Goal: Information Seeking & Learning: Learn about a topic

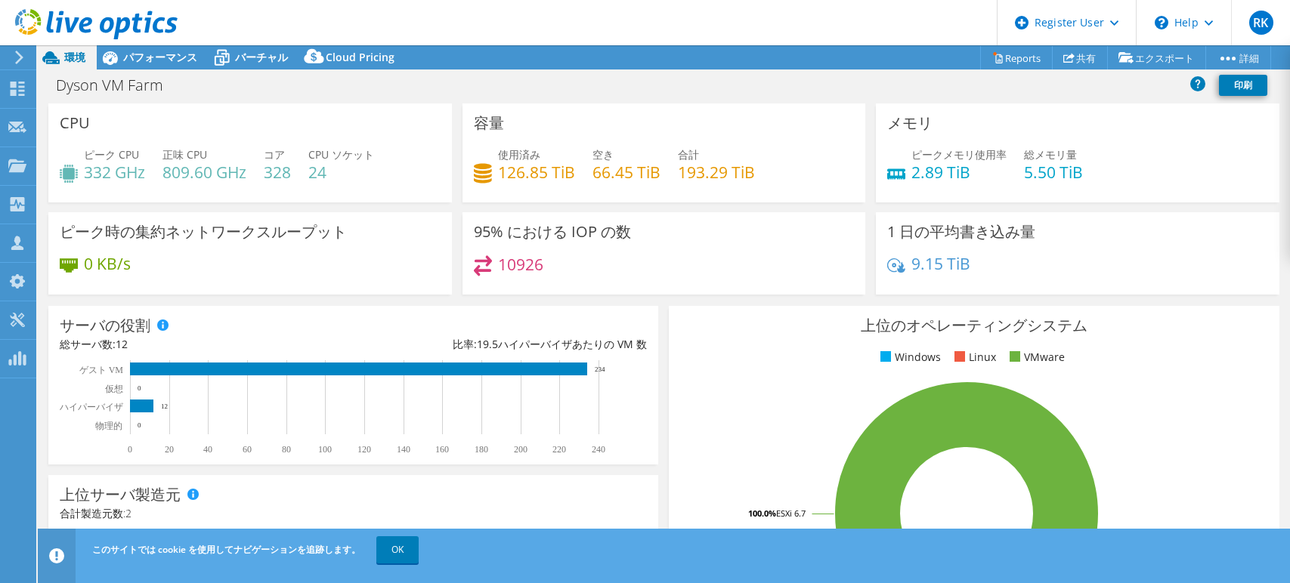
select select "[GEOGRAPHIC_DATA]"
select select "USD"
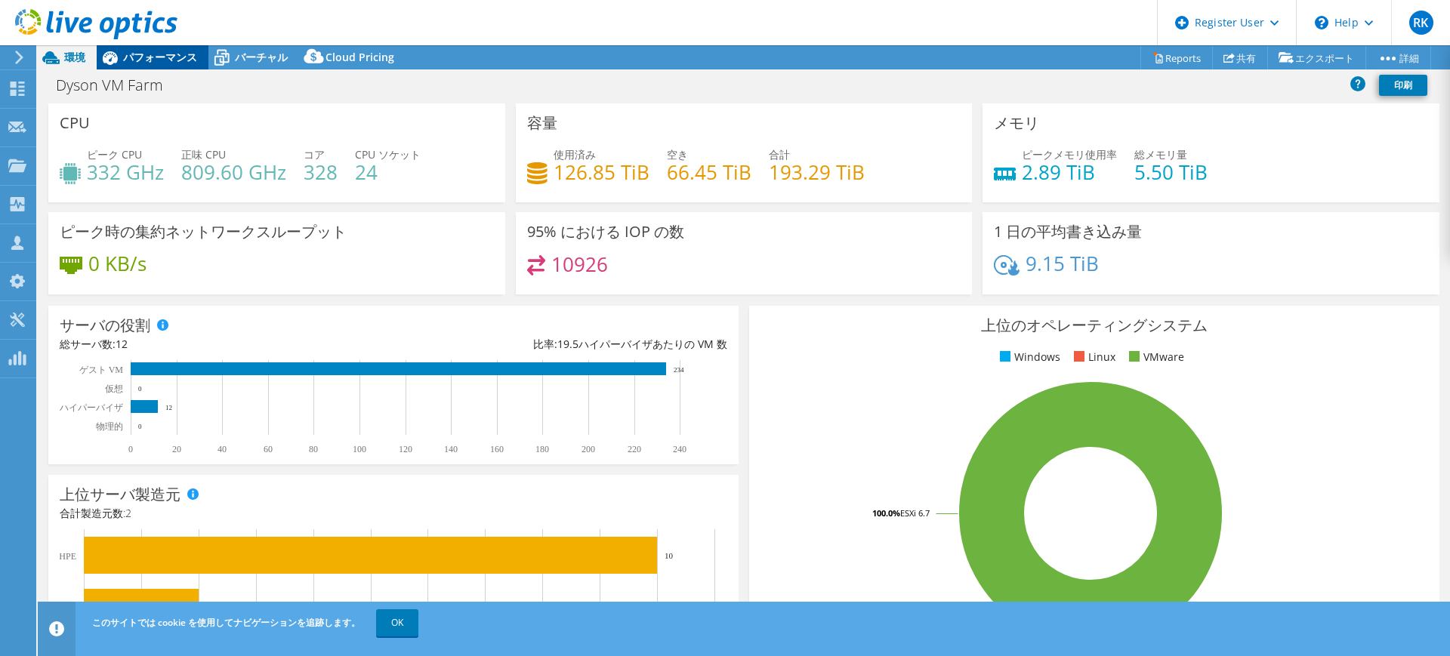
click at [147, 54] on span "パフォーマンス" at bounding box center [160, 57] width 74 height 14
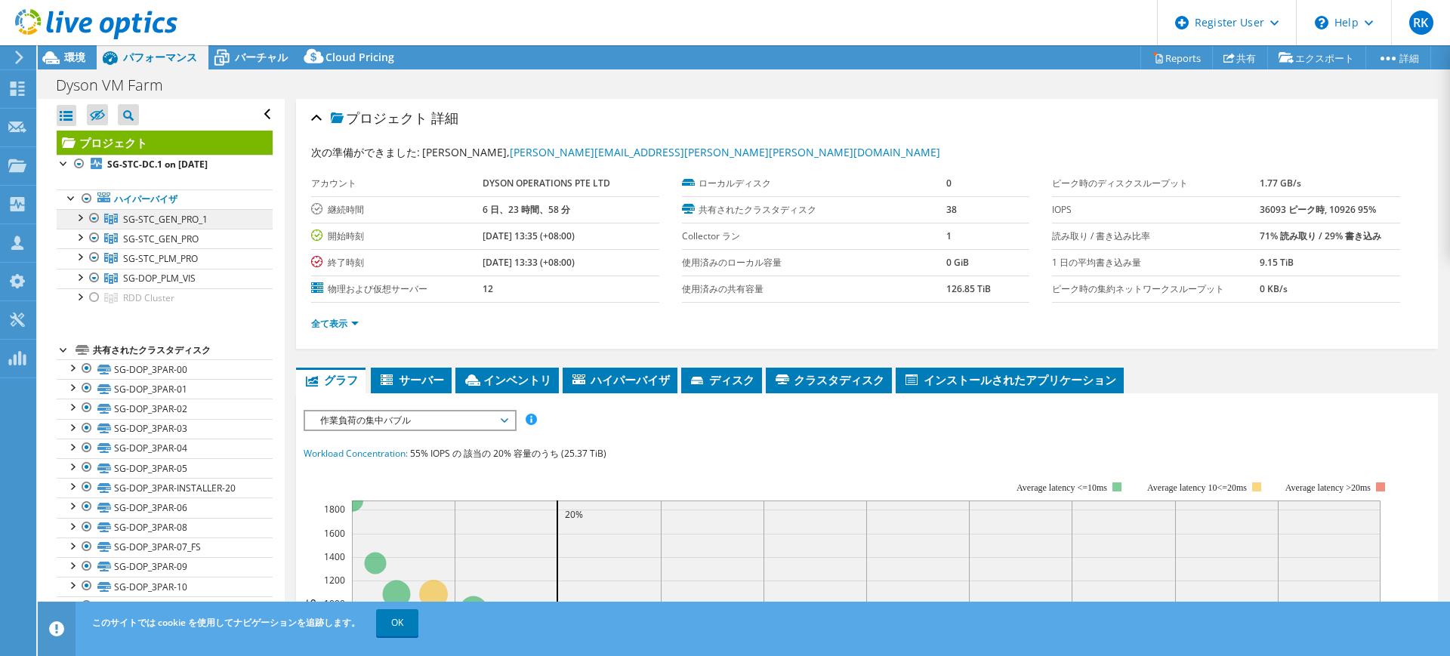
click at [141, 209] on link "SG-STC_GEN_PRO_1" at bounding box center [165, 219] width 216 height 20
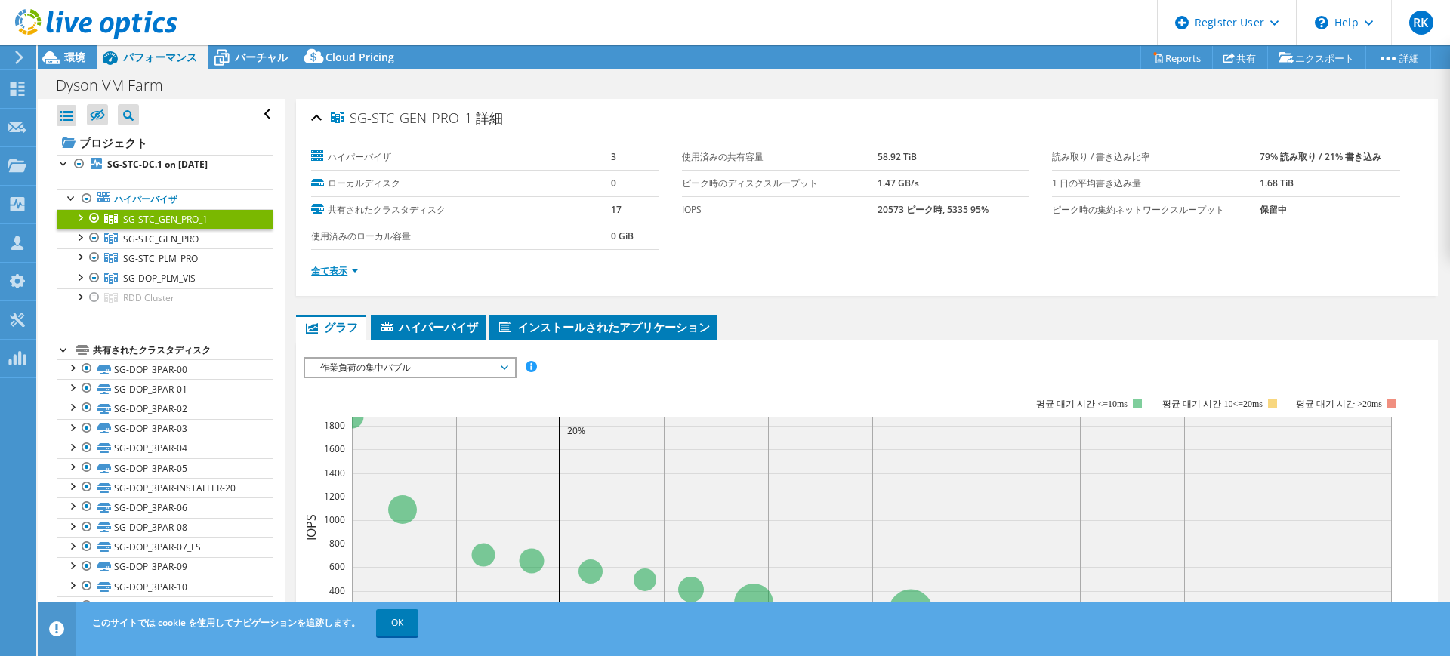
click at [330, 266] on link "全て表示" at bounding box center [335, 270] width 48 height 13
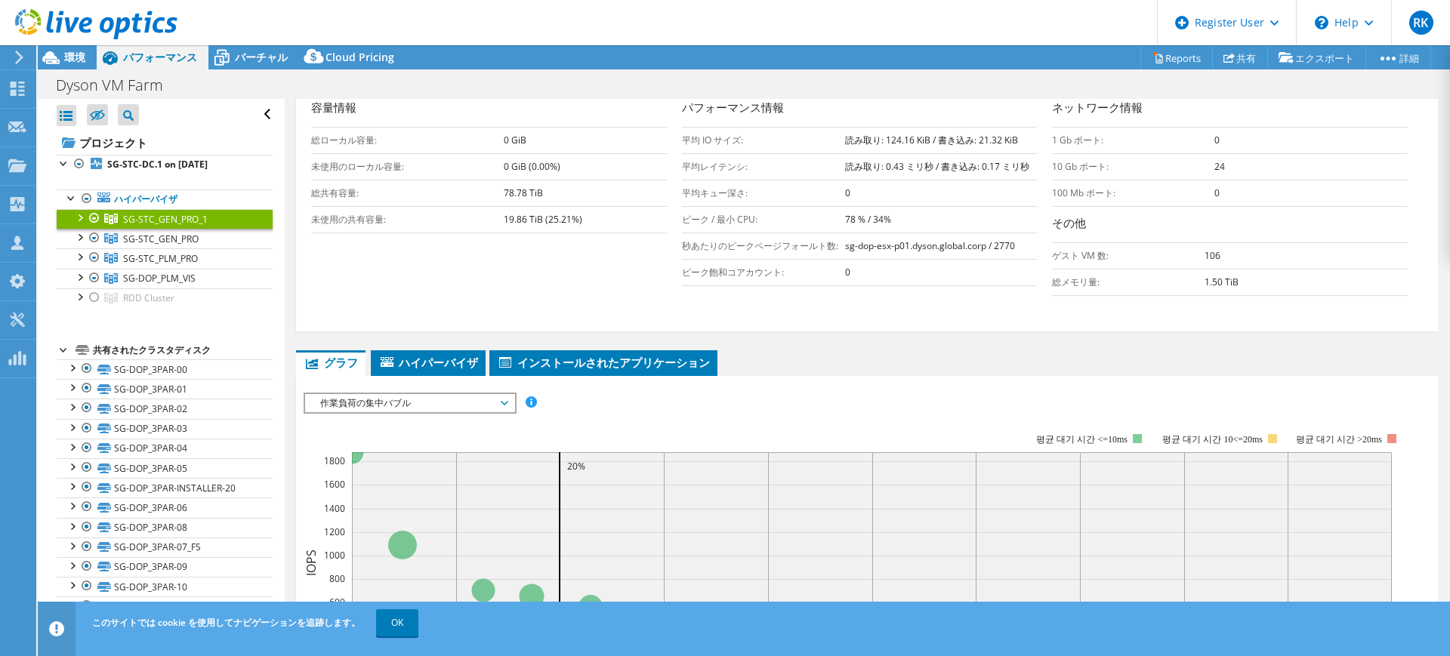
scroll to position [305, 0]
click at [79, 212] on div at bounding box center [79, 216] width 15 height 15
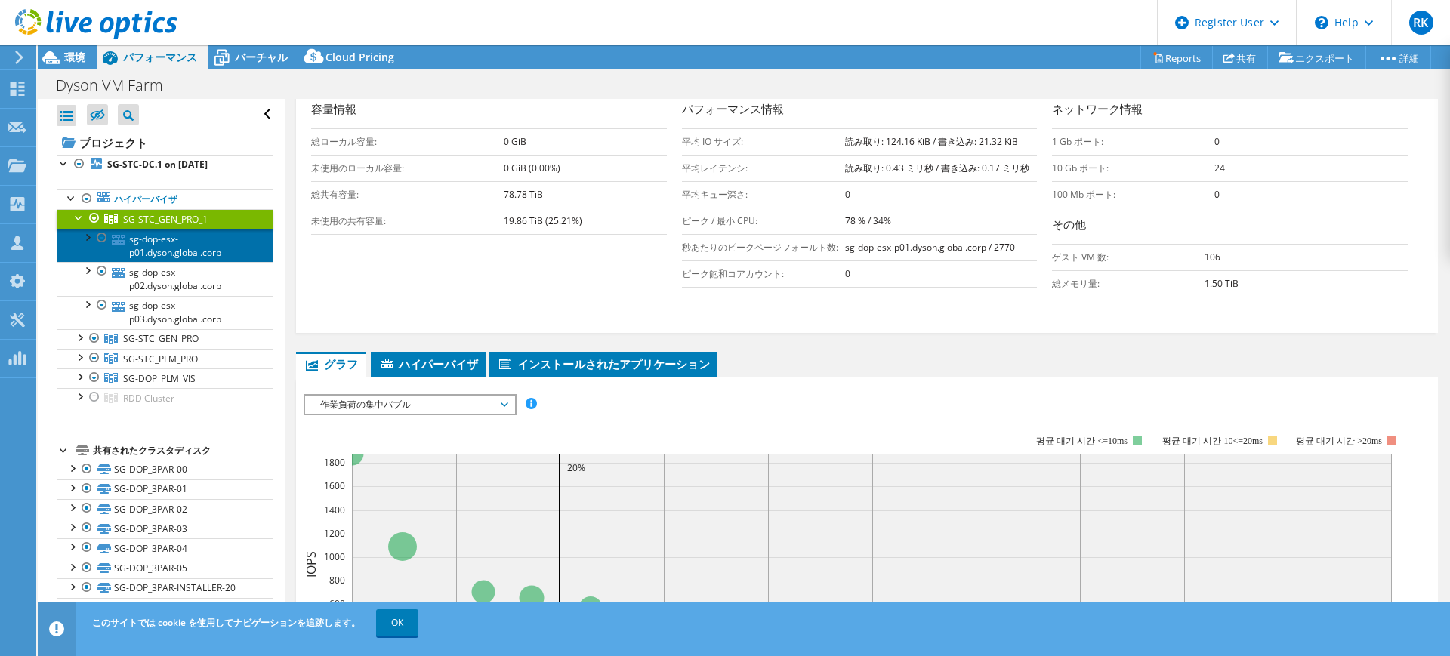
click at [205, 249] on link "sg-dop-esx-p01.dyson.global.corp" at bounding box center [165, 245] width 216 height 33
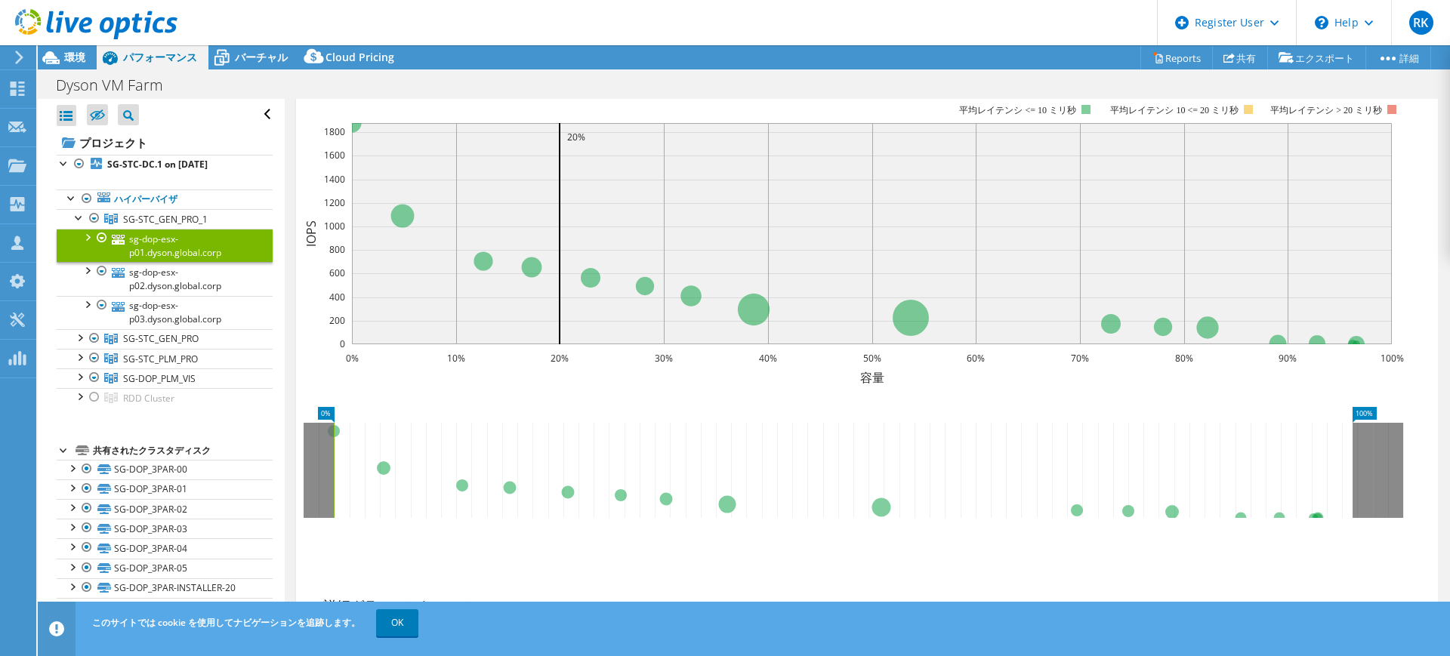
scroll to position [2, 0]
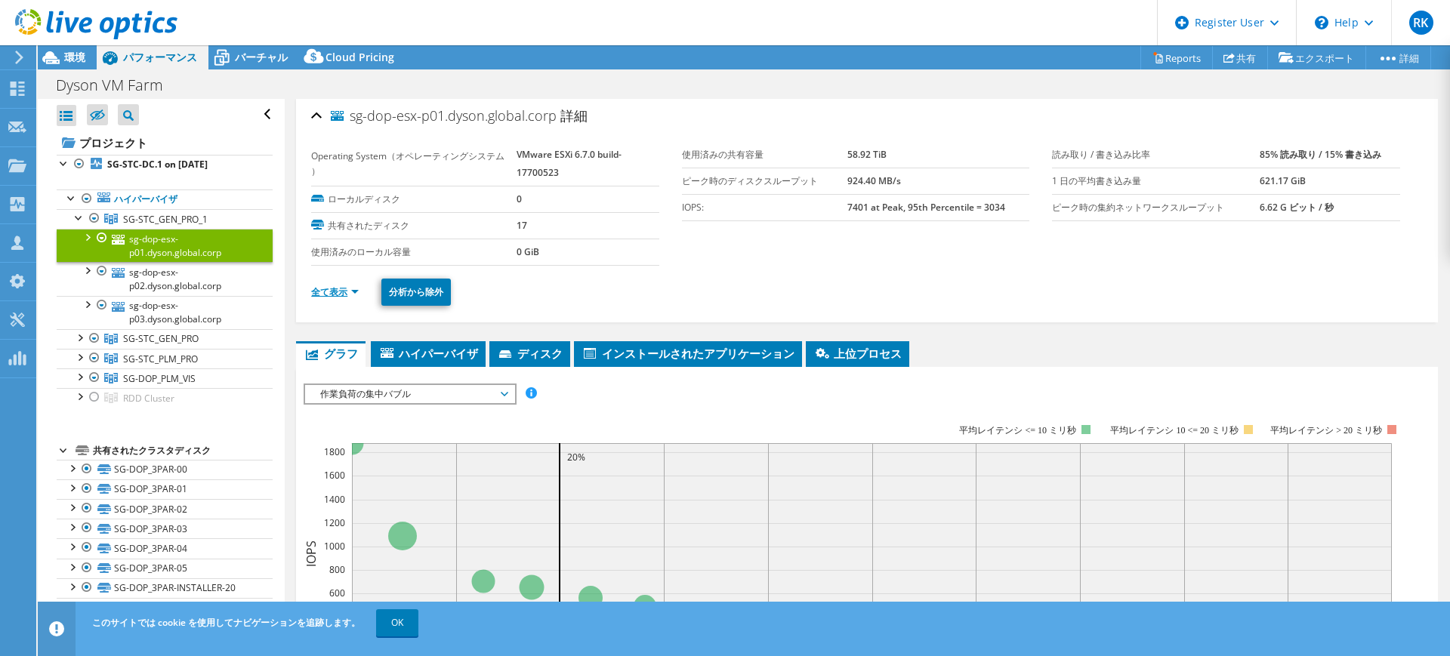
click at [335, 293] on link "全て表示" at bounding box center [335, 292] width 48 height 13
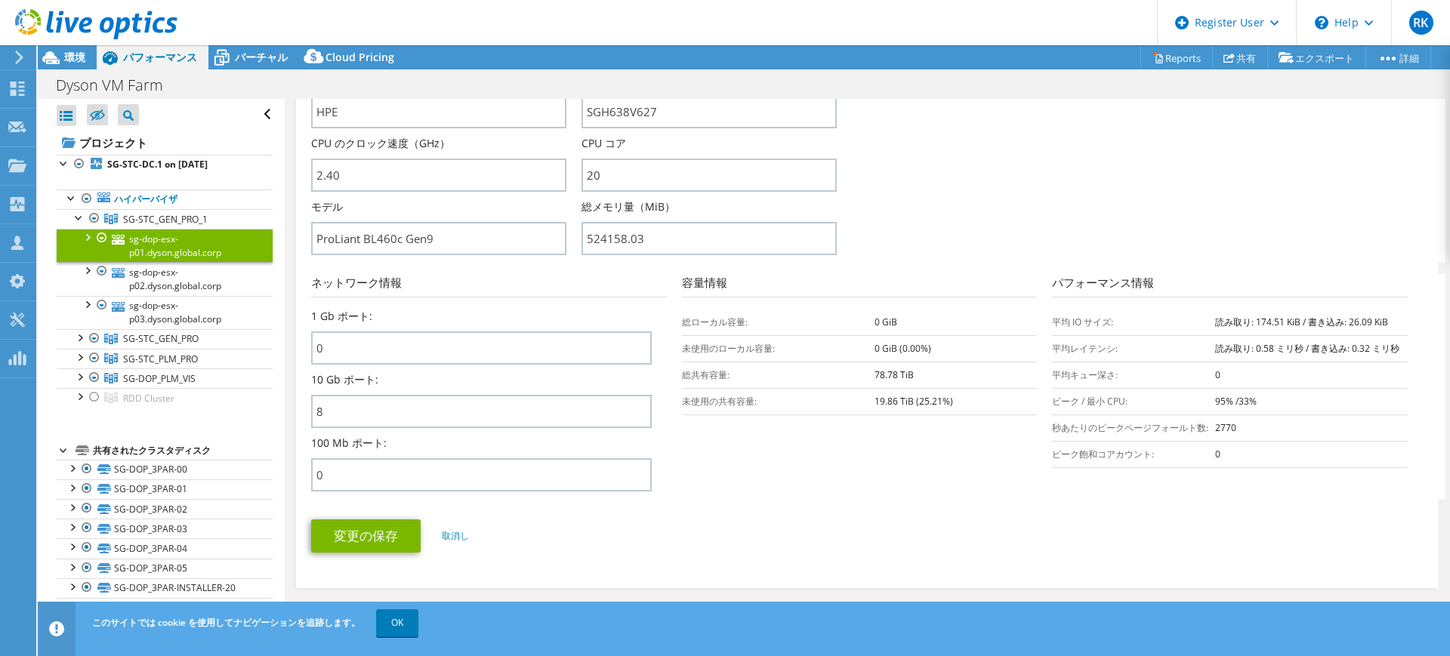
scroll to position [420, 0]
click at [78, 62] on span "環境" at bounding box center [74, 57] width 21 height 14
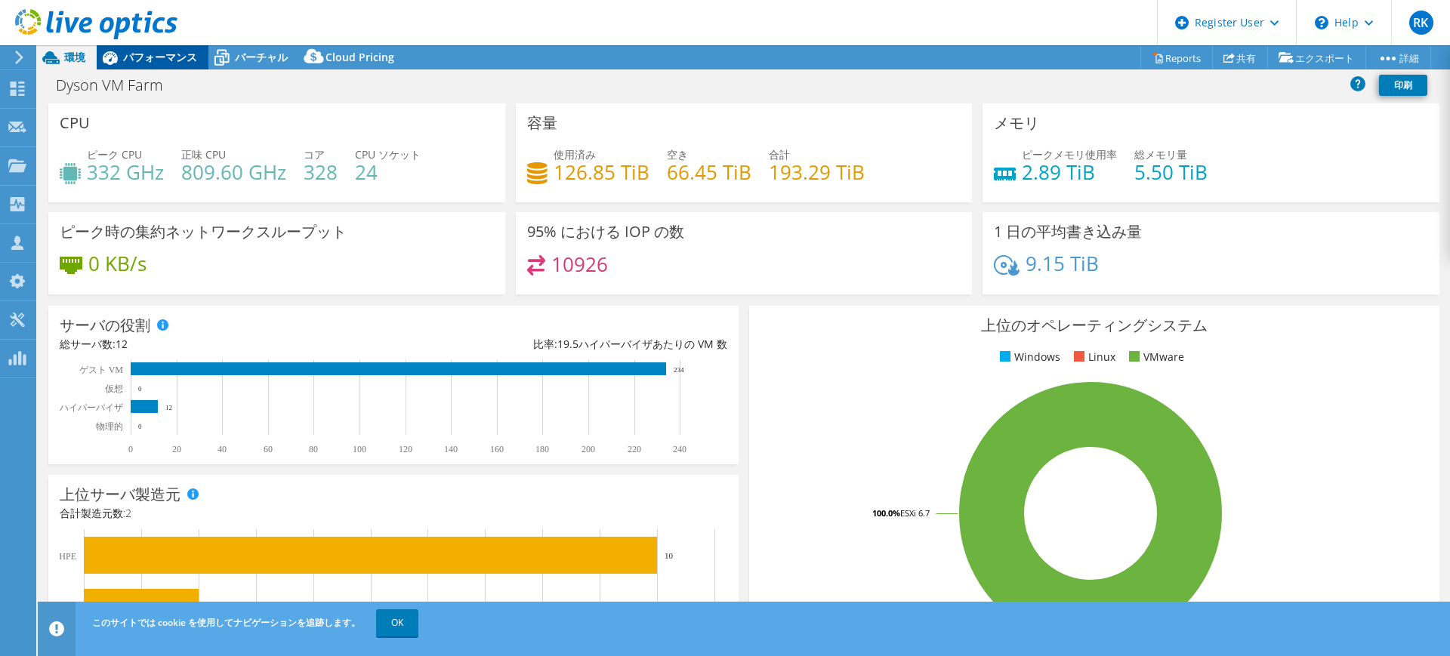
click at [137, 51] on span "パフォーマンス" at bounding box center [160, 57] width 74 height 14
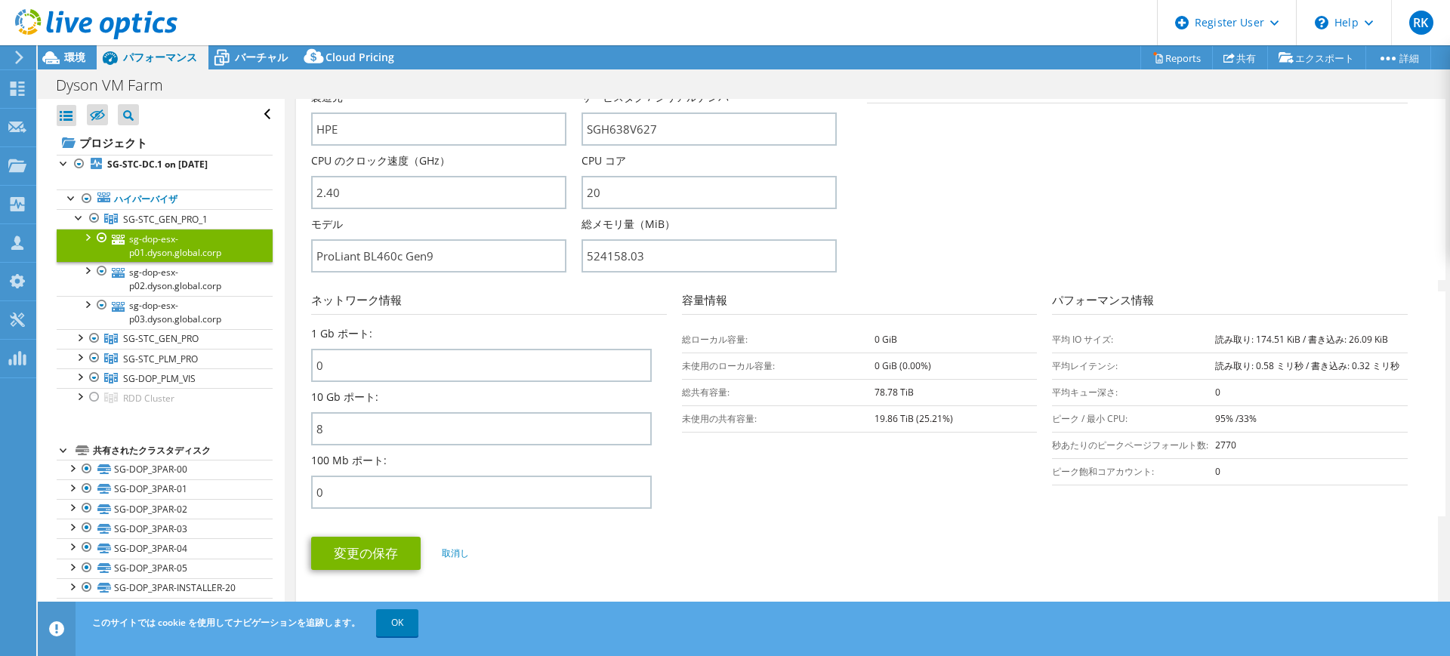
scroll to position [395, 0]
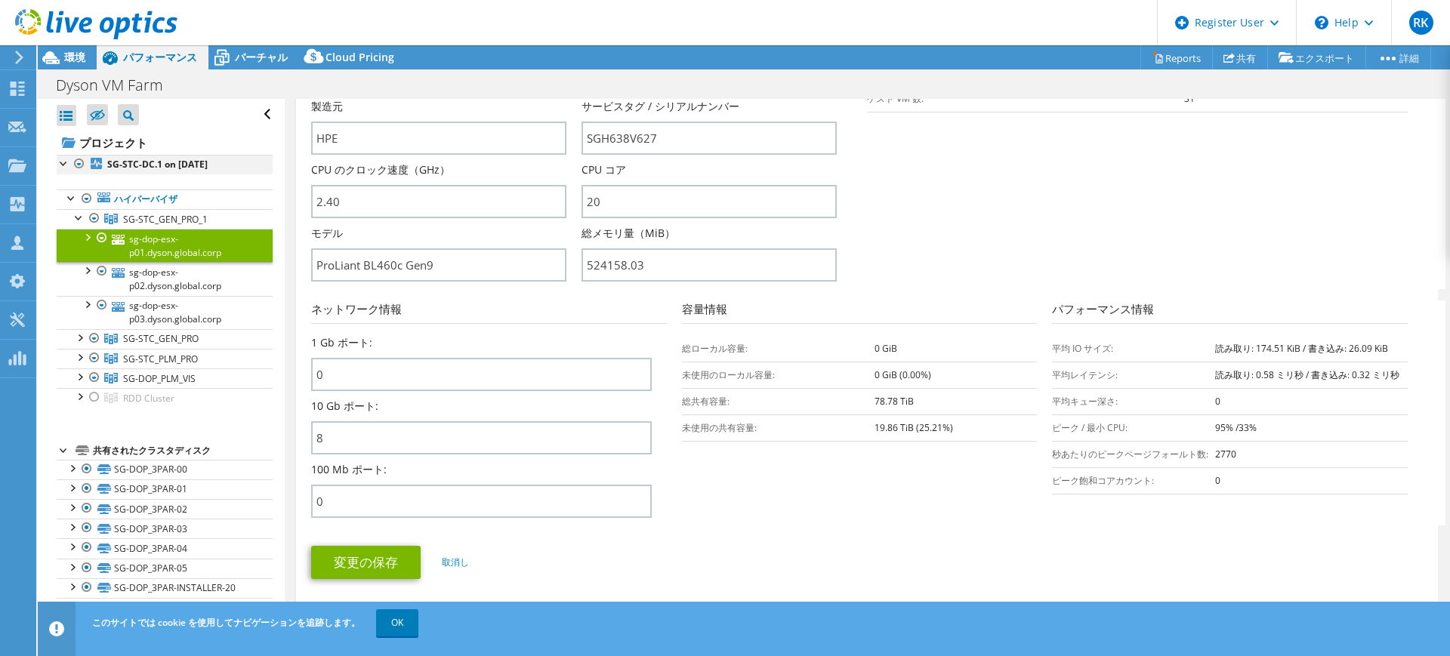
click at [60, 167] on div at bounding box center [64, 162] width 15 height 15
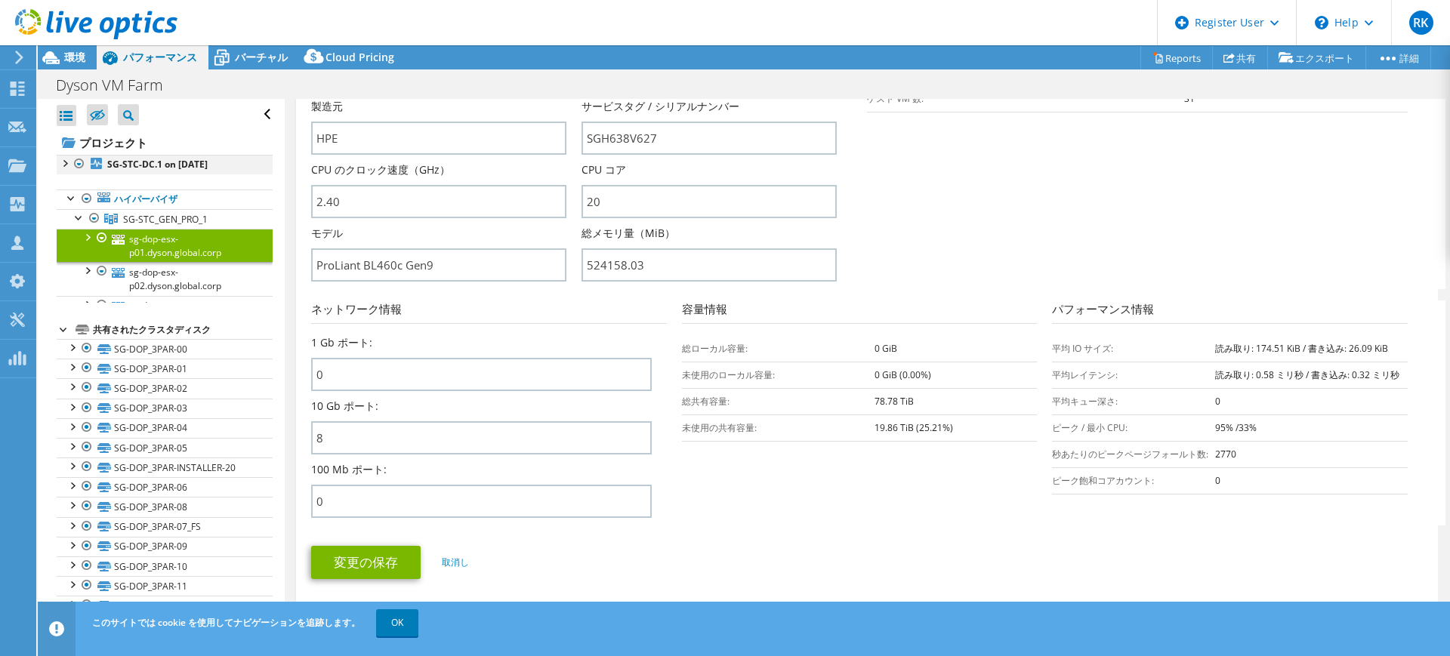
click at [60, 167] on div at bounding box center [64, 162] width 15 height 15
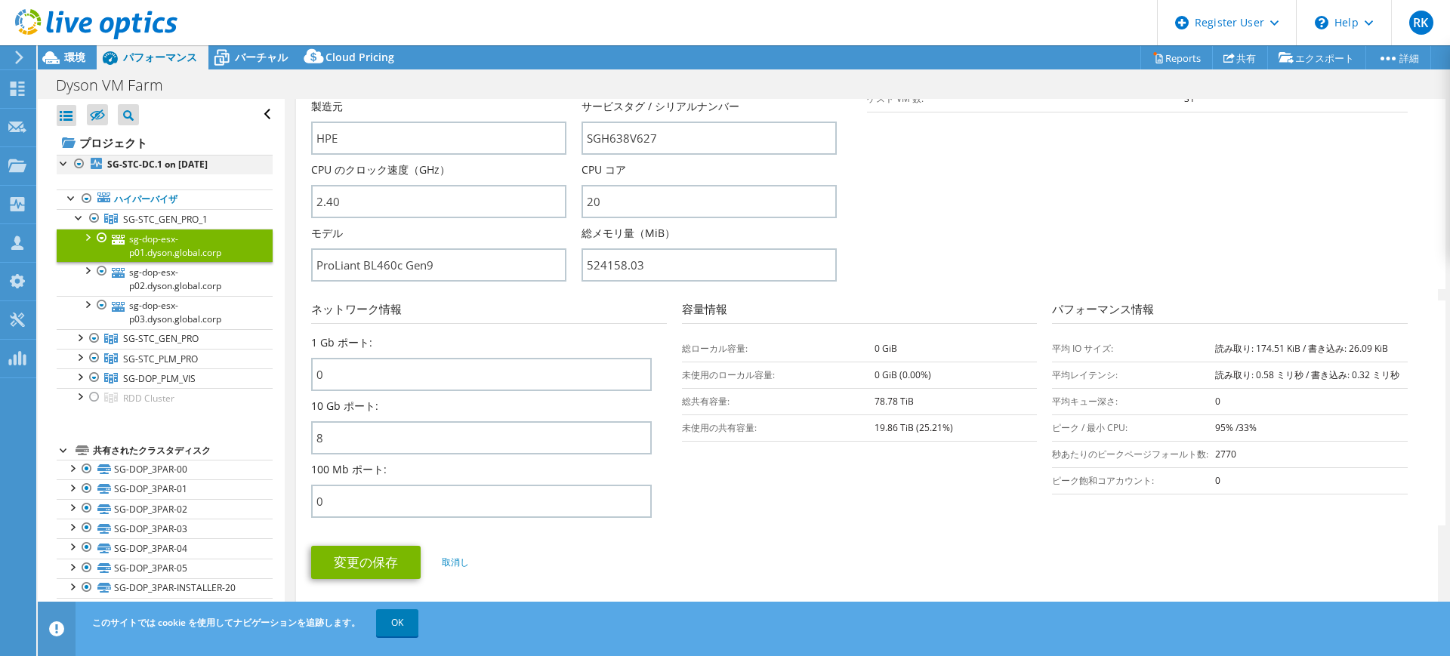
click at [60, 167] on div at bounding box center [64, 162] width 15 height 15
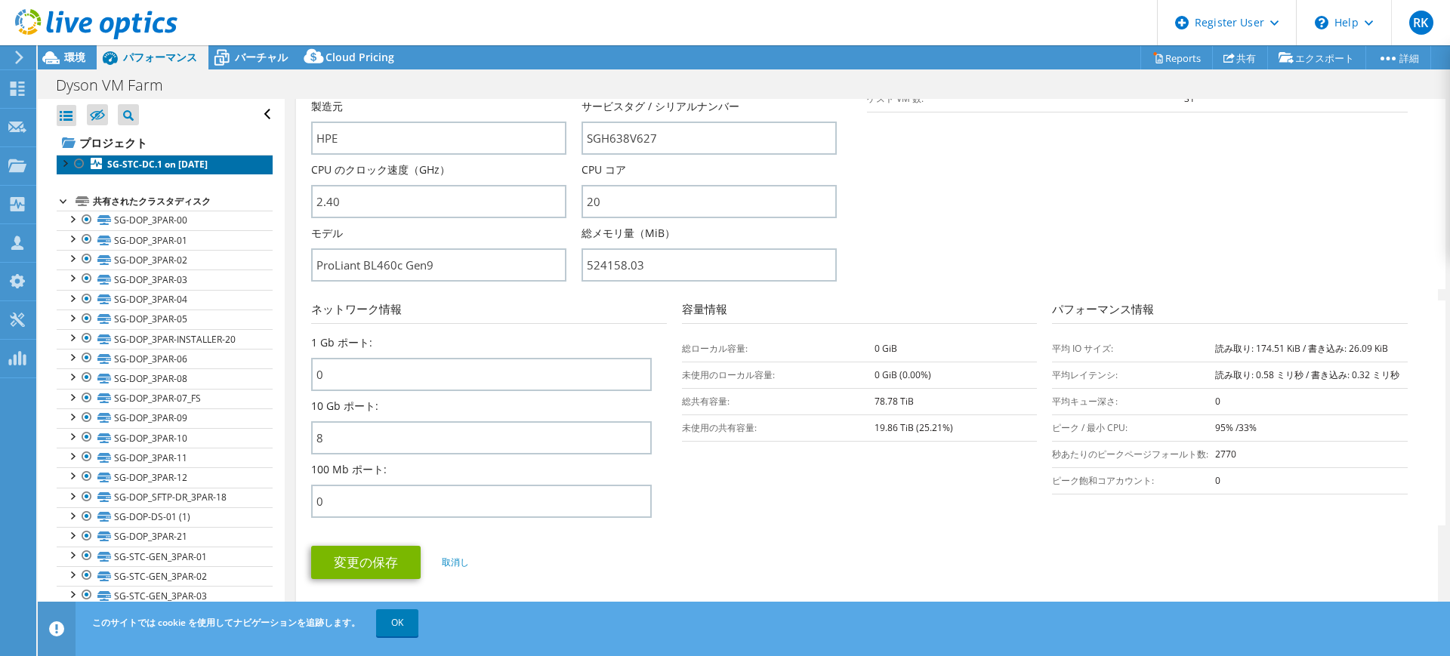
click at [155, 166] on b "SG-STC-DC.1 on [DATE]" at bounding box center [157, 164] width 100 height 13
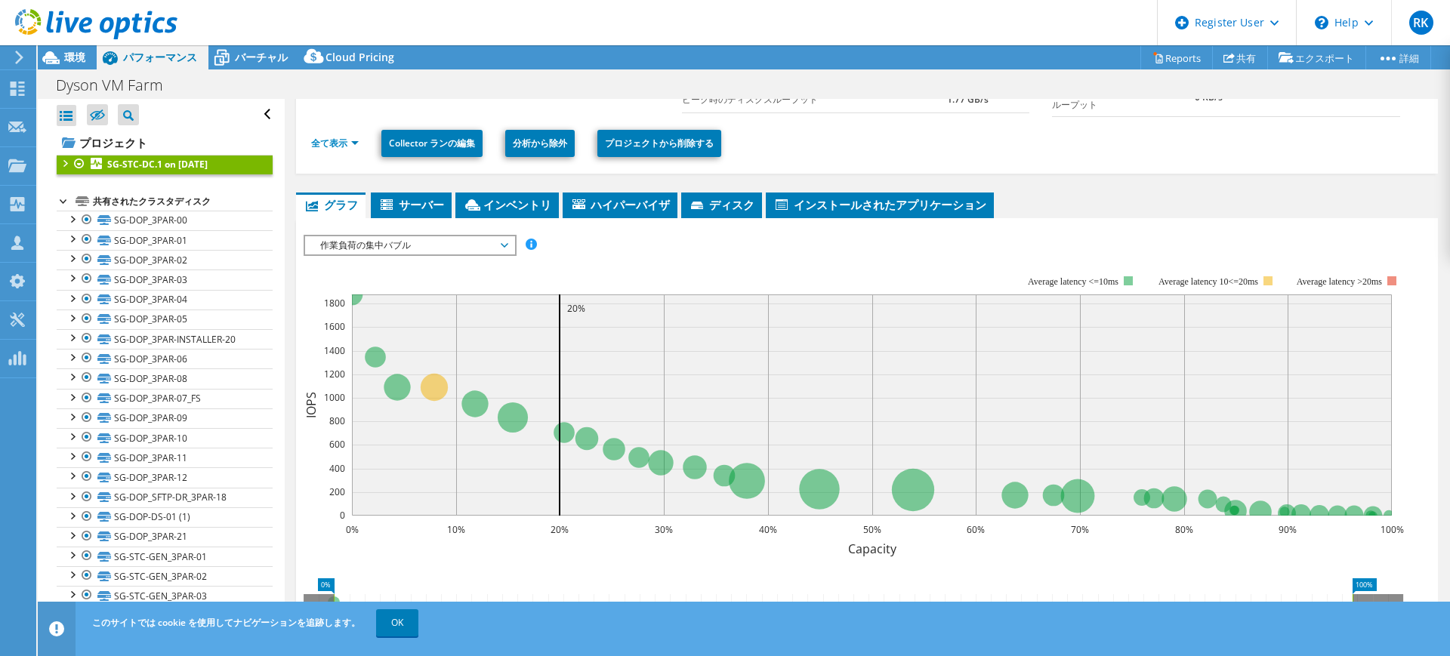
scroll to position [162, 0]
click at [402, 249] on span "作業負荷の集中バブル" at bounding box center [410, 246] width 194 height 18
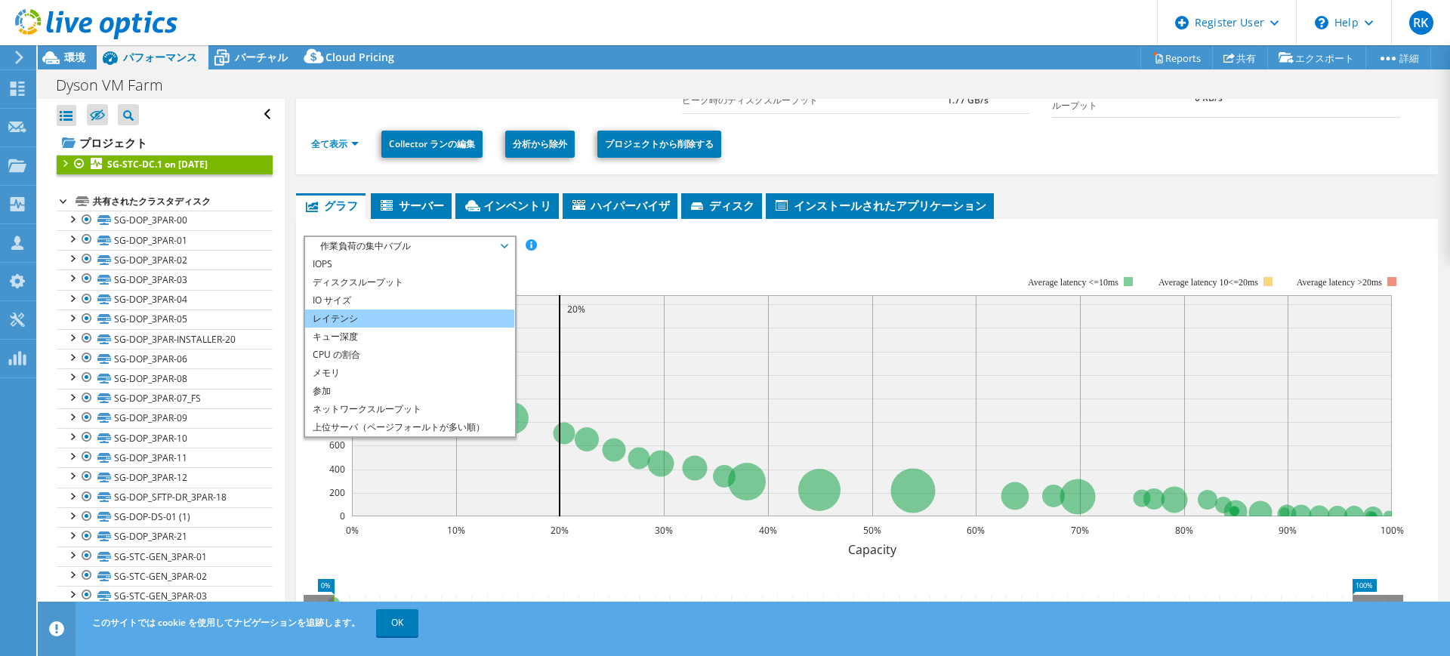
click at [418, 313] on li "レイテンシ" at bounding box center [409, 319] width 209 height 18
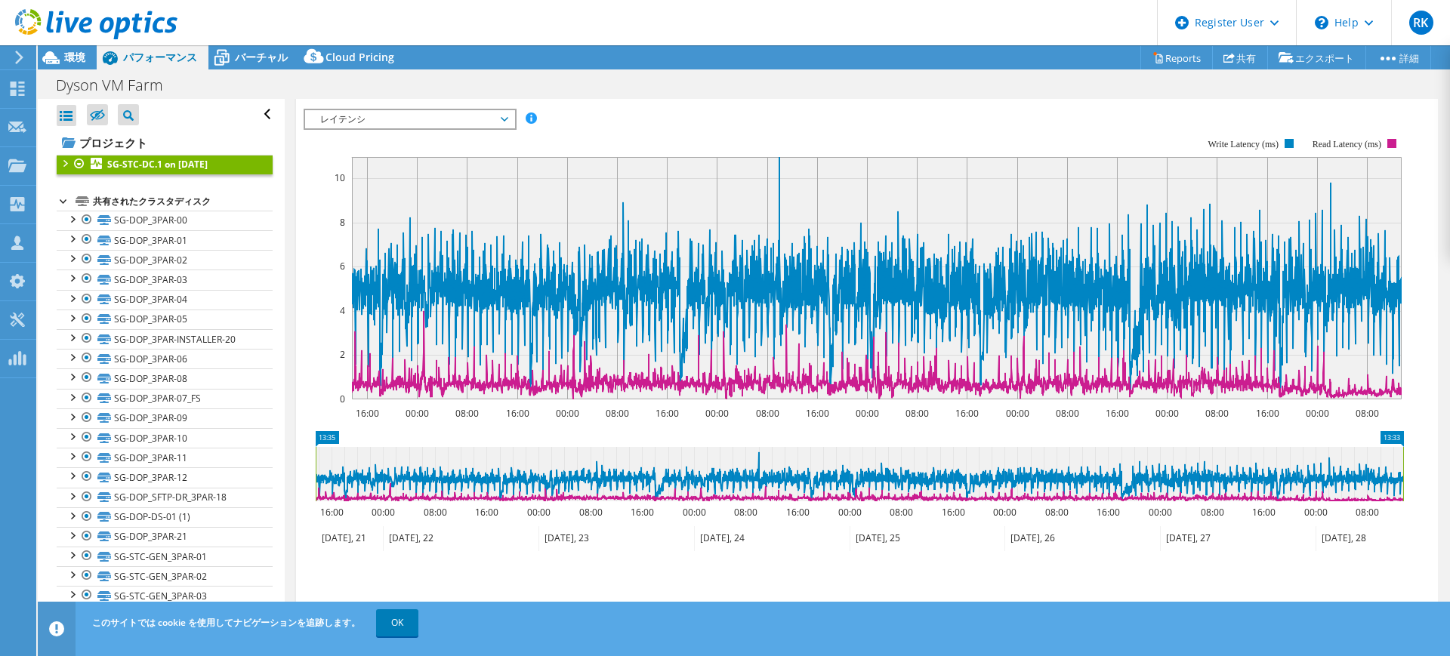
scroll to position [277, 0]
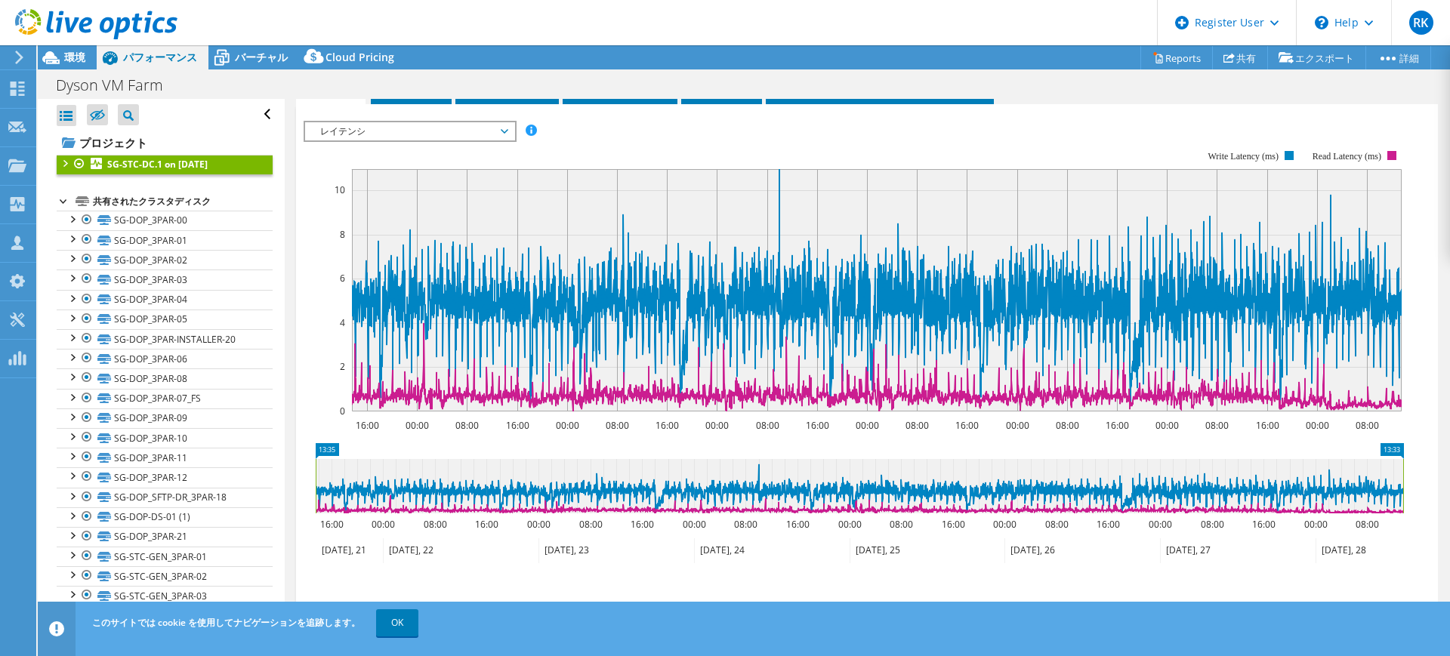
click at [449, 128] on span "レイテンシ" at bounding box center [410, 131] width 194 height 18
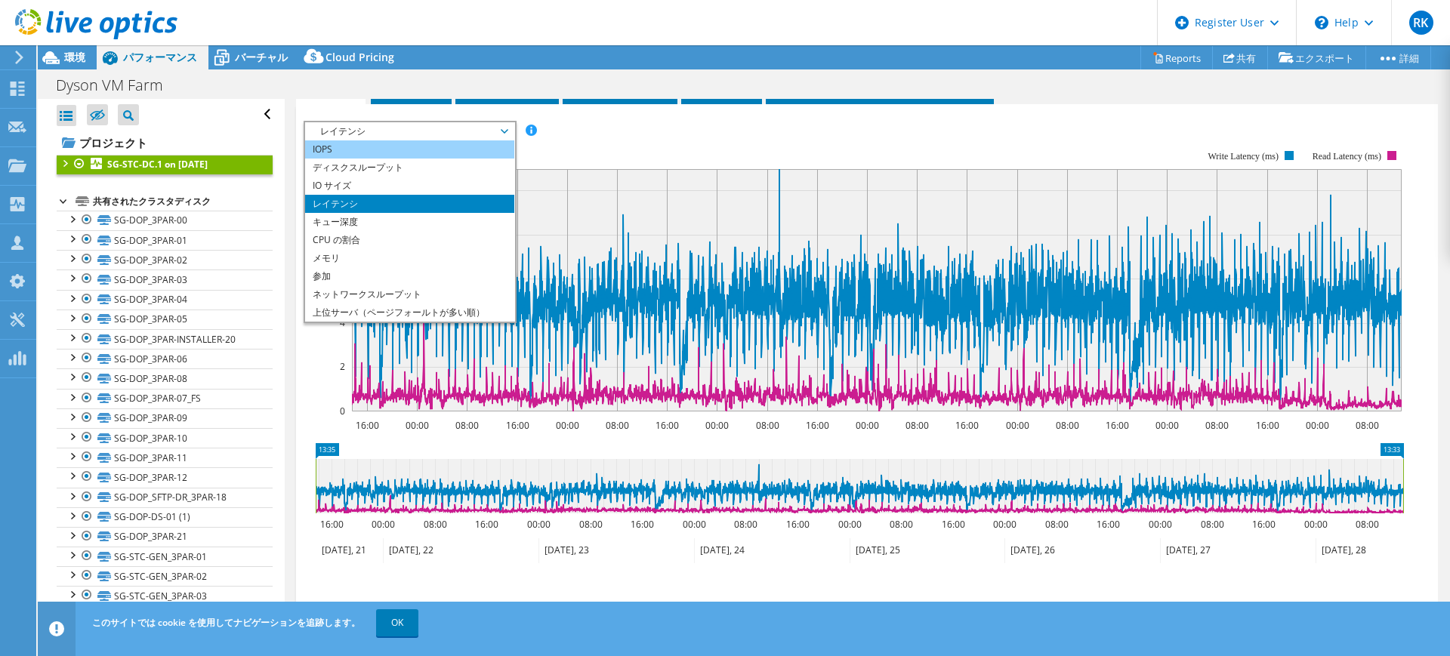
click at [456, 151] on li "IOPS" at bounding box center [409, 150] width 209 height 18
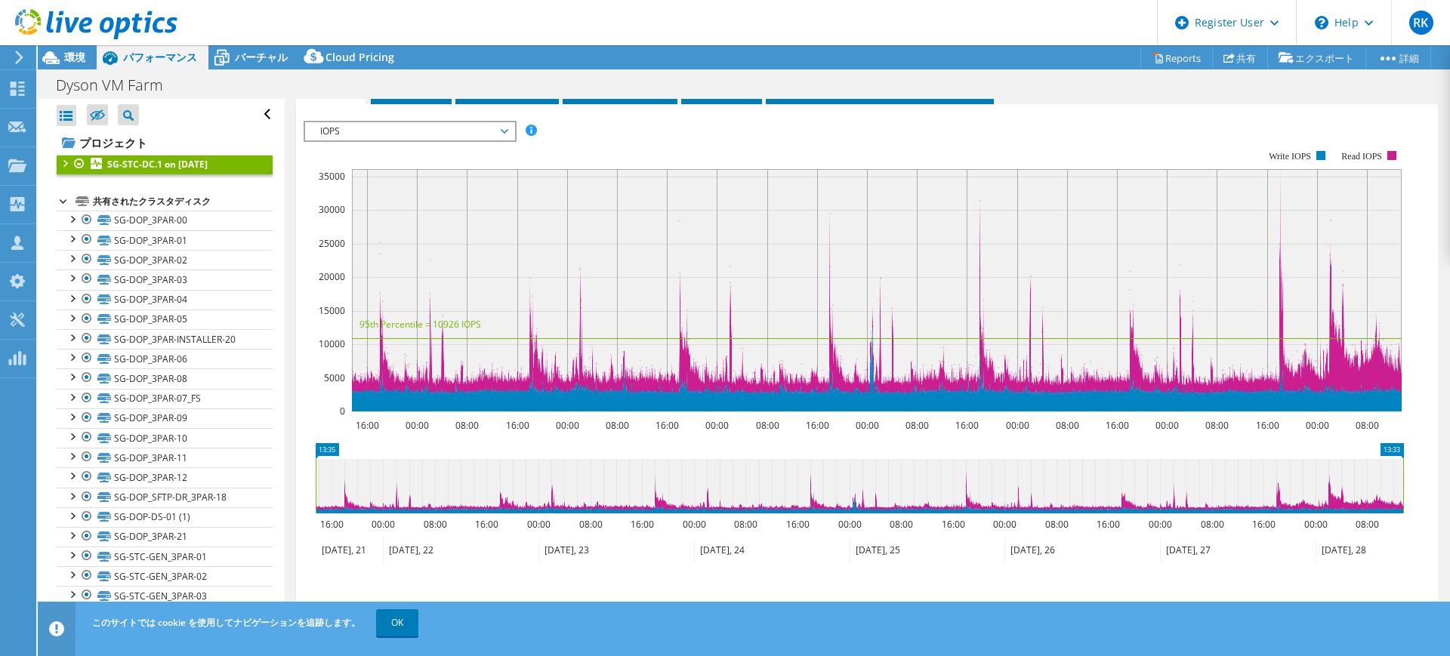
click at [485, 125] on span "IOPS" at bounding box center [410, 131] width 194 height 18
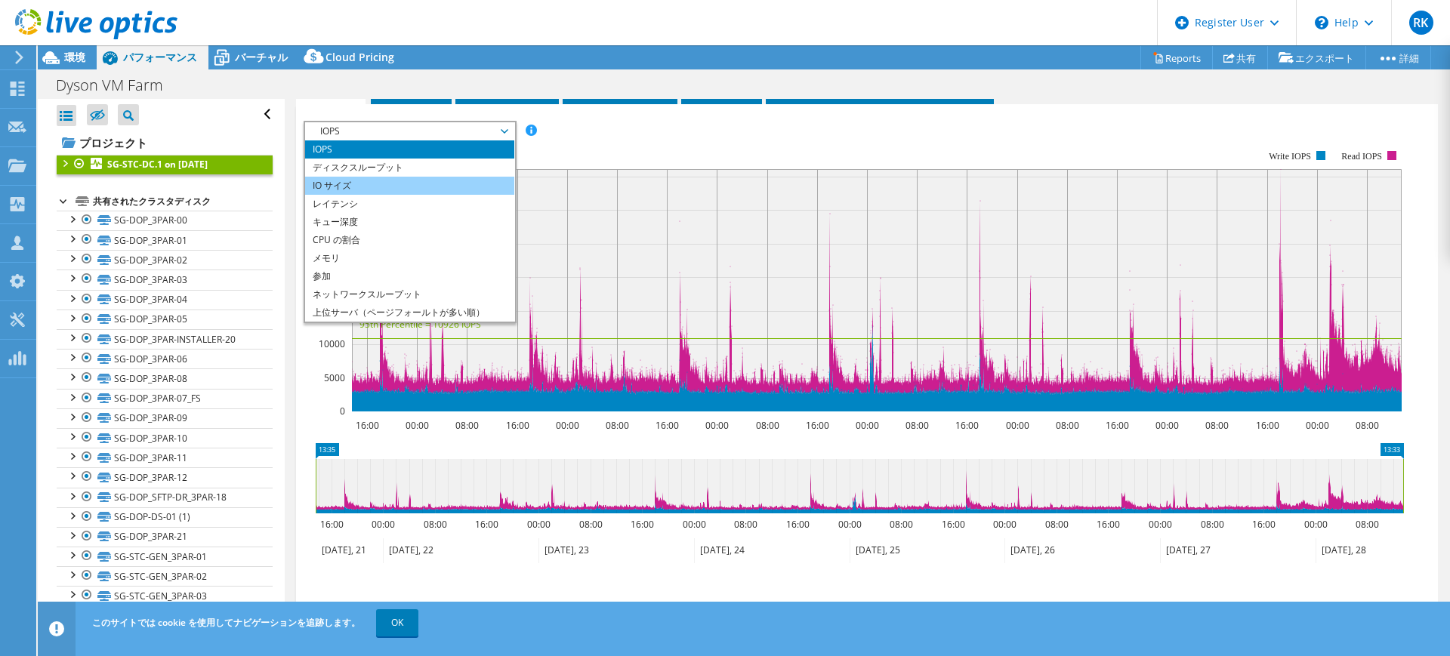
click at [474, 183] on li "IO サイズ" at bounding box center [409, 186] width 209 height 18
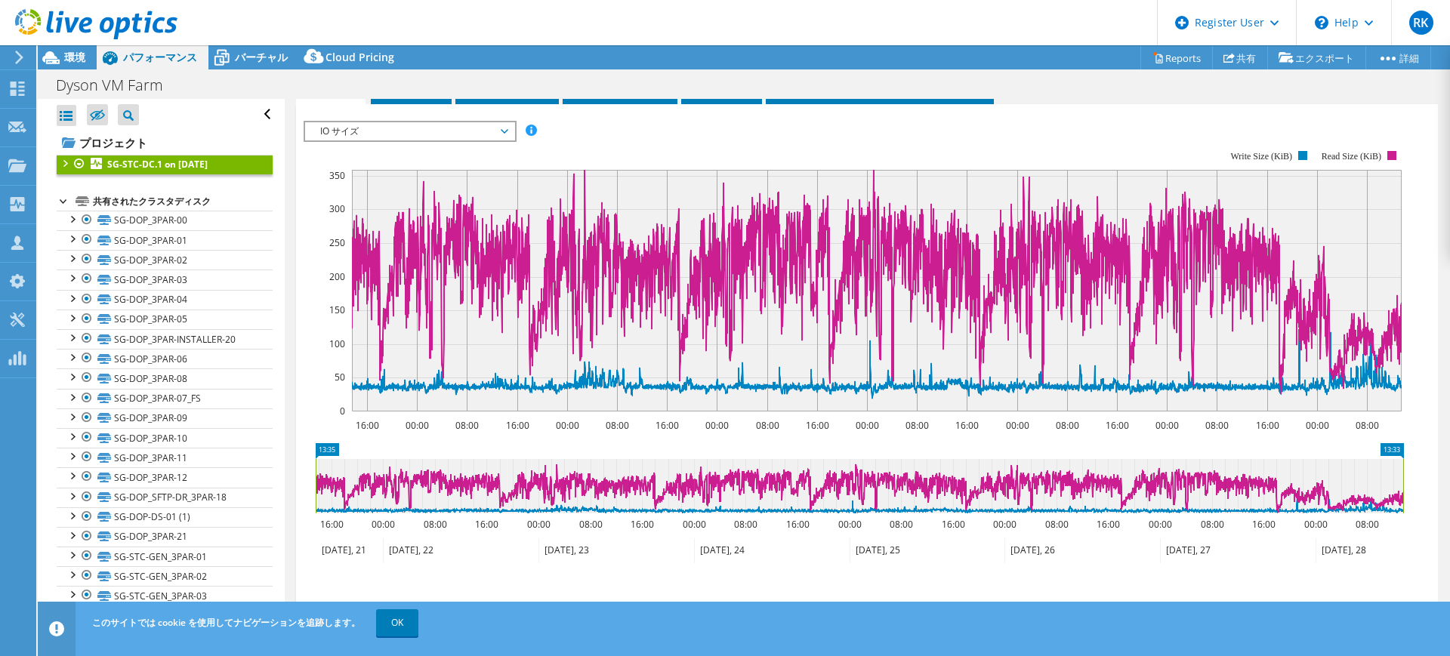
click at [491, 127] on span "IO サイズ" at bounding box center [410, 131] width 194 height 18
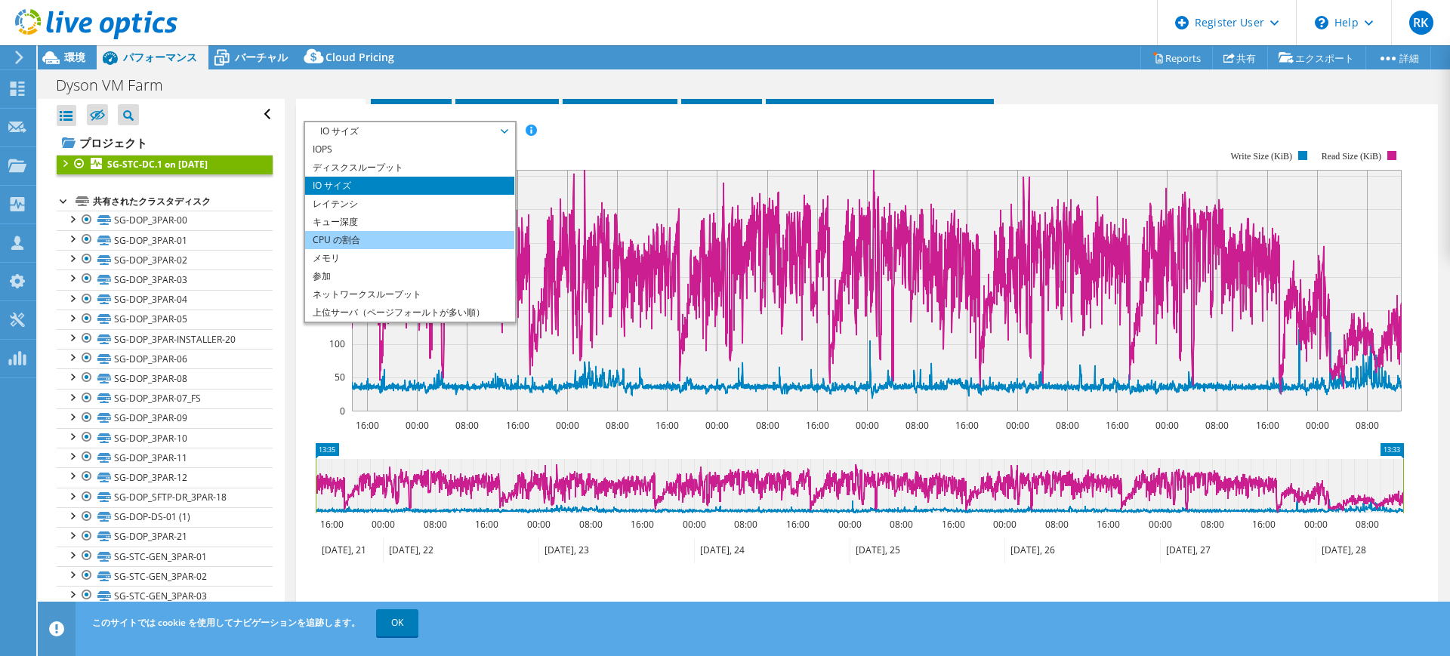
click at [472, 236] on li "CPU の割合" at bounding box center [409, 240] width 209 height 18
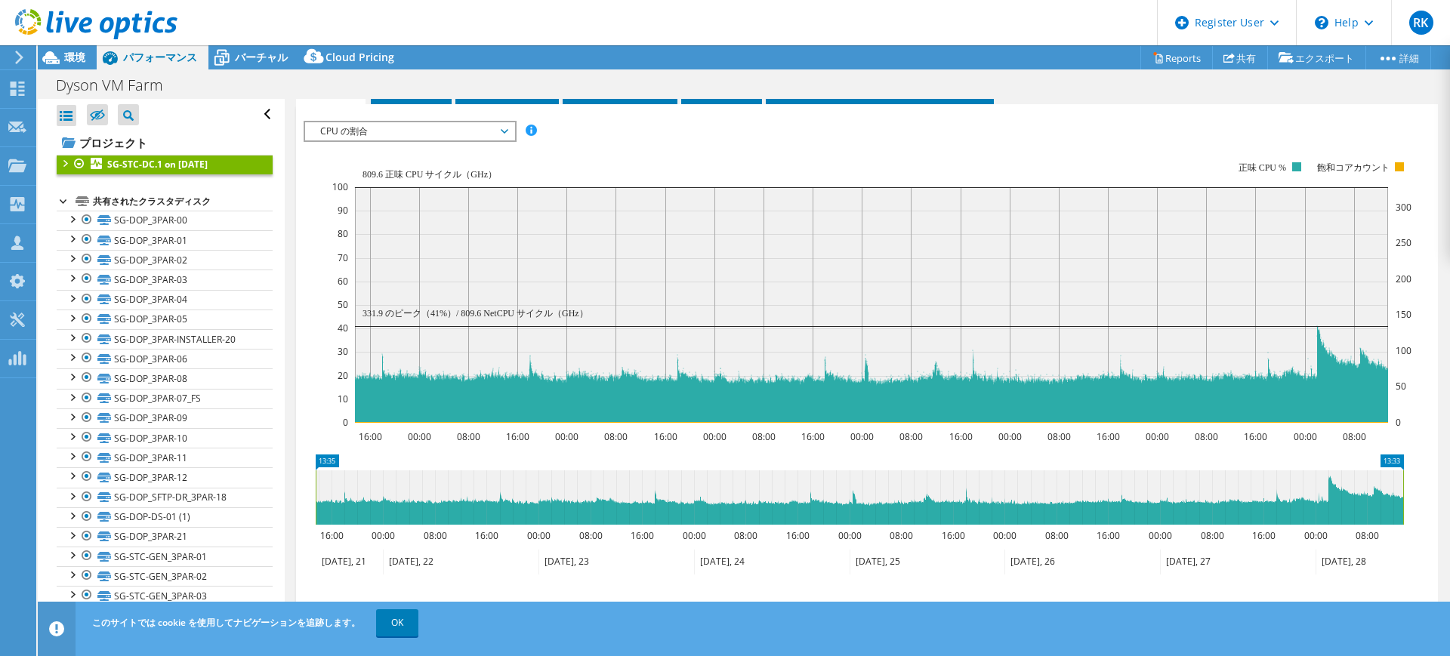
click at [495, 131] on span "CPU の割合" at bounding box center [410, 131] width 194 height 18
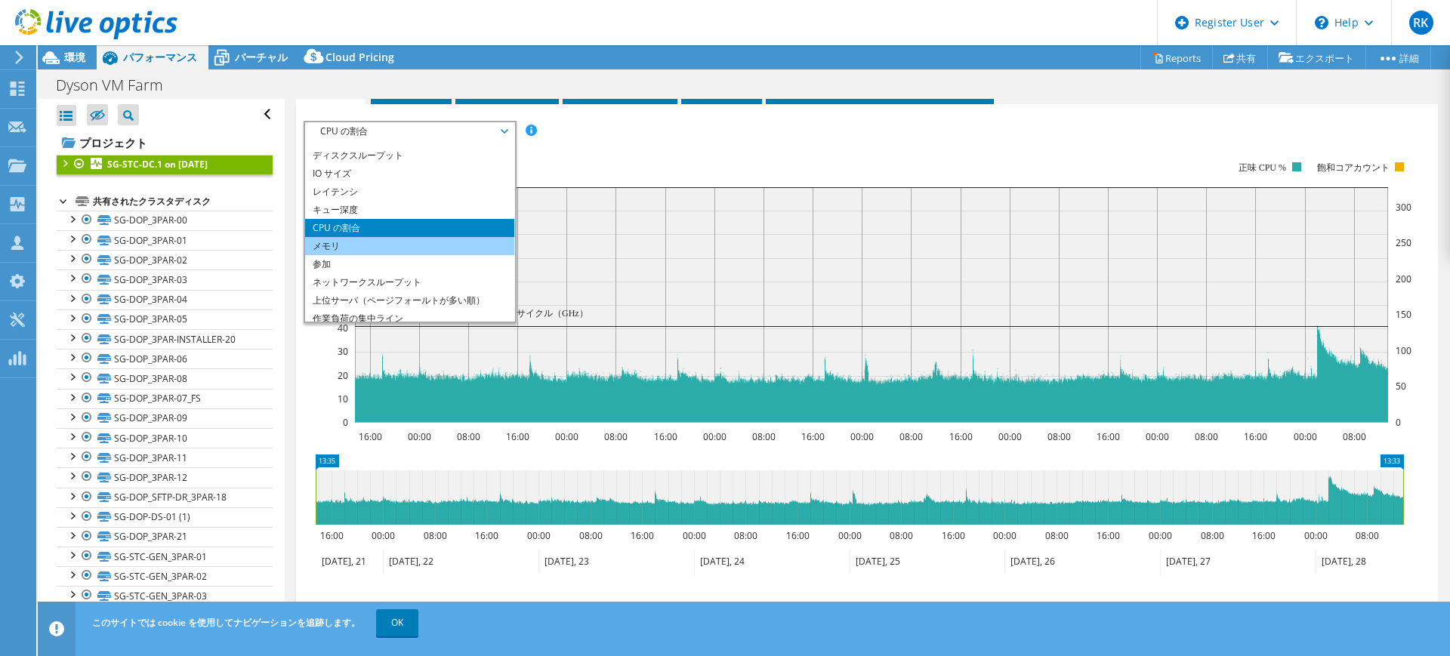
scroll to position [14, 0]
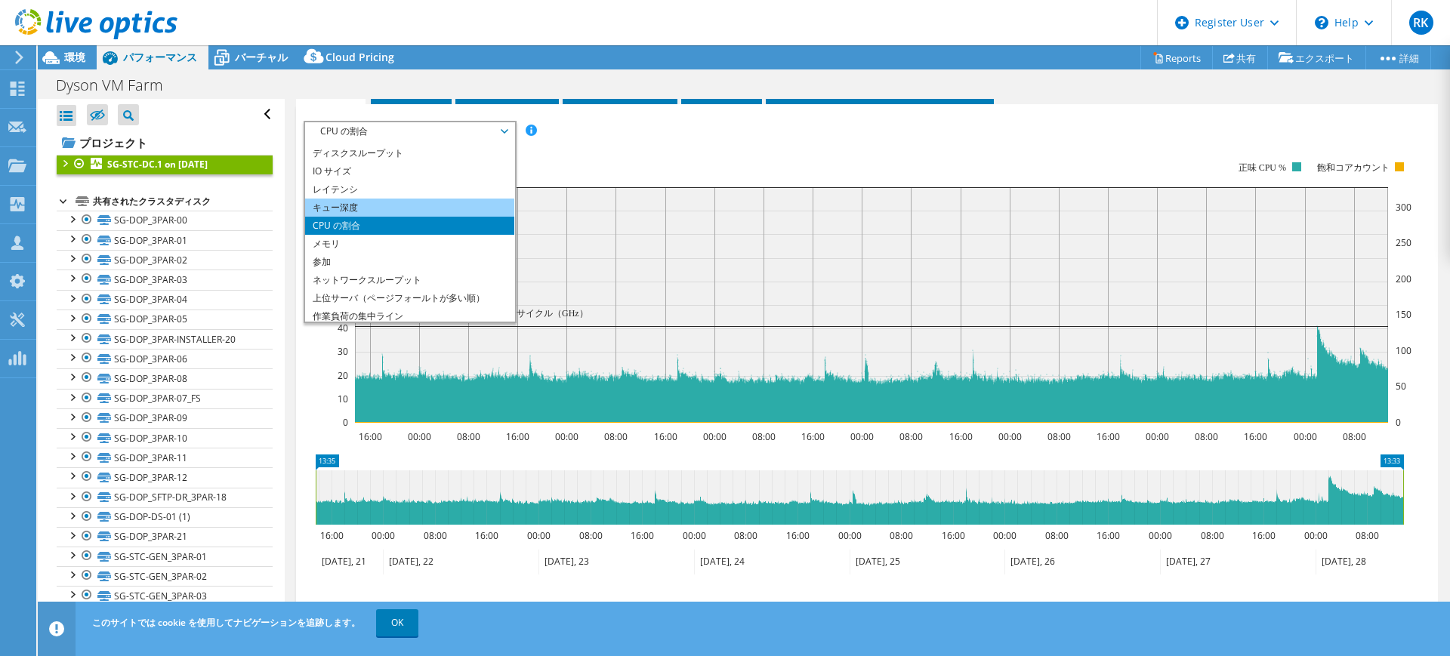
click at [417, 207] on li "キュー深度" at bounding box center [409, 208] width 209 height 18
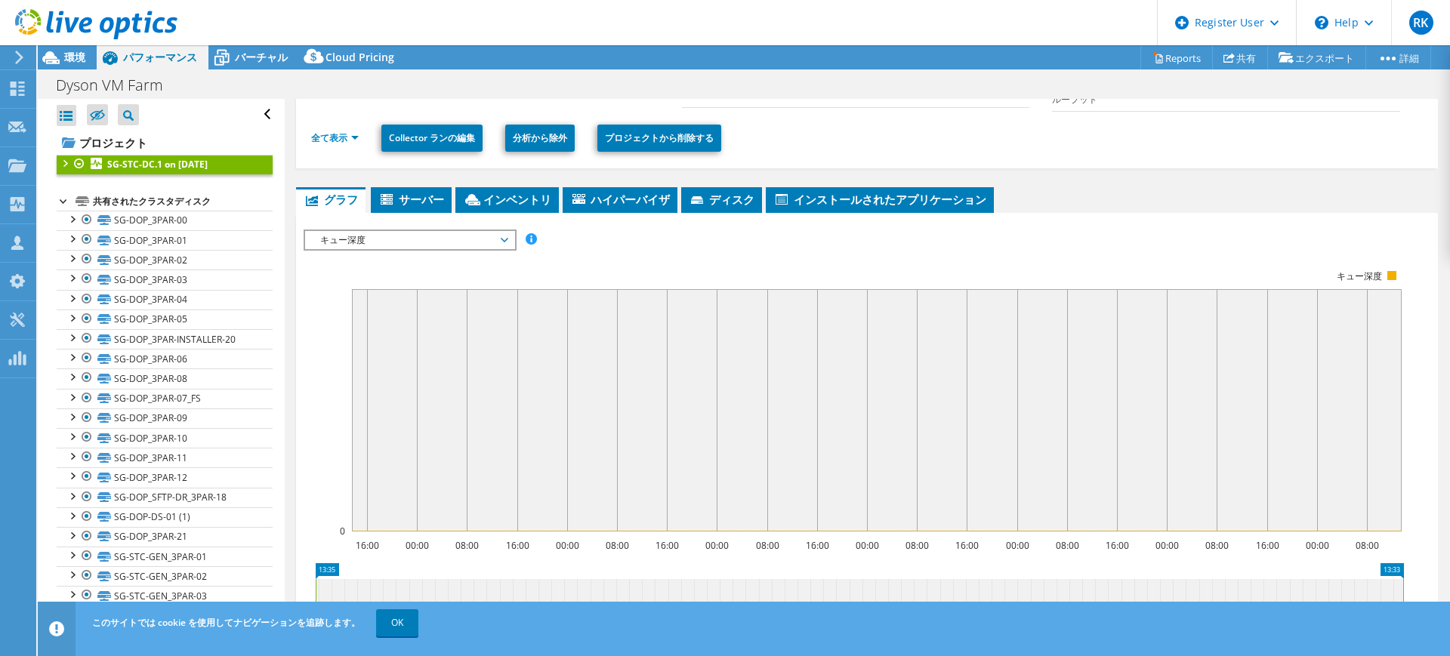
scroll to position [403, 0]
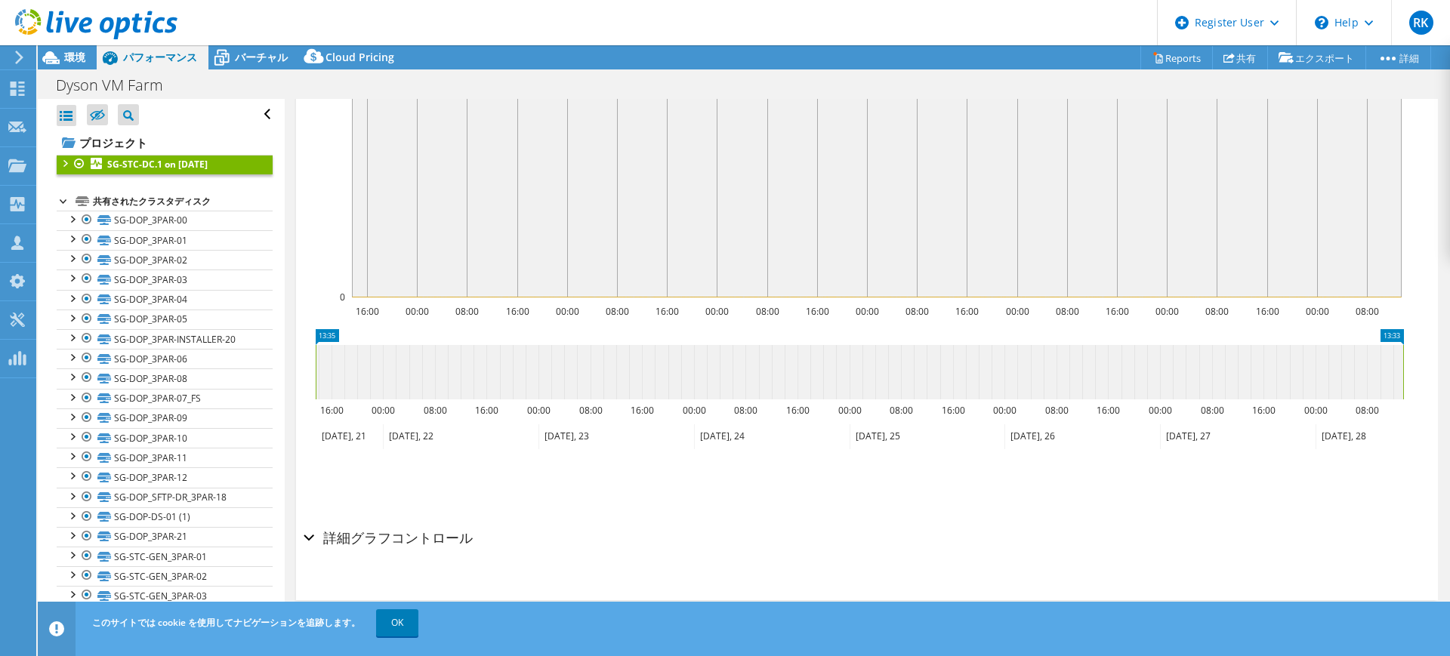
click at [438, 541] on h2 "詳細グラフコントロール" at bounding box center [388, 538] width 169 height 30
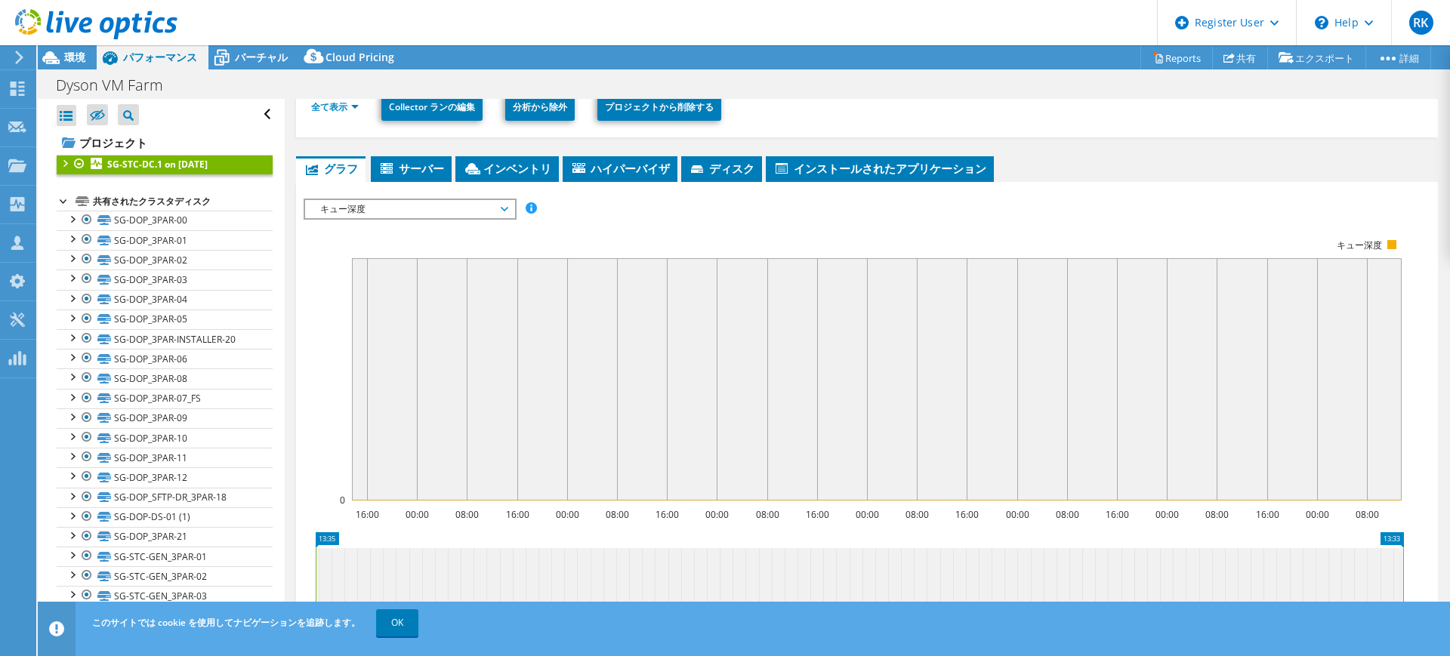
scroll to position [200, 0]
click at [435, 211] on span "キュー深度" at bounding box center [410, 208] width 194 height 18
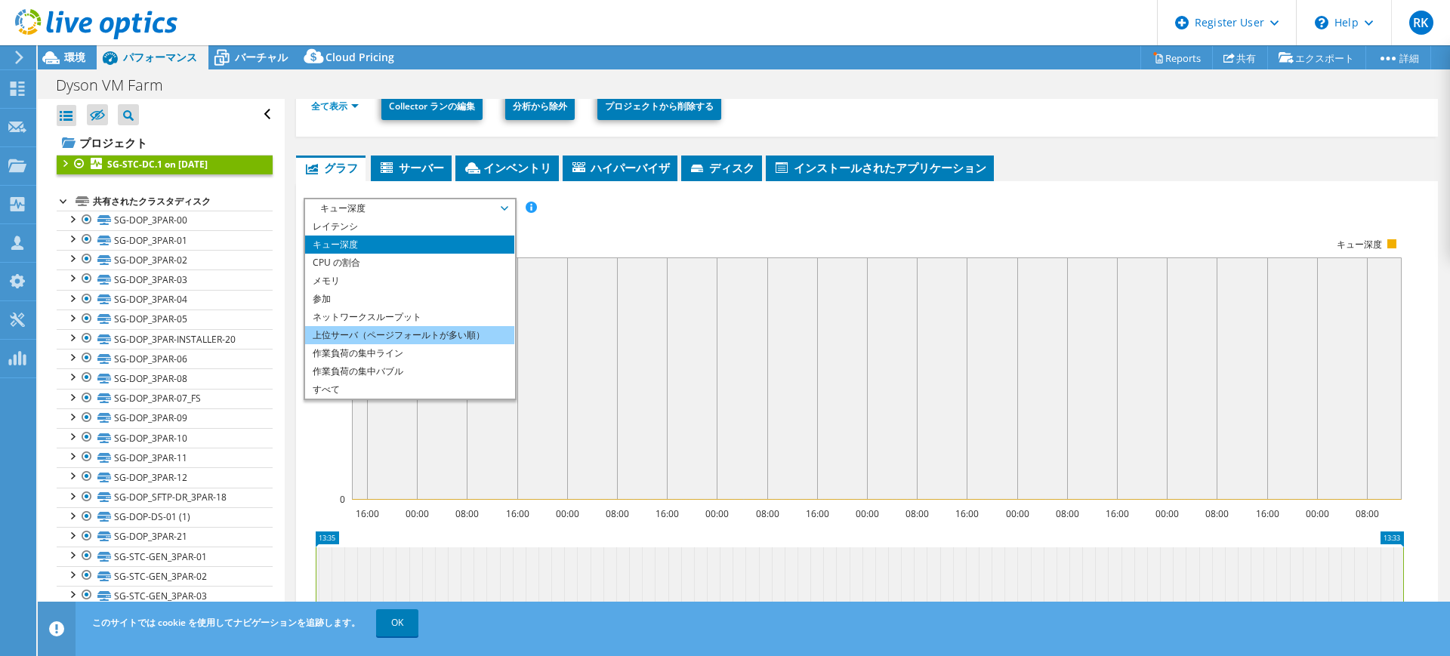
scroll to position [0, 0]
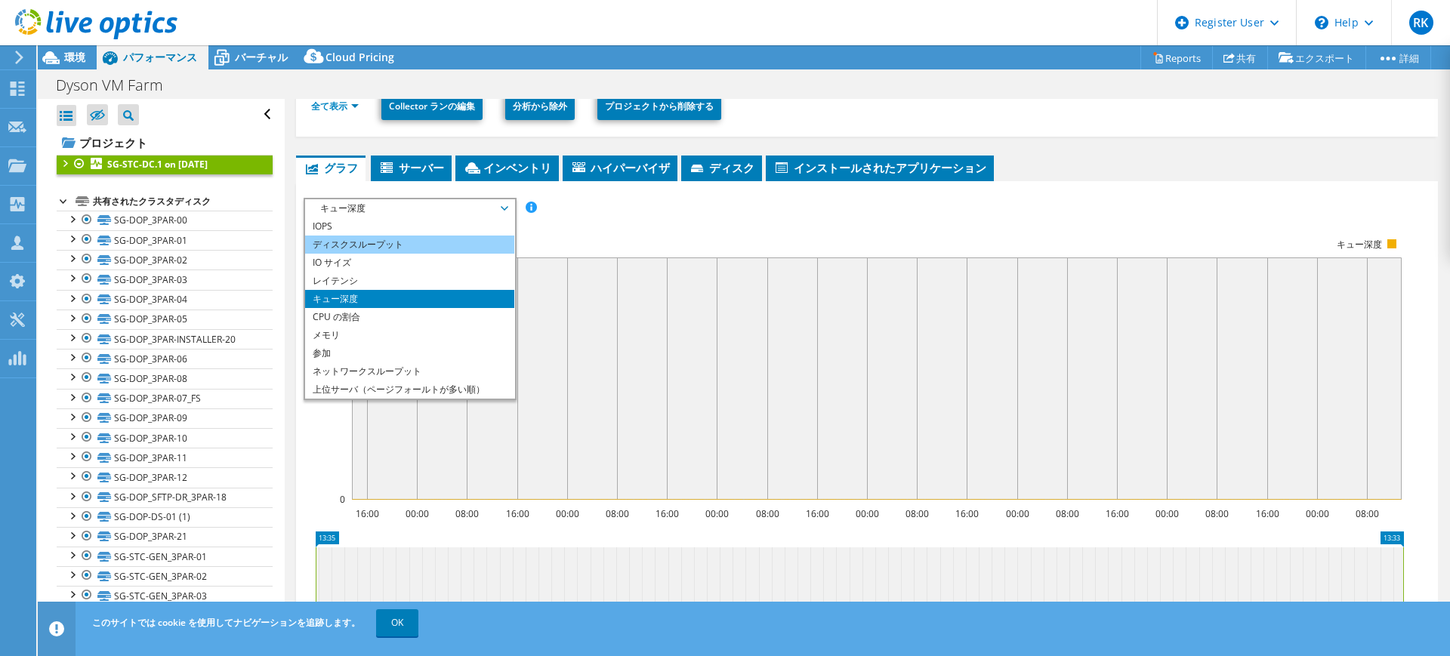
click at [453, 241] on li "ディスクスループット" at bounding box center [409, 245] width 209 height 18
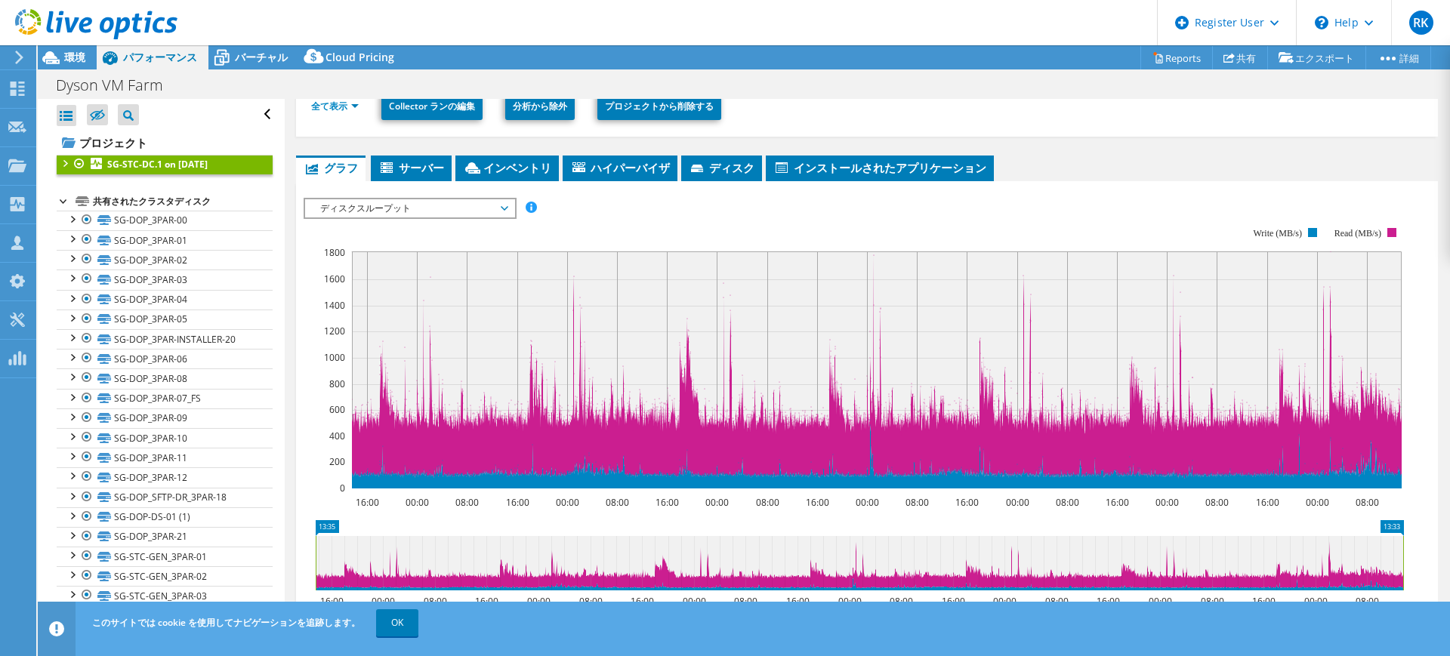
click at [406, 204] on span "ディスクスループット" at bounding box center [410, 208] width 194 height 18
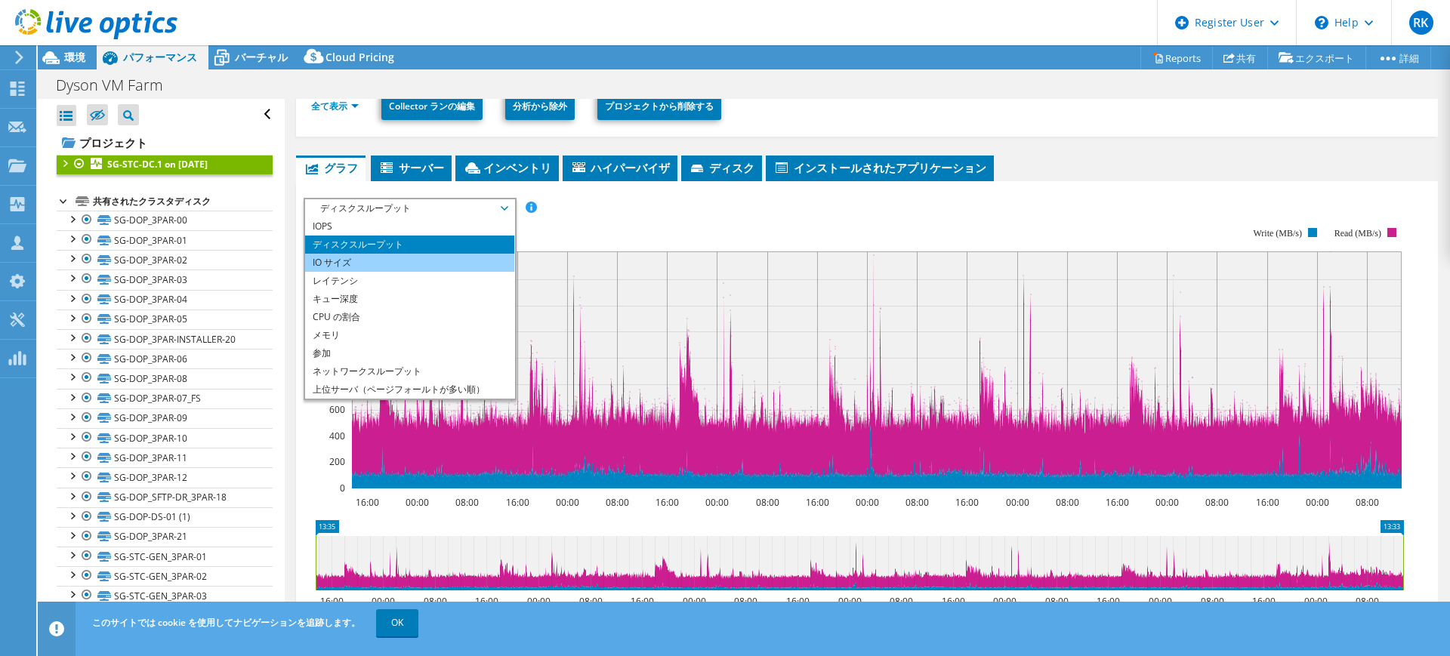
click at [408, 266] on li "IO サイズ" at bounding box center [409, 263] width 209 height 18
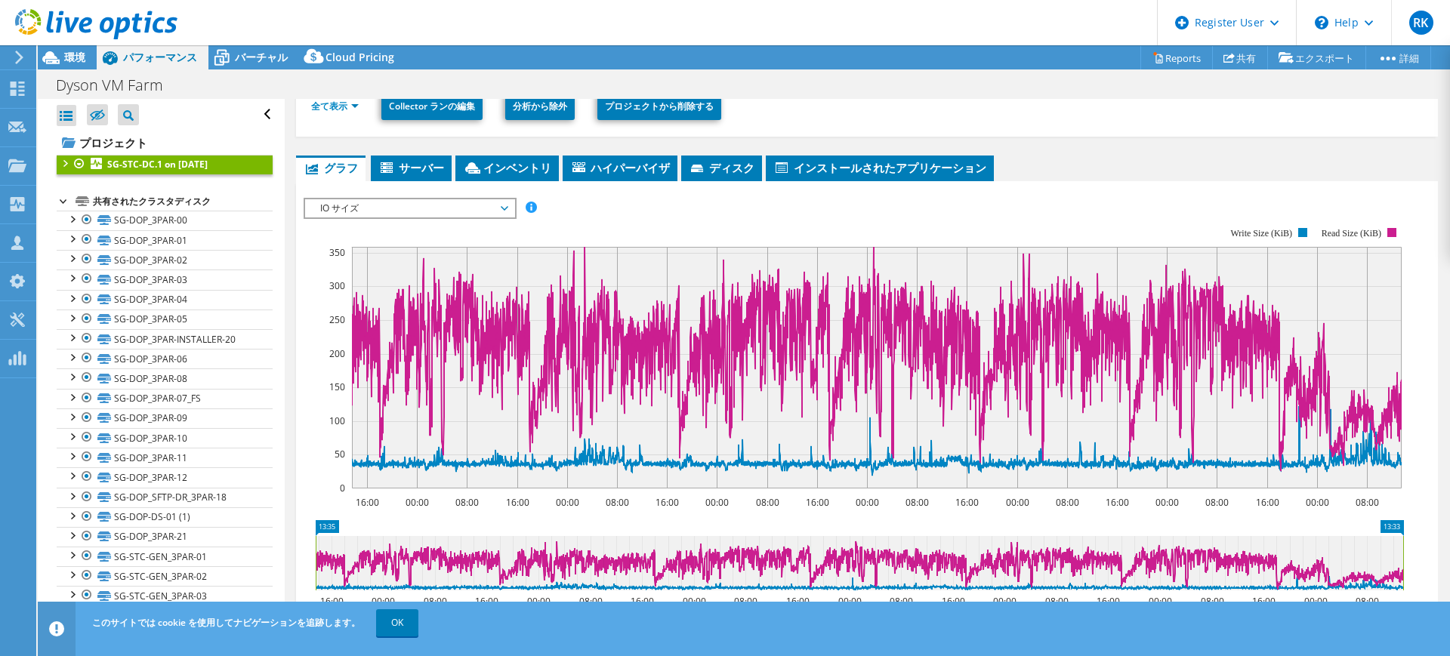
click at [437, 209] on span "IO サイズ" at bounding box center [410, 208] width 194 height 18
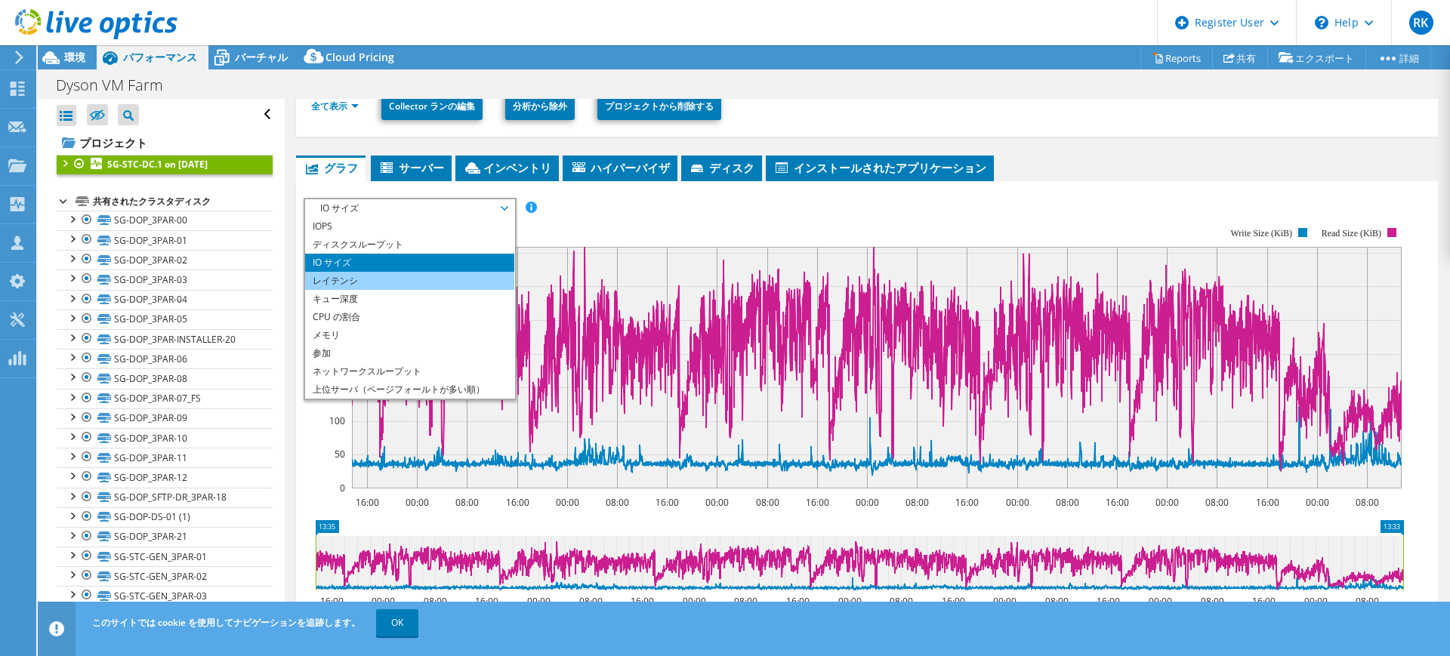
click at [434, 280] on li "レイテンシ" at bounding box center [409, 281] width 209 height 18
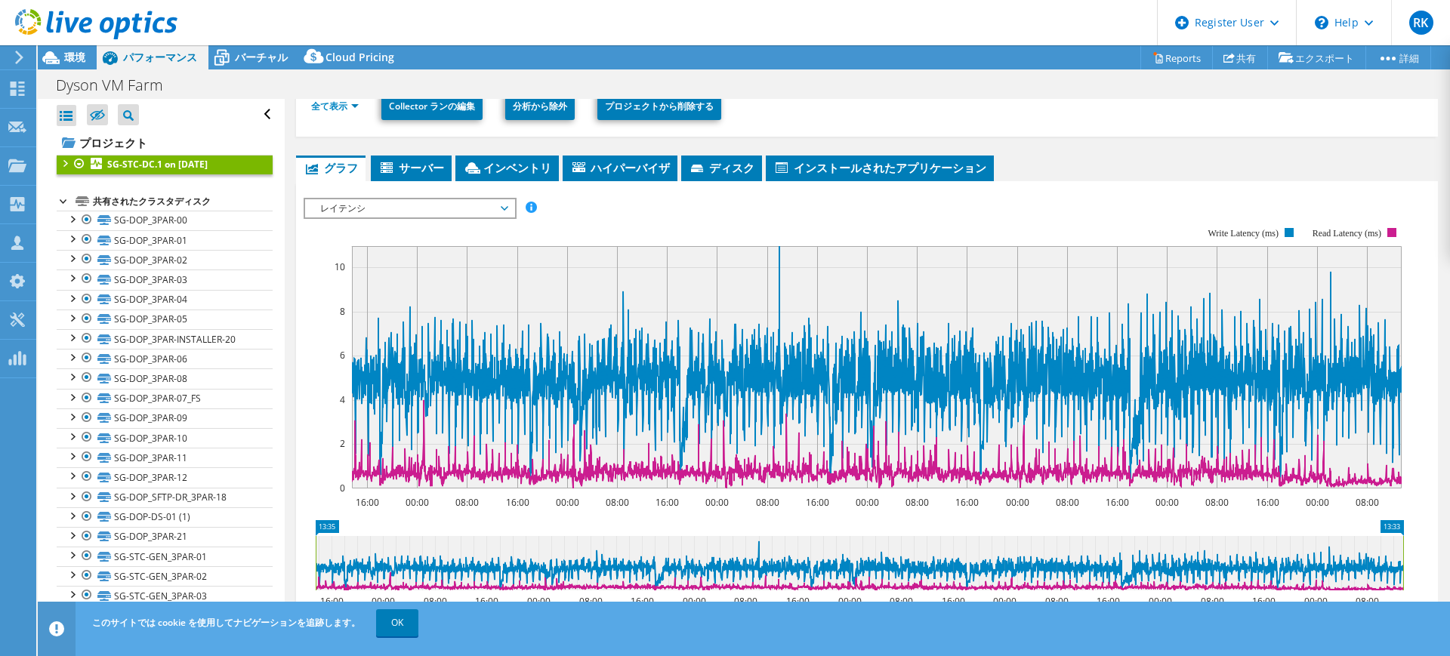
click at [445, 212] on span "レイテンシ" at bounding box center [410, 208] width 194 height 18
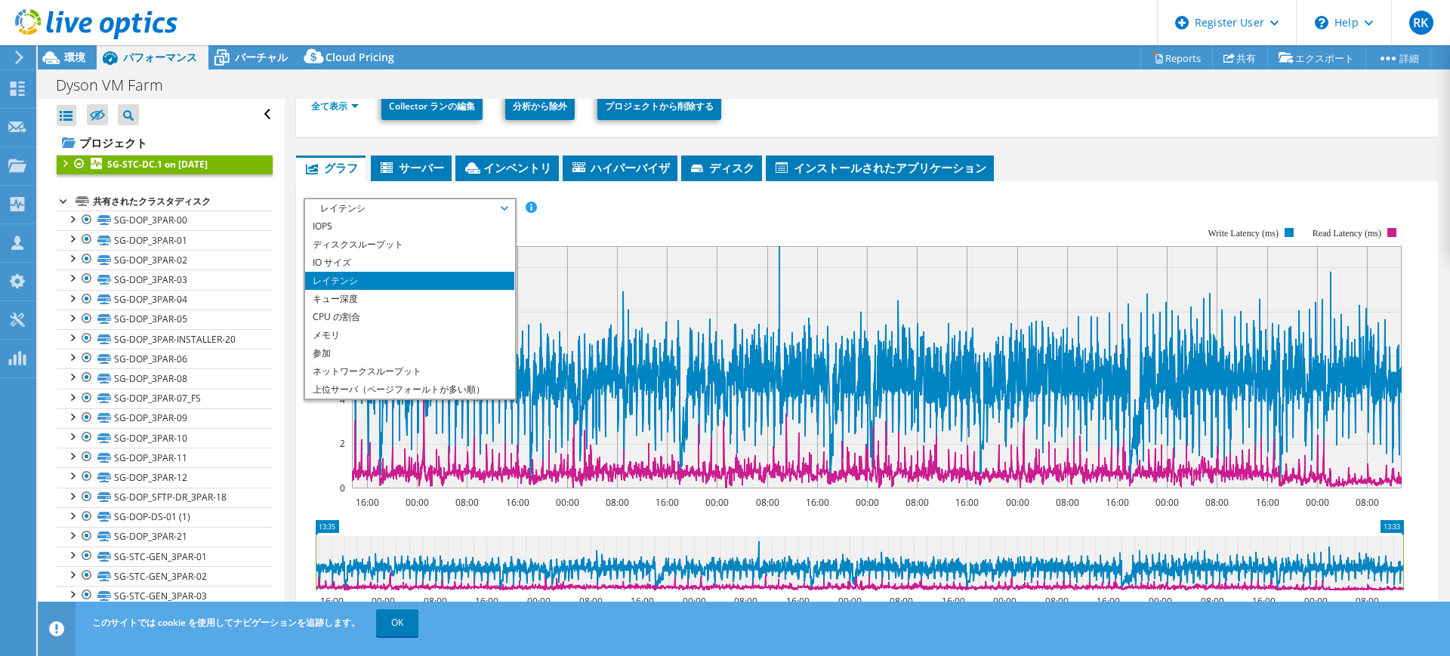
click at [622, 215] on rect at bounding box center [854, 358] width 1101 height 302
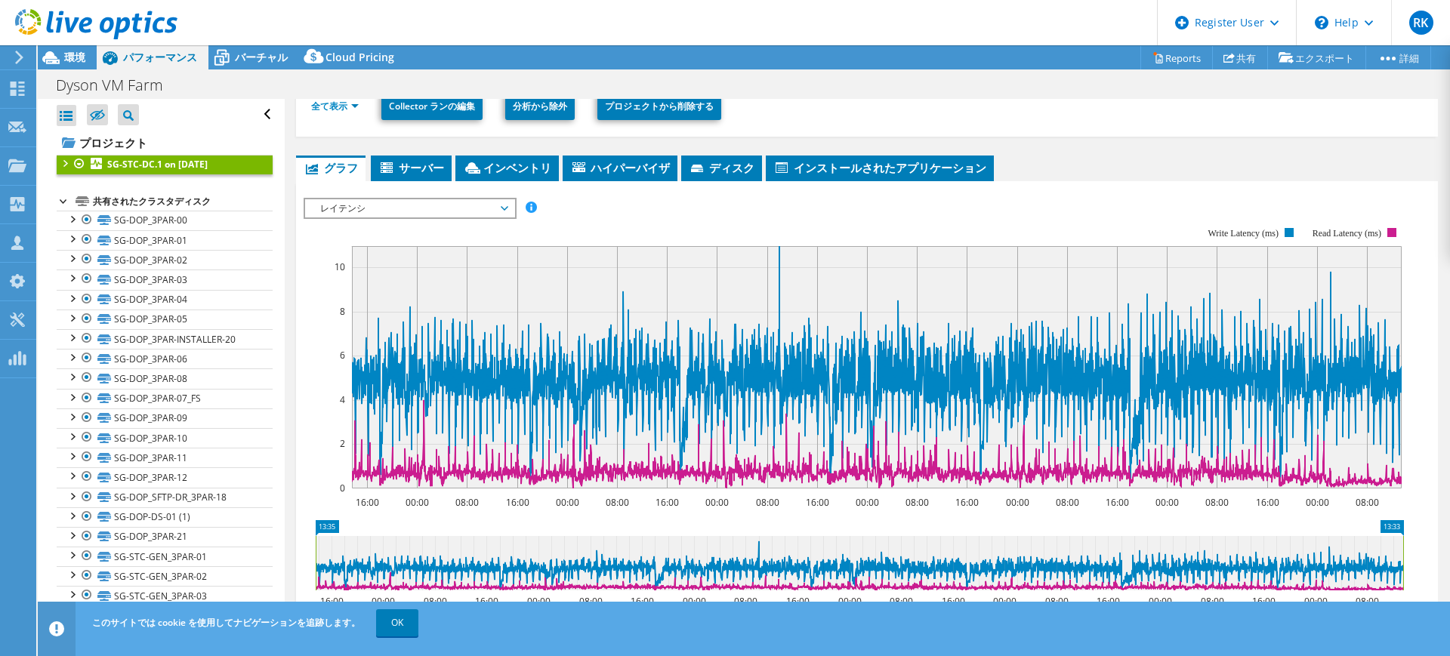
click at [756, 548] on icon at bounding box center [860, 563] width 1088 height 54
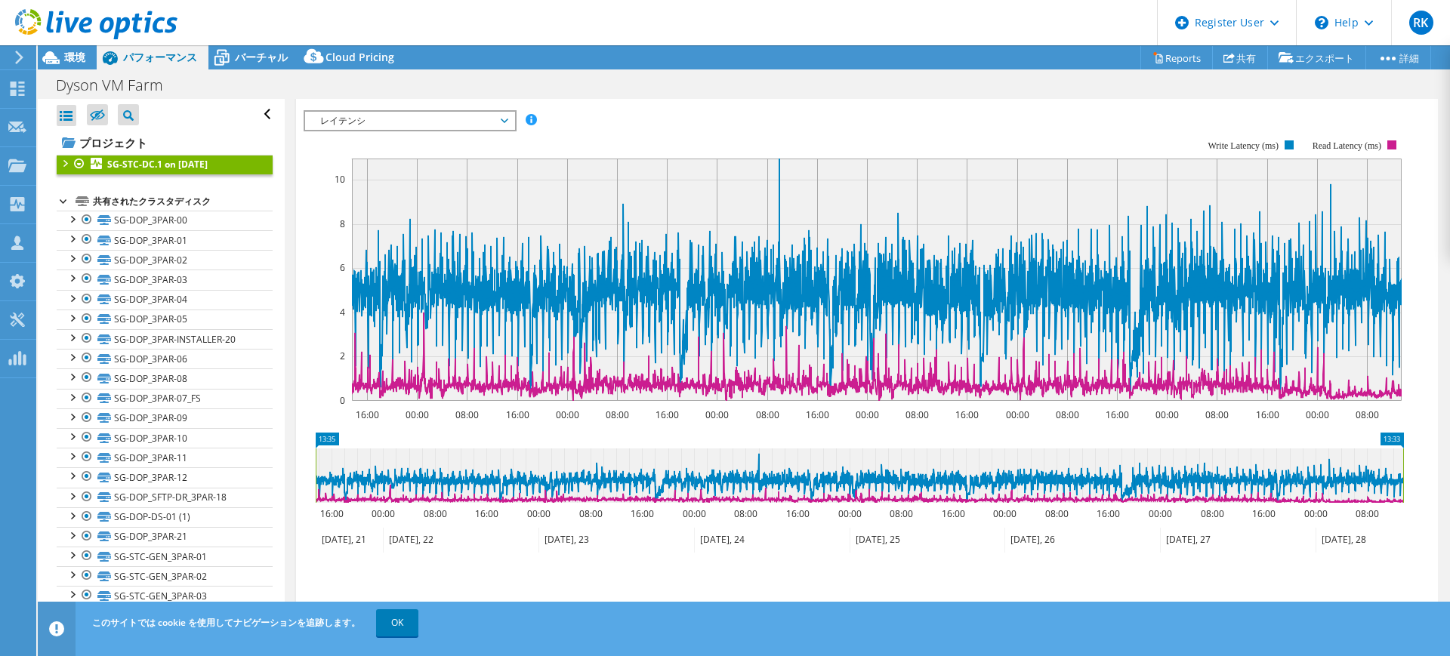
scroll to position [317, 0]
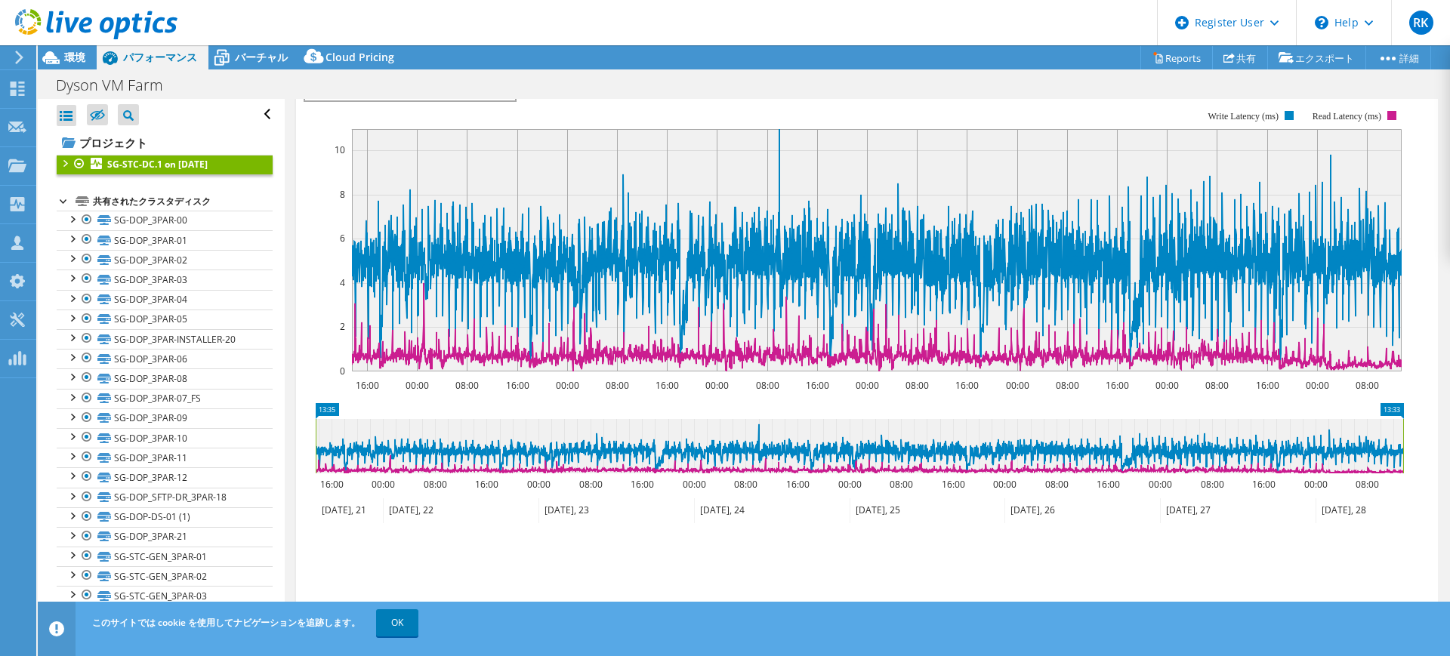
click at [755, 431] on icon at bounding box center [860, 446] width 1088 height 54
click at [768, 429] on icon at bounding box center [860, 446] width 1088 height 54
click at [759, 431] on icon at bounding box center [860, 446] width 1088 height 54
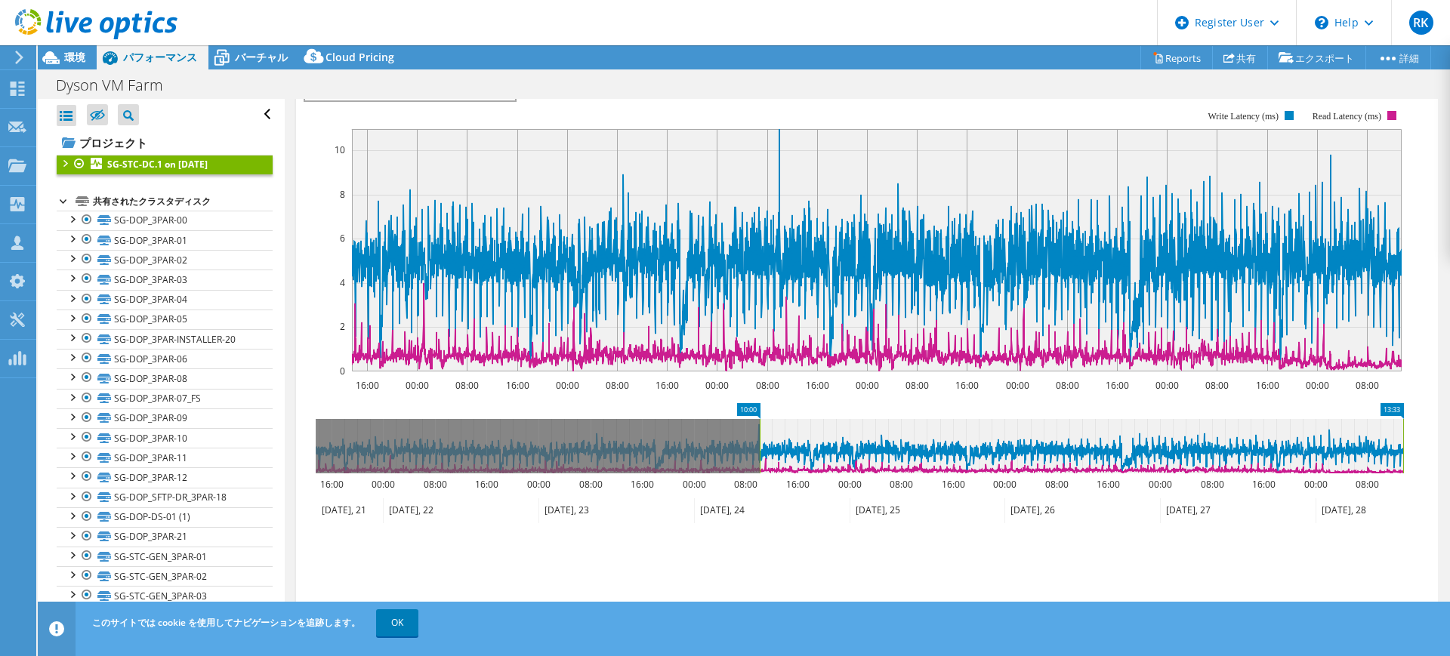
drag, startPoint x: 325, startPoint y: 409, endPoint x: 769, endPoint y: 440, distance: 445.3
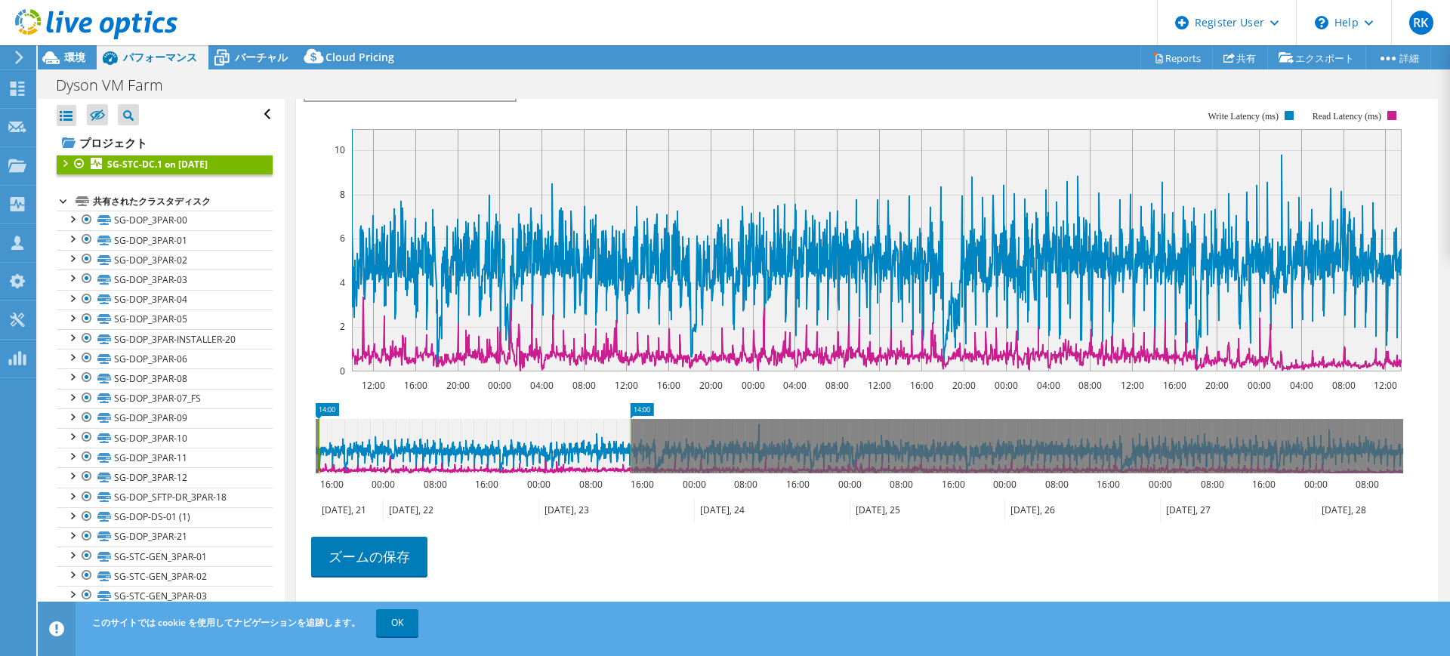
drag, startPoint x: 320, startPoint y: 446, endPoint x: 628, endPoint y: 431, distance: 308.6
click at [628, 431] on g at bounding box center [860, 446] width 1088 height 54
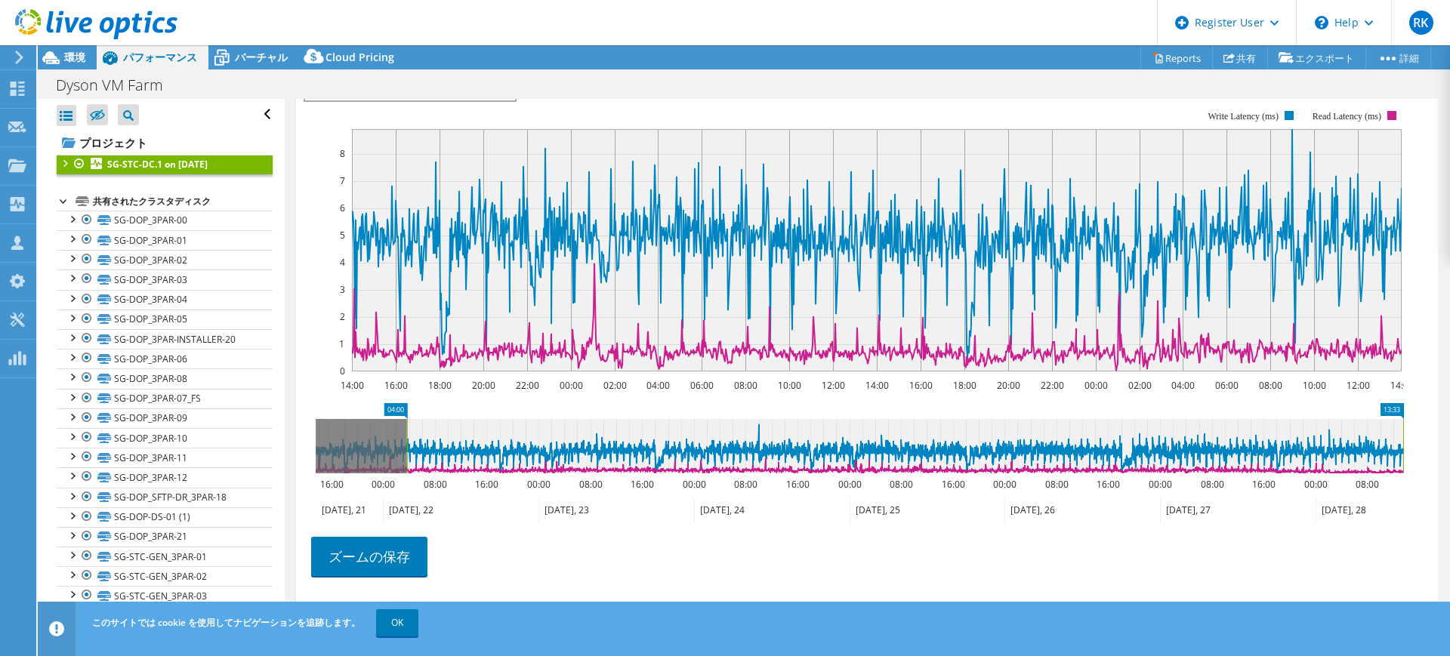
drag, startPoint x: 1401, startPoint y: 446, endPoint x: 409, endPoint y: 480, distance: 991.8
click at [409, 480] on icon "13:33 04:00 16:00 00:00 08:00 16:00 00:00 08:00 16:00 00:00 08:00 16:00 00:00 0…" at bounding box center [860, 463] width 1112 height 121
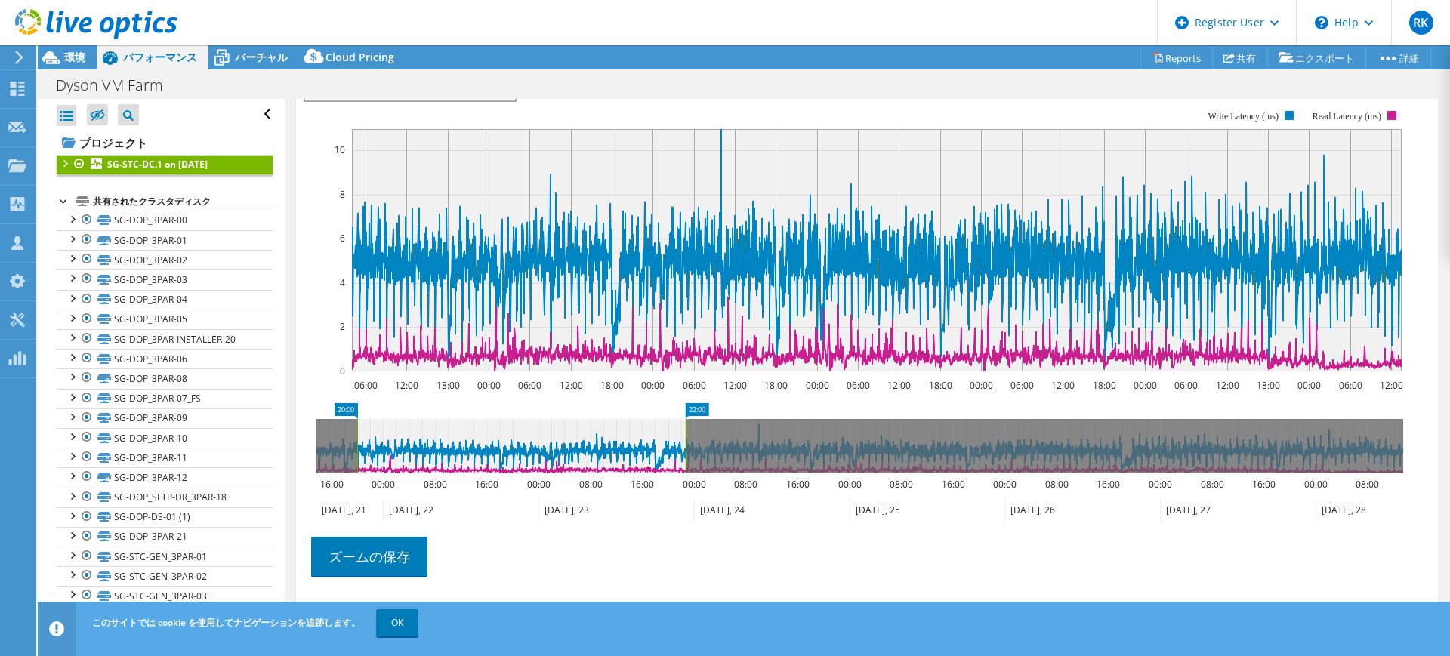
drag, startPoint x: 354, startPoint y: 444, endPoint x: 685, endPoint y: 459, distance: 331.2
click at [685, 459] on g at bounding box center [860, 446] width 1088 height 54
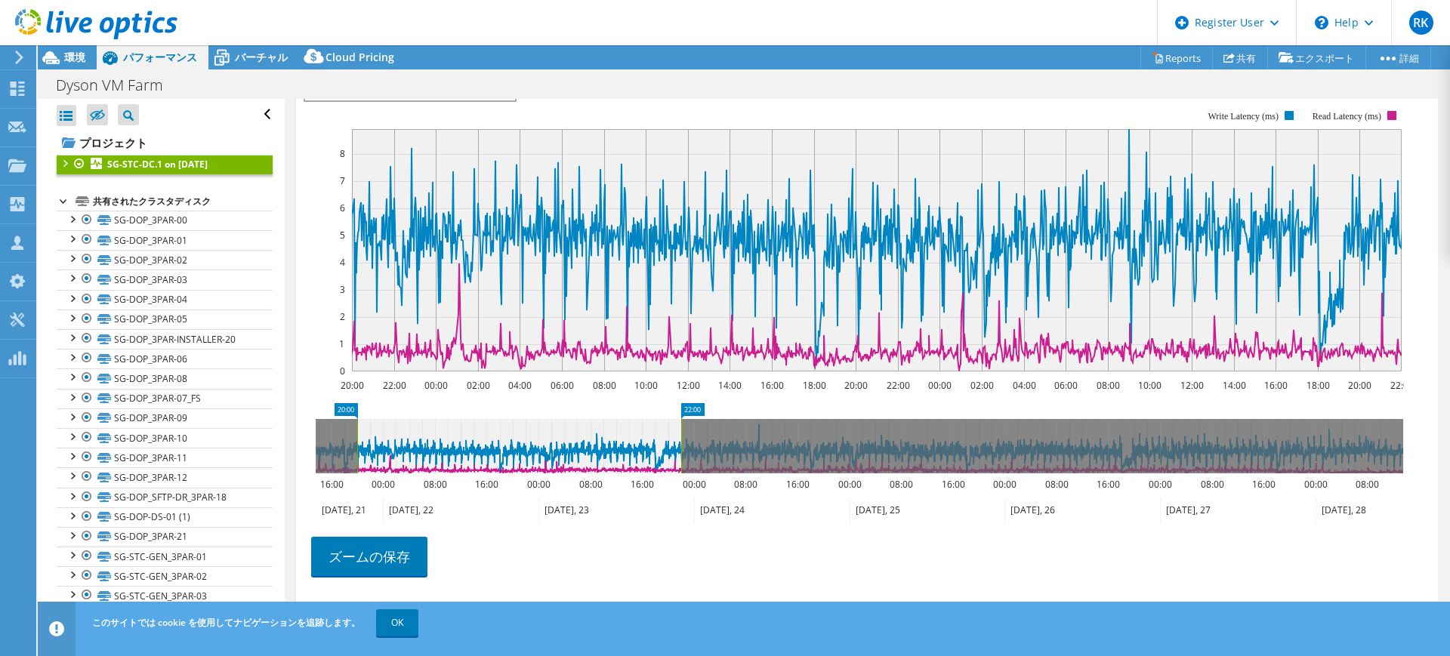
click at [795, 448] on icon at bounding box center [860, 446] width 1088 height 54
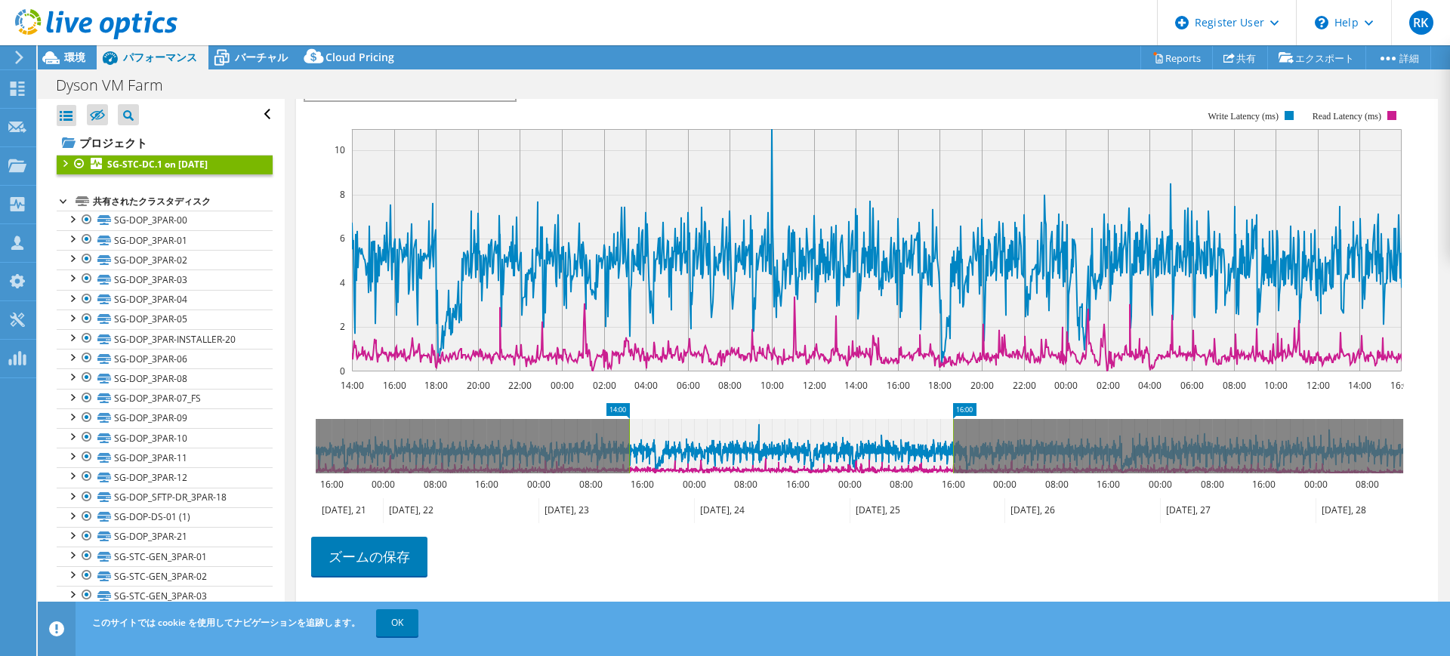
click at [772, 443] on icon at bounding box center [791, 446] width 324 height 54
click at [771, 126] on rect at bounding box center [854, 241] width 1101 height 302
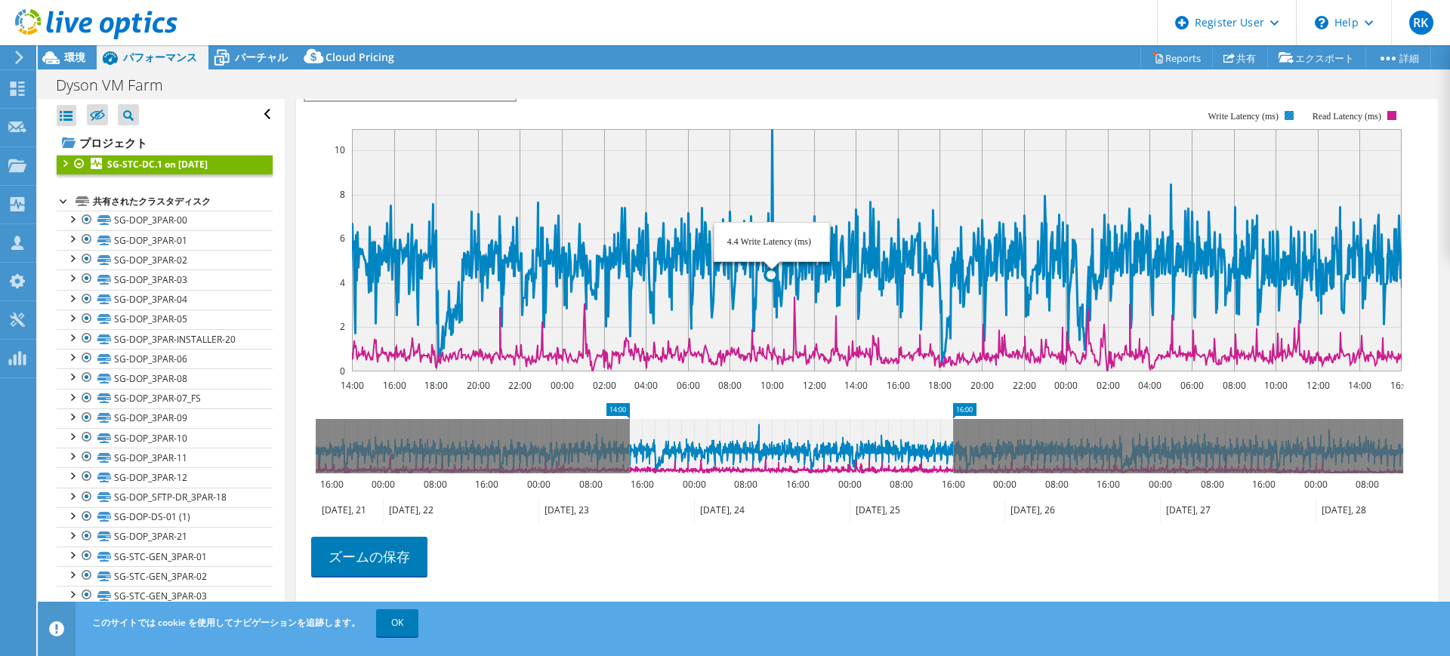
click at [772, 132] on icon at bounding box center [1098, 246] width 3527 height 235
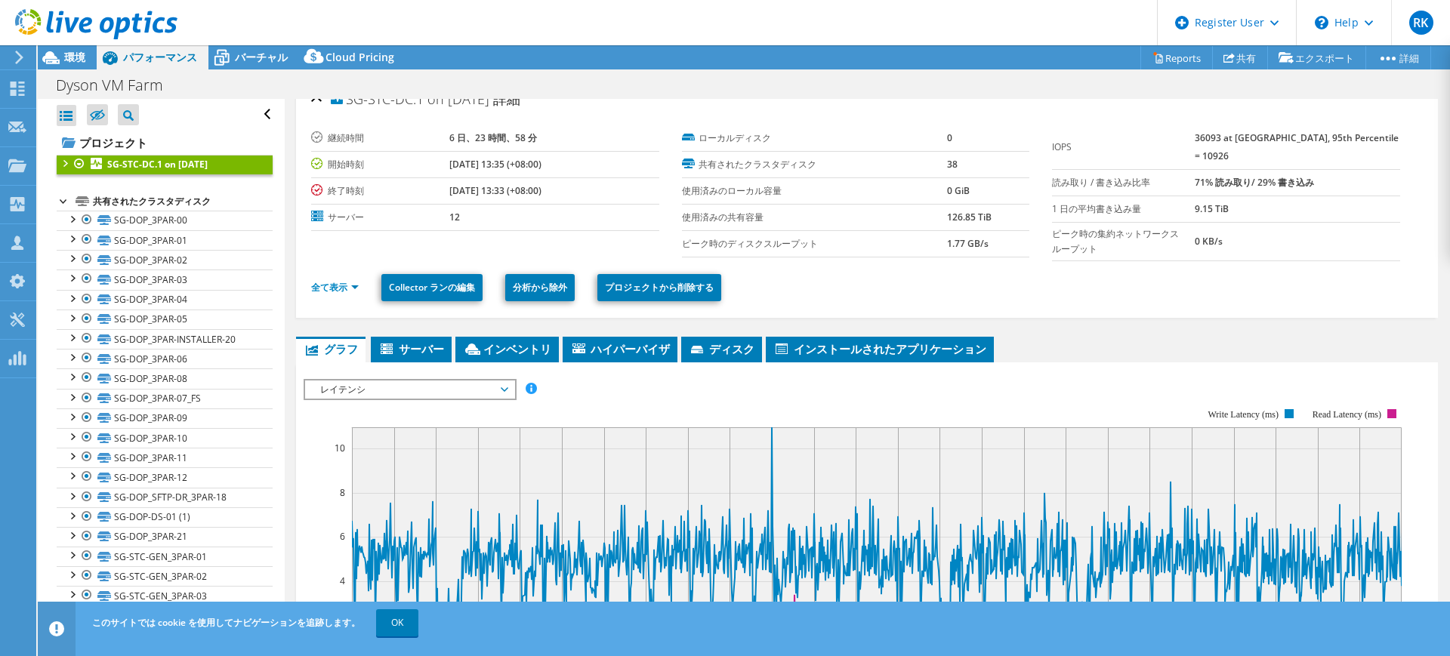
scroll to position [0, 0]
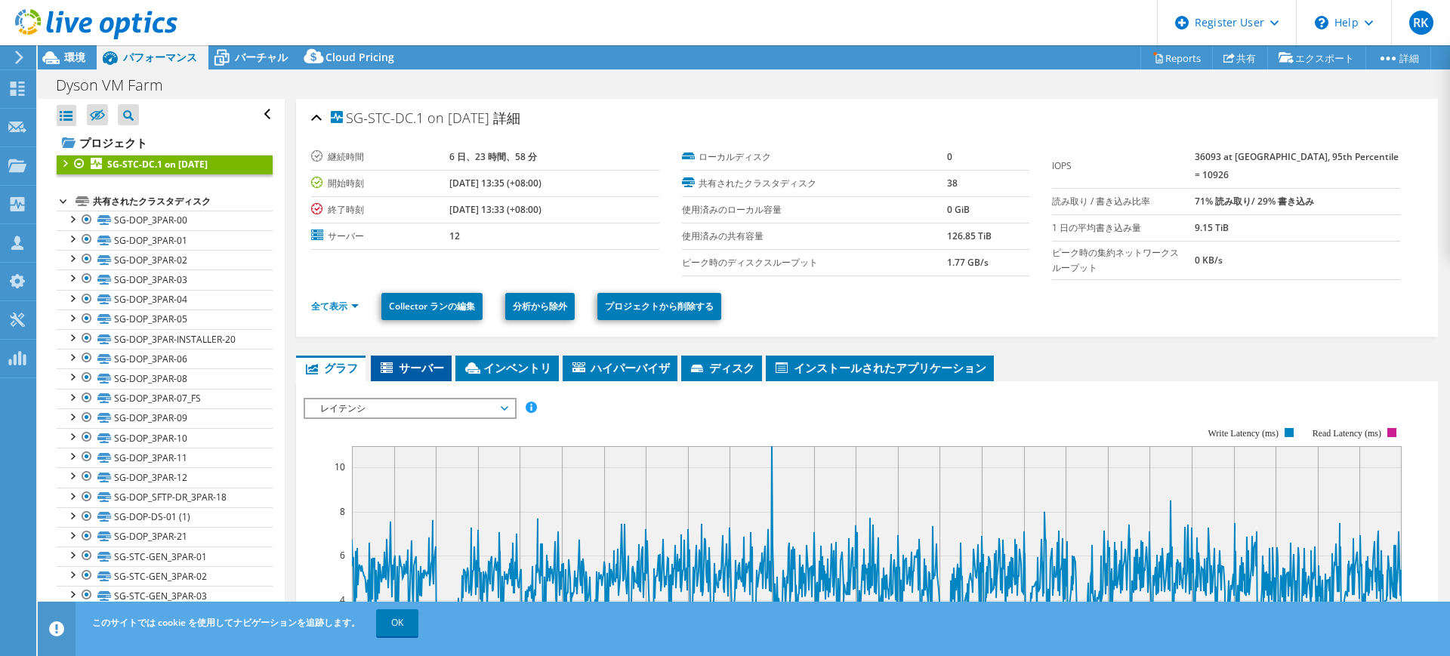
click at [419, 372] on span "サーバー" at bounding box center [411, 367] width 66 height 15
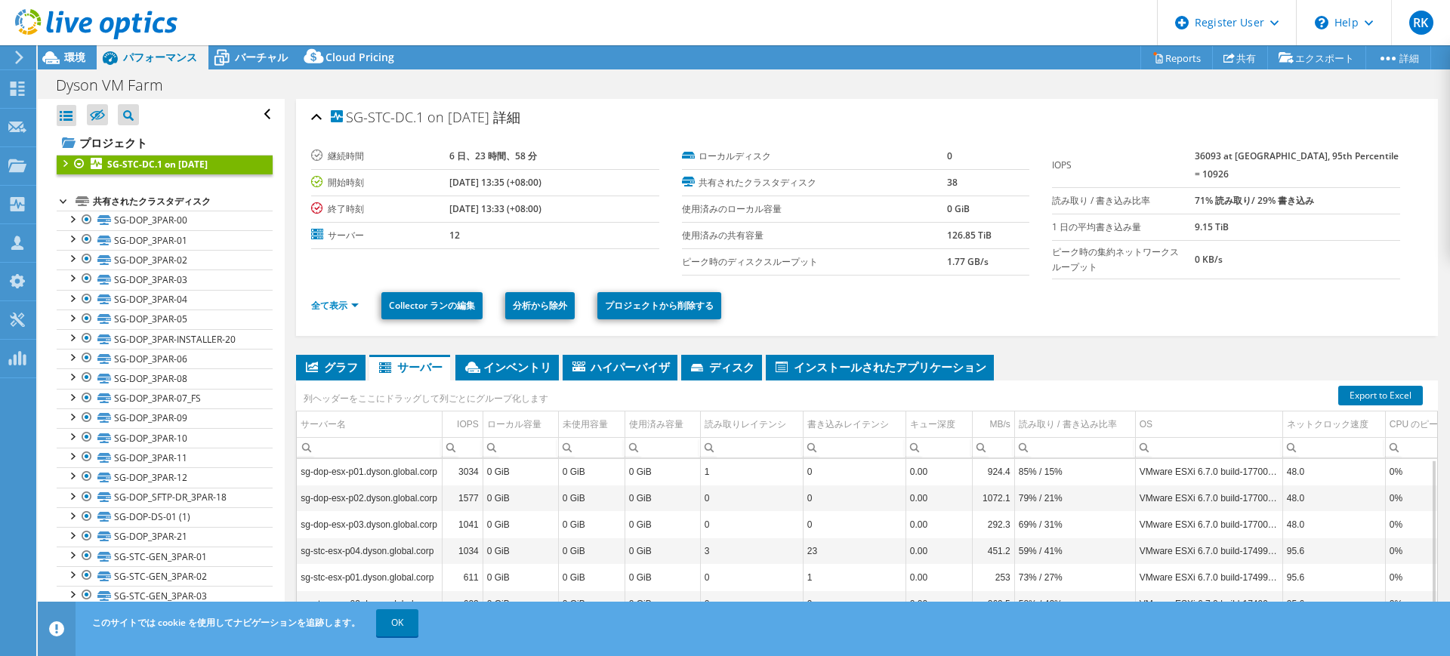
scroll to position [133, 0]
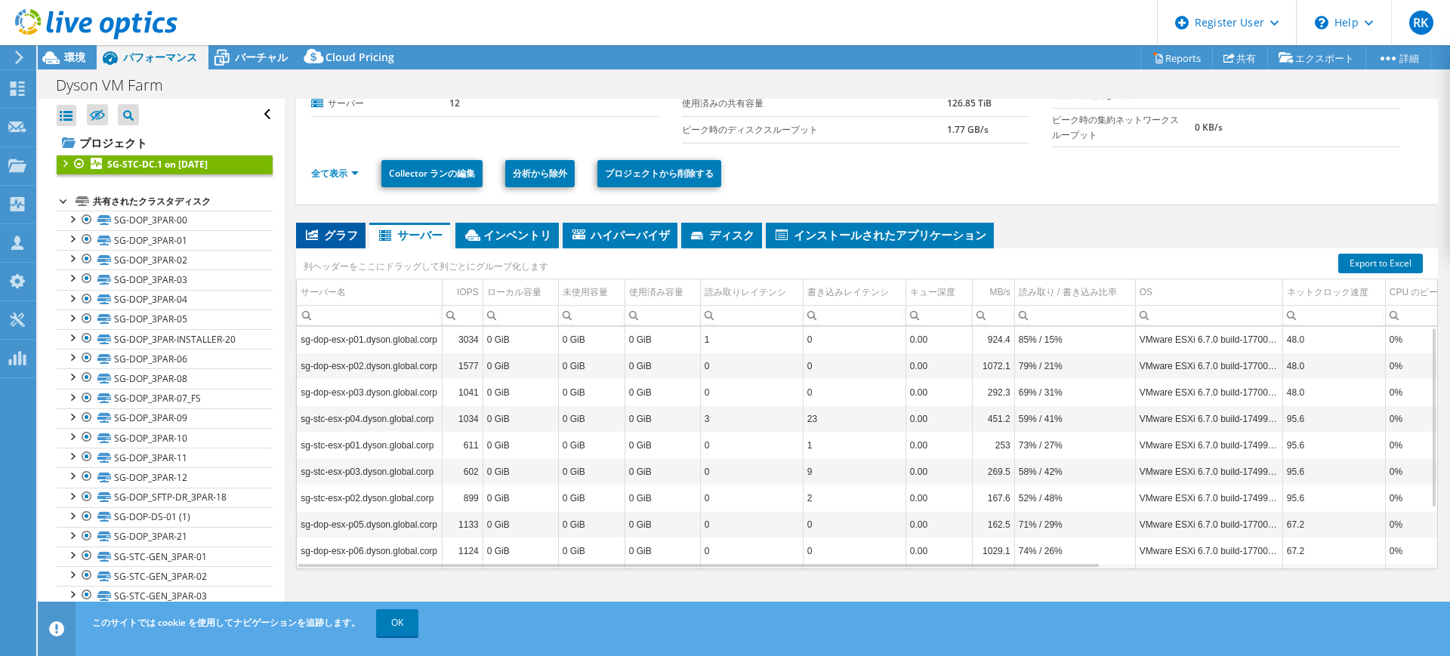
click at [320, 237] on span "グラフ" at bounding box center [331, 234] width 54 height 15
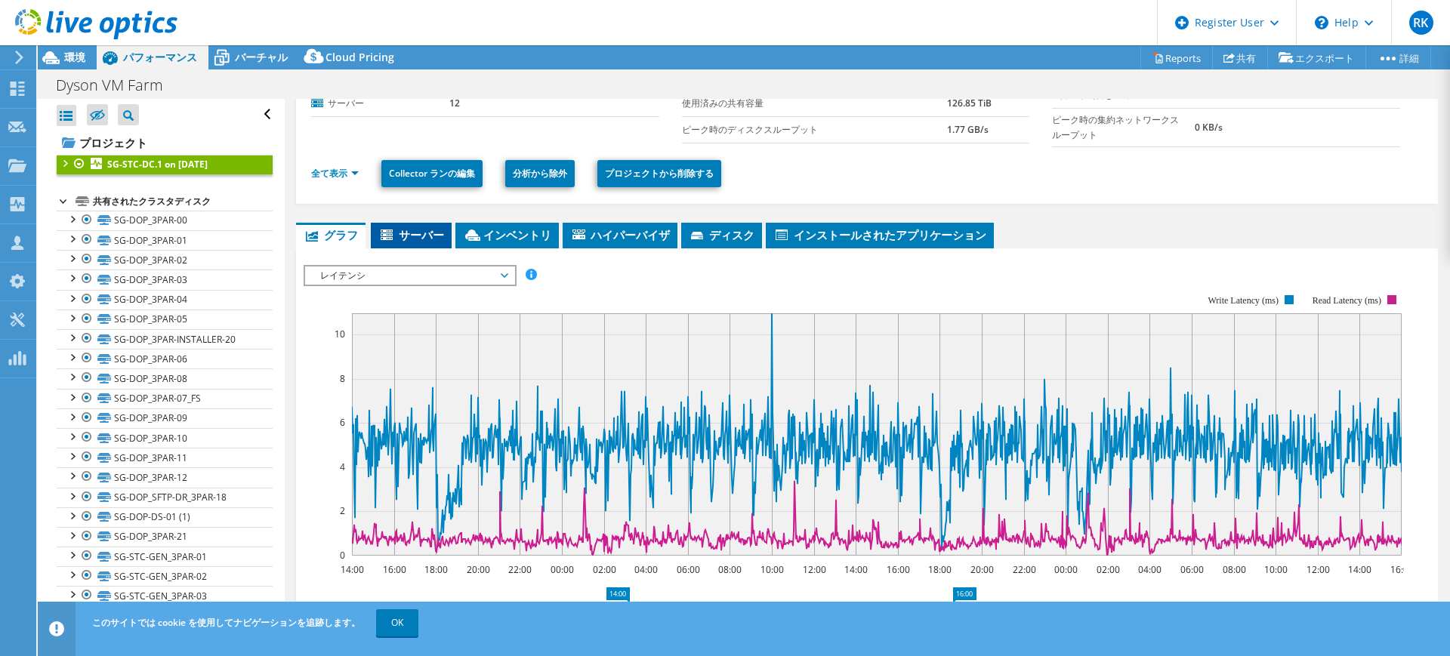
click at [424, 239] on span "サーバー" at bounding box center [411, 234] width 66 height 15
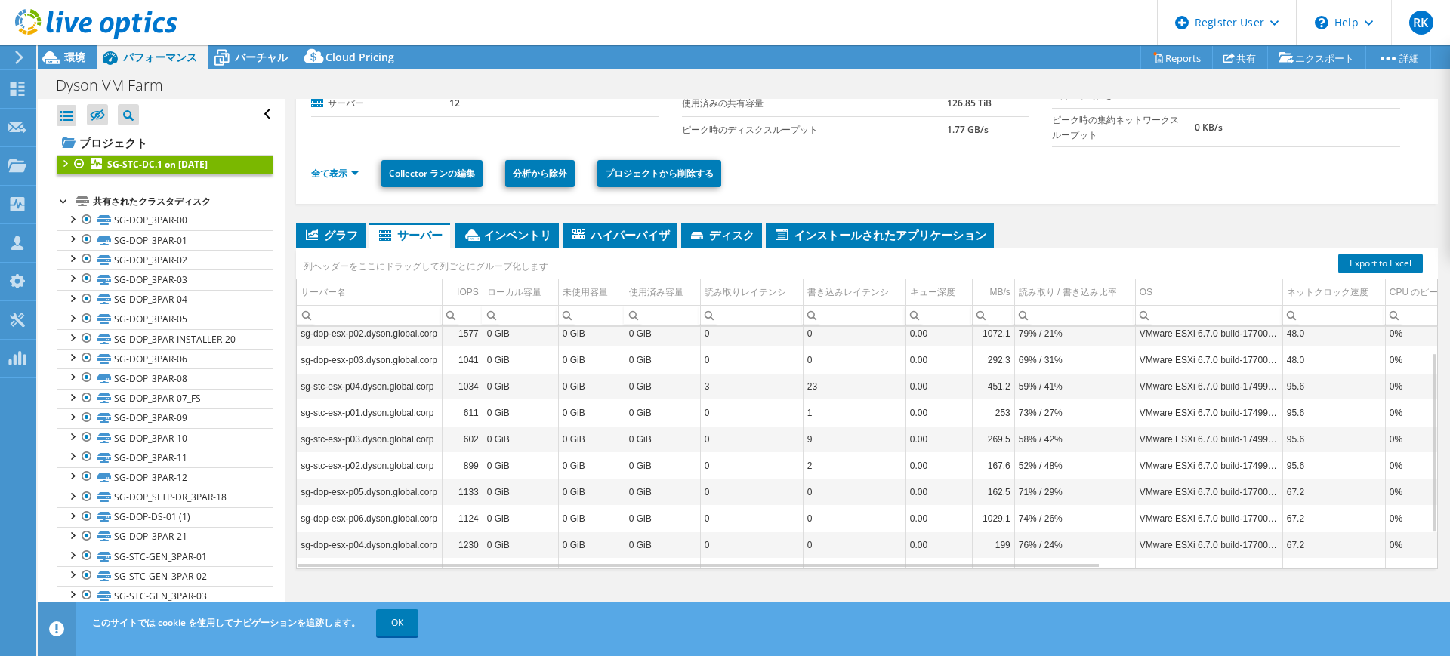
scroll to position [32, 0]
drag, startPoint x: 810, startPoint y: 409, endPoint x: 724, endPoint y: 431, distance: 88.9
click at [724, 431] on td "0" at bounding box center [751, 440] width 103 height 26
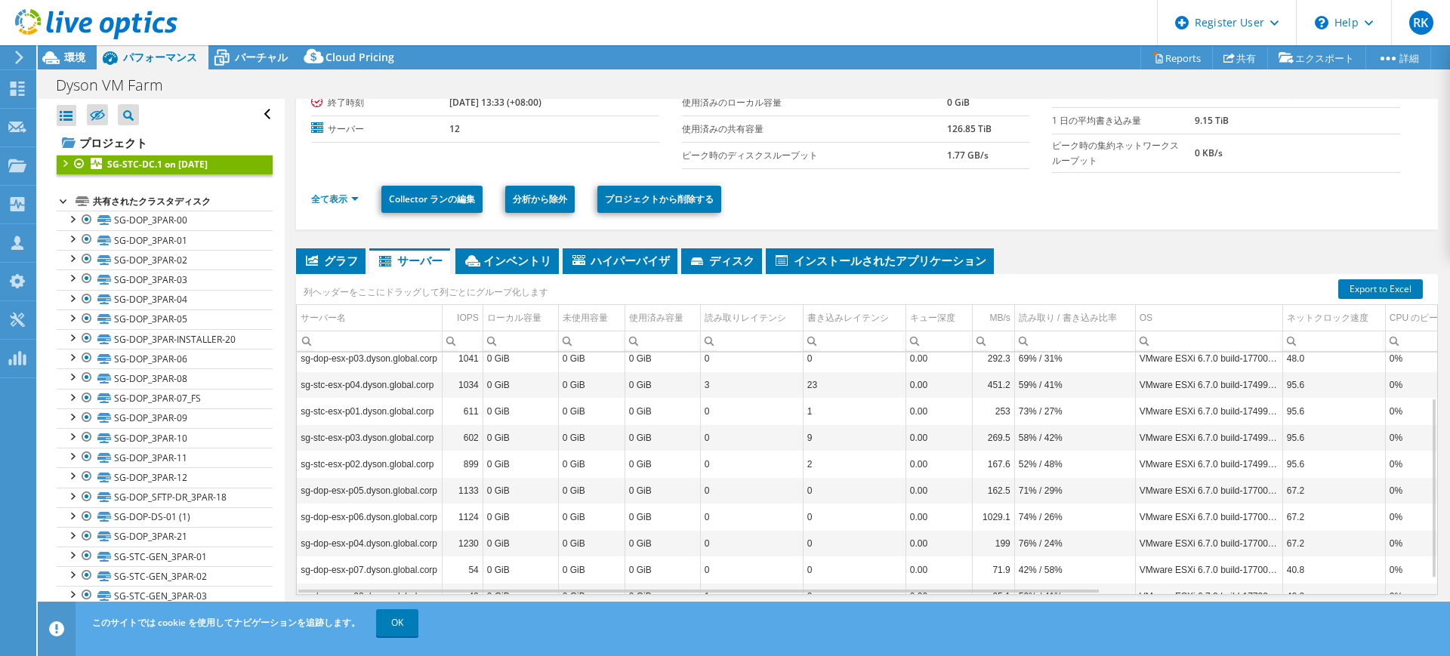
scroll to position [60, 0]
click at [826, 375] on td "23" at bounding box center [854, 386] width 103 height 26
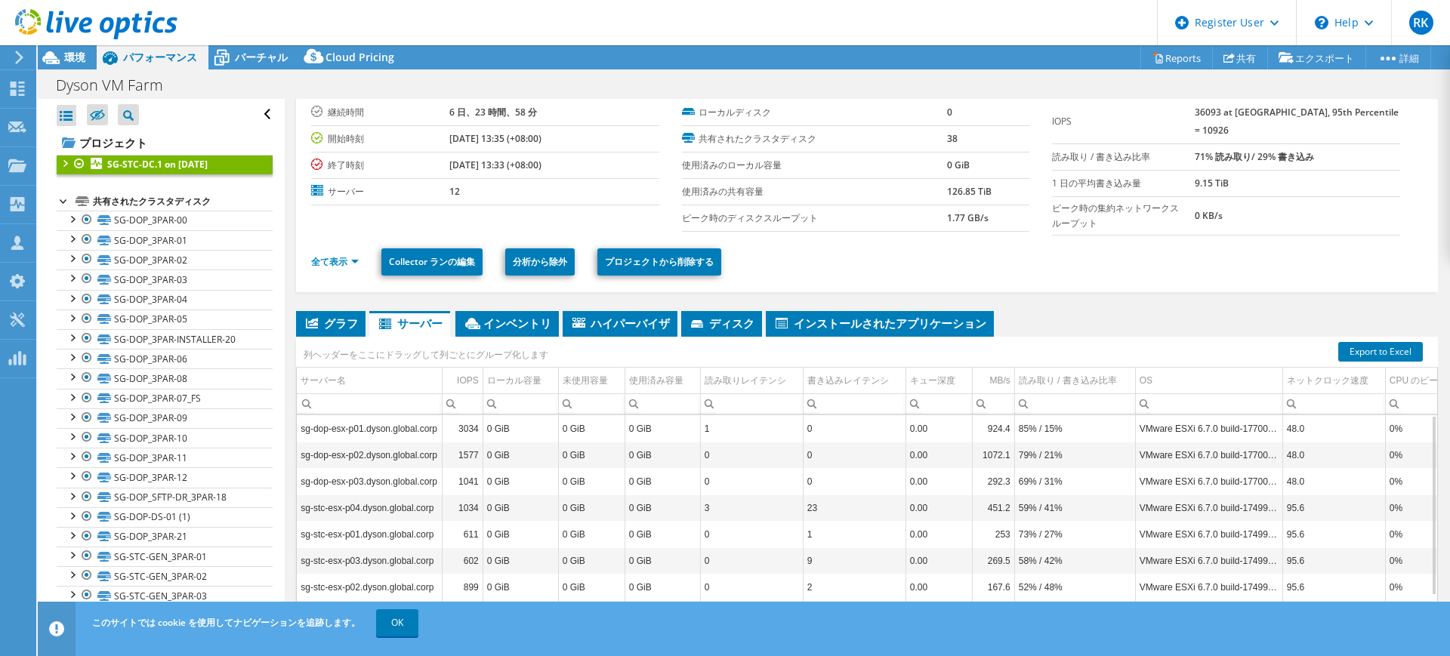
scroll to position [0, 0]
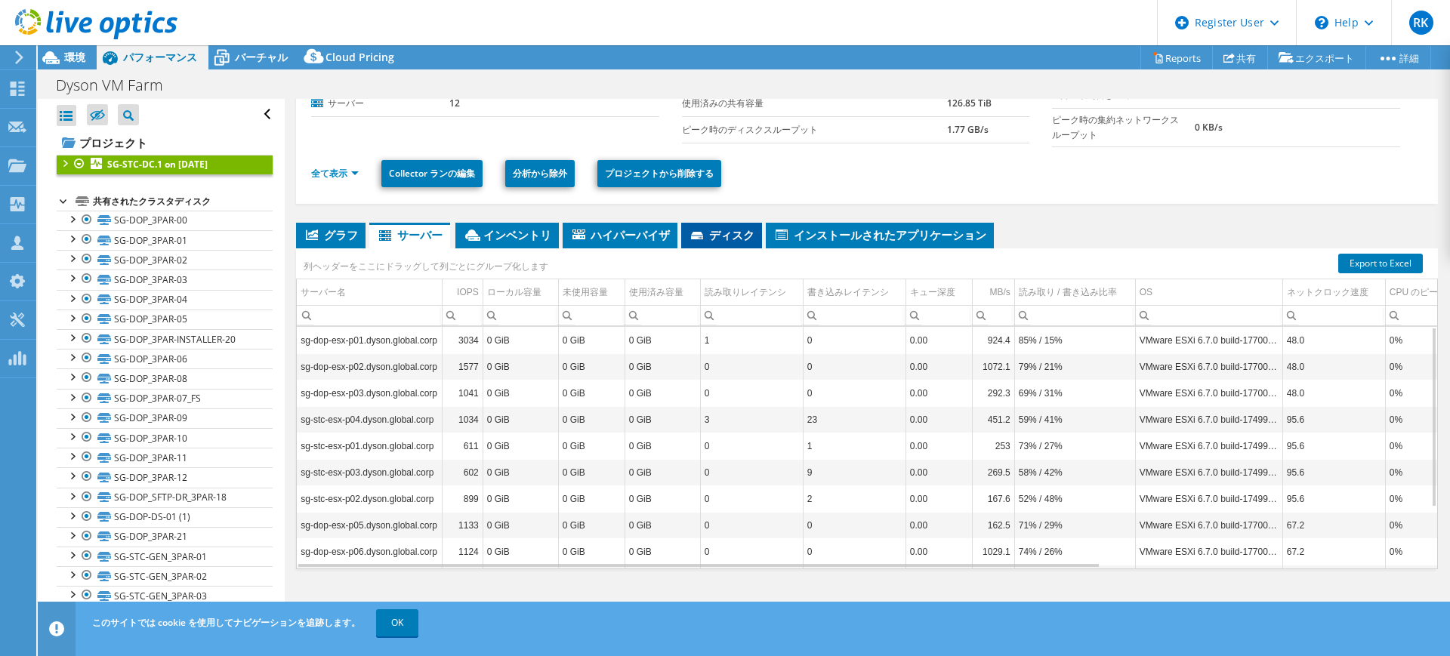
click at [687, 227] on li "ディスク" at bounding box center [721, 236] width 81 height 26
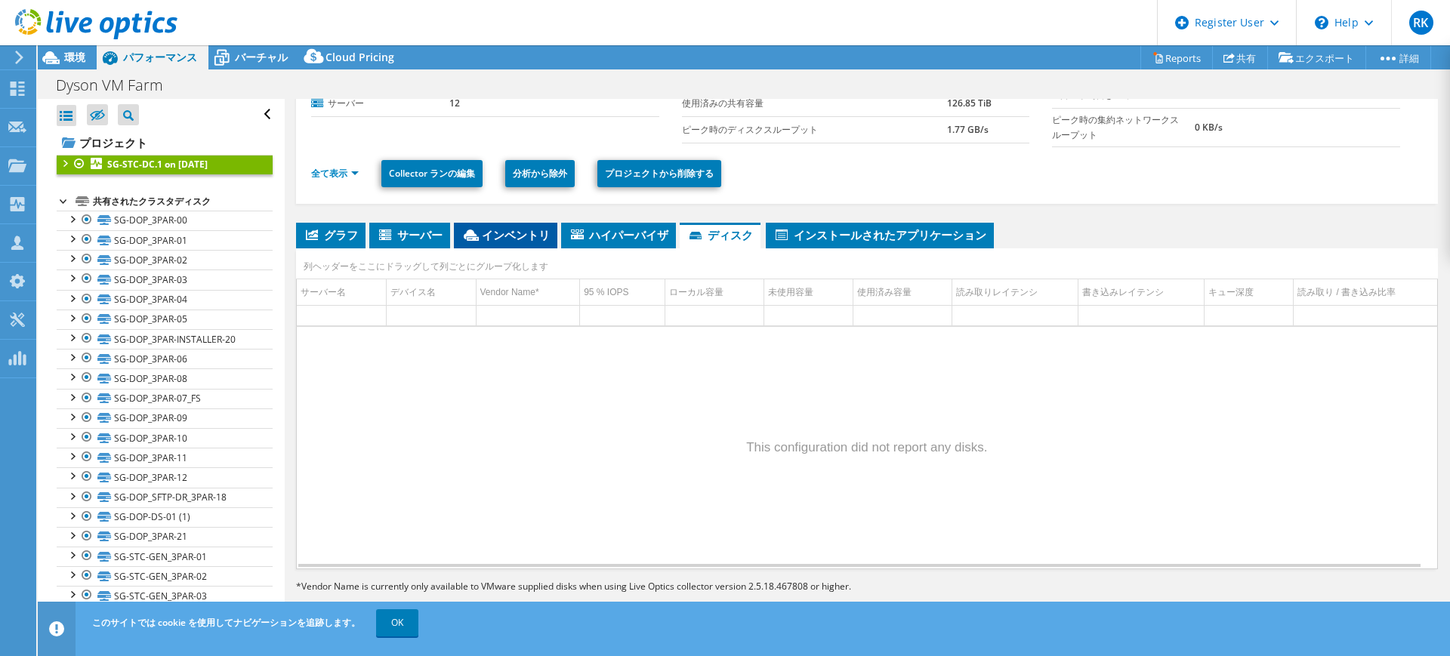
click at [533, 224] on li "インベントリ" at bounding box center [505, 236] width 103 height 26
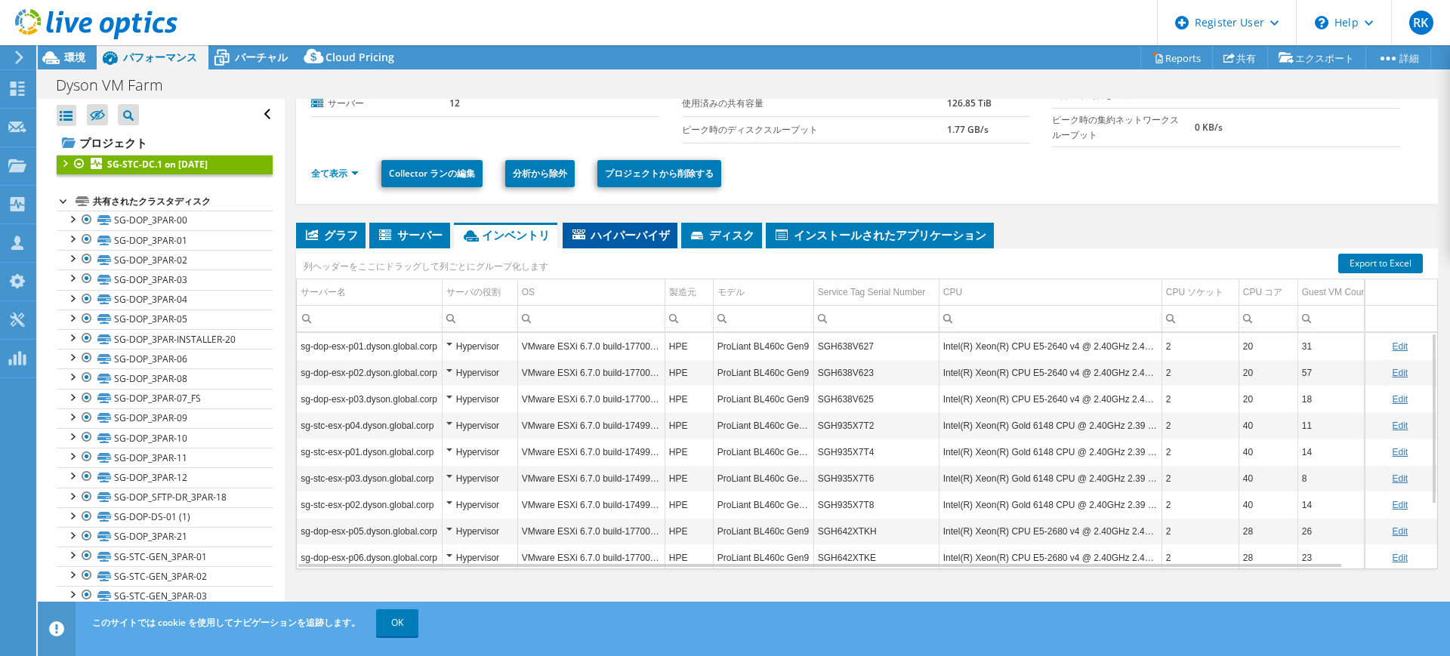
click at [620, 233] on span "ハイパーバイザ" at bounding box center [620, 234] width 100 height 15
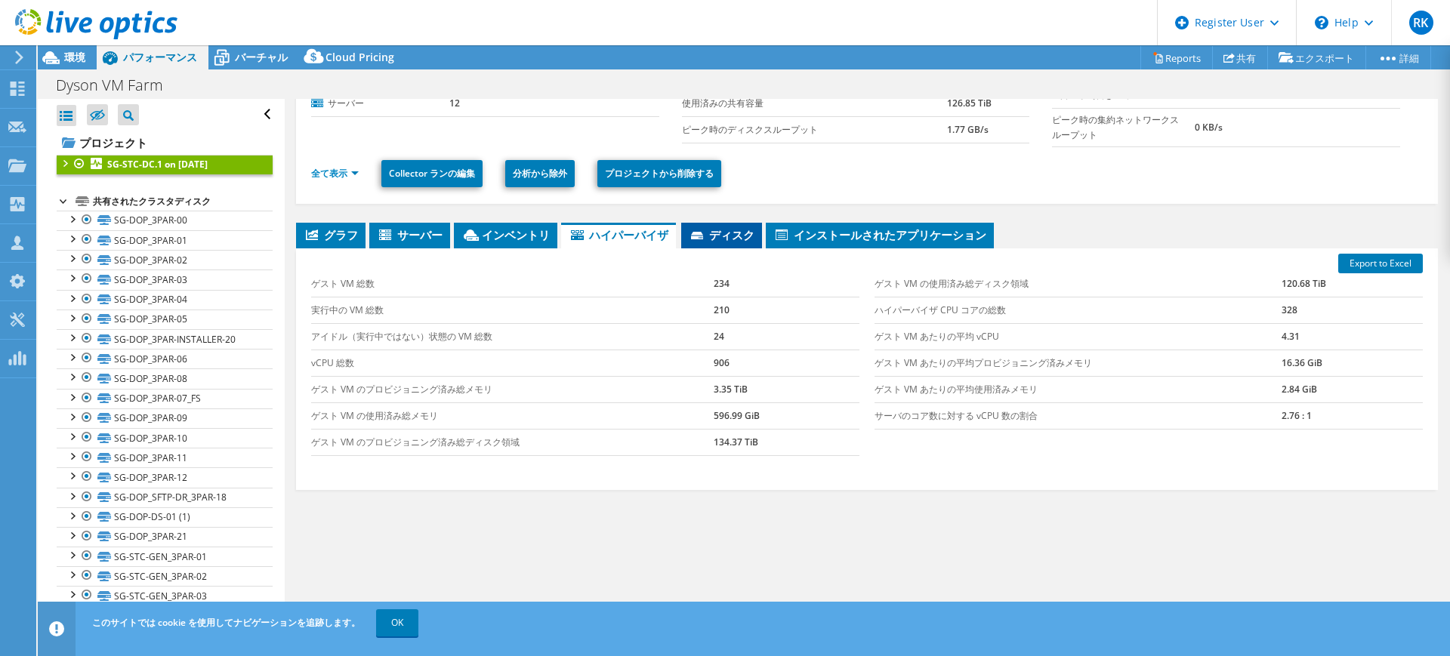
click at [712, 230] on span "ディスク" at bounding box center [722, 234] width 66 height 15
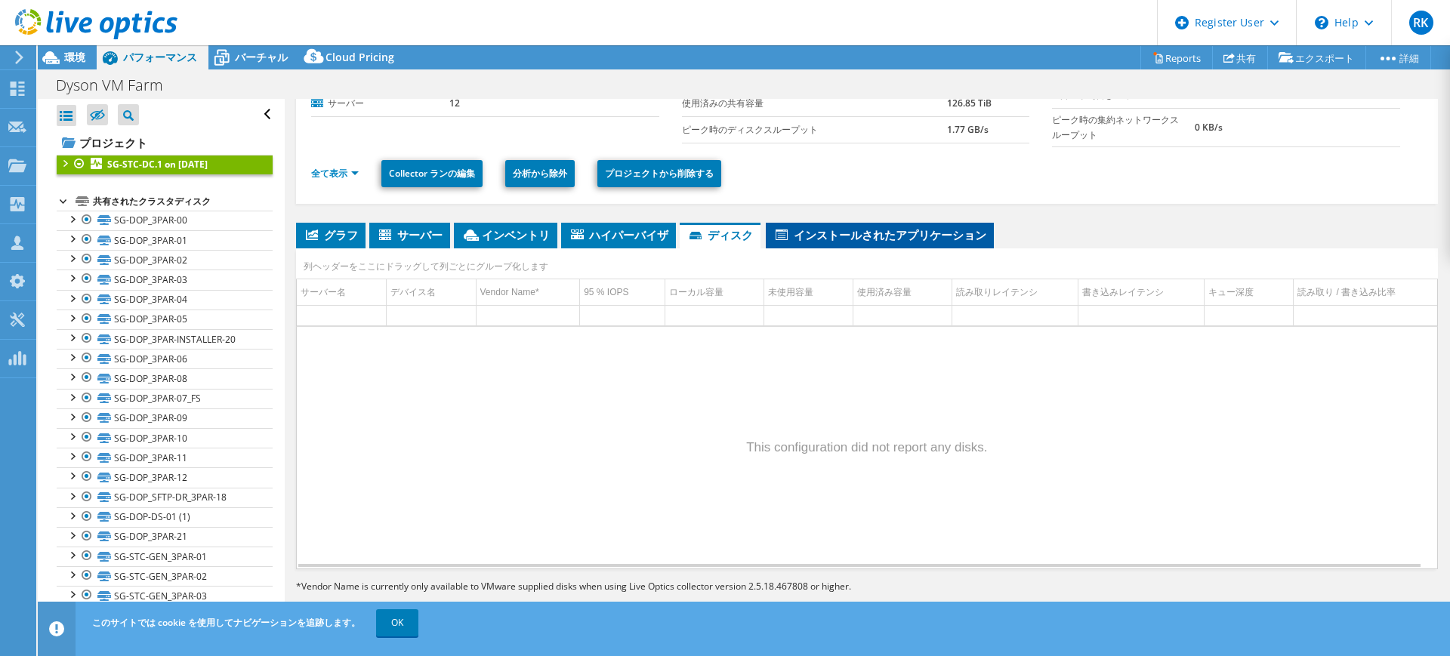
click at [804, 231] on span "インストールされたアプリケーション" at bounding box center [880, 234] width 213 height 15
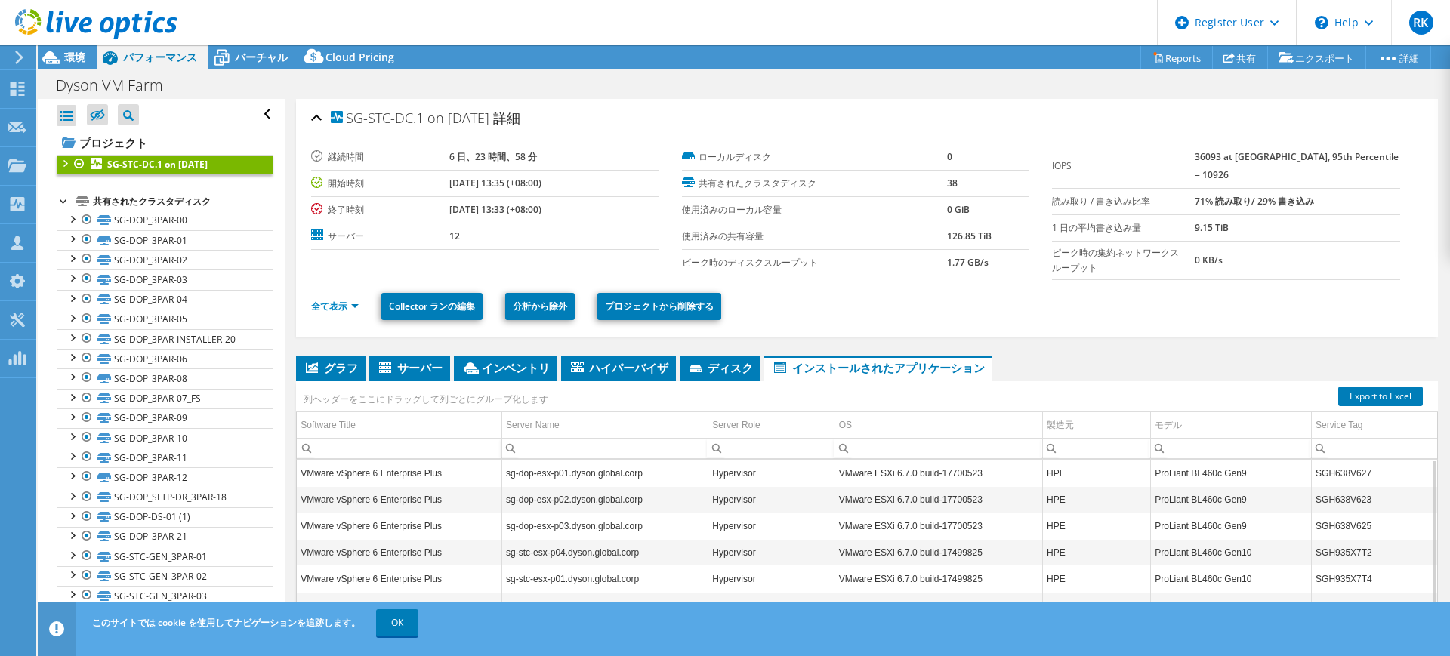
click at [134, 169] on b "SG-STC-DC.1 on [DATE]" at bounding box center [157, 164] width 100 height 13
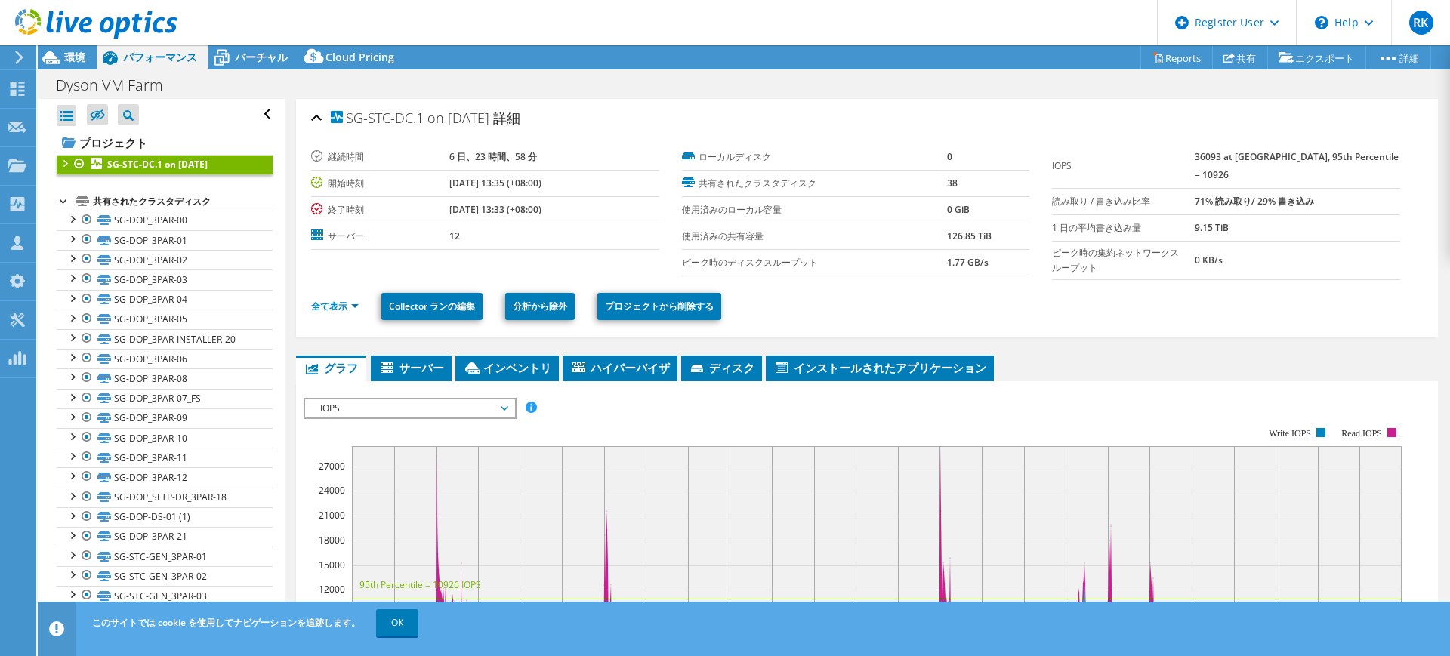
select select "[GEOGRAPHIC_DATA]"
select select "USD"
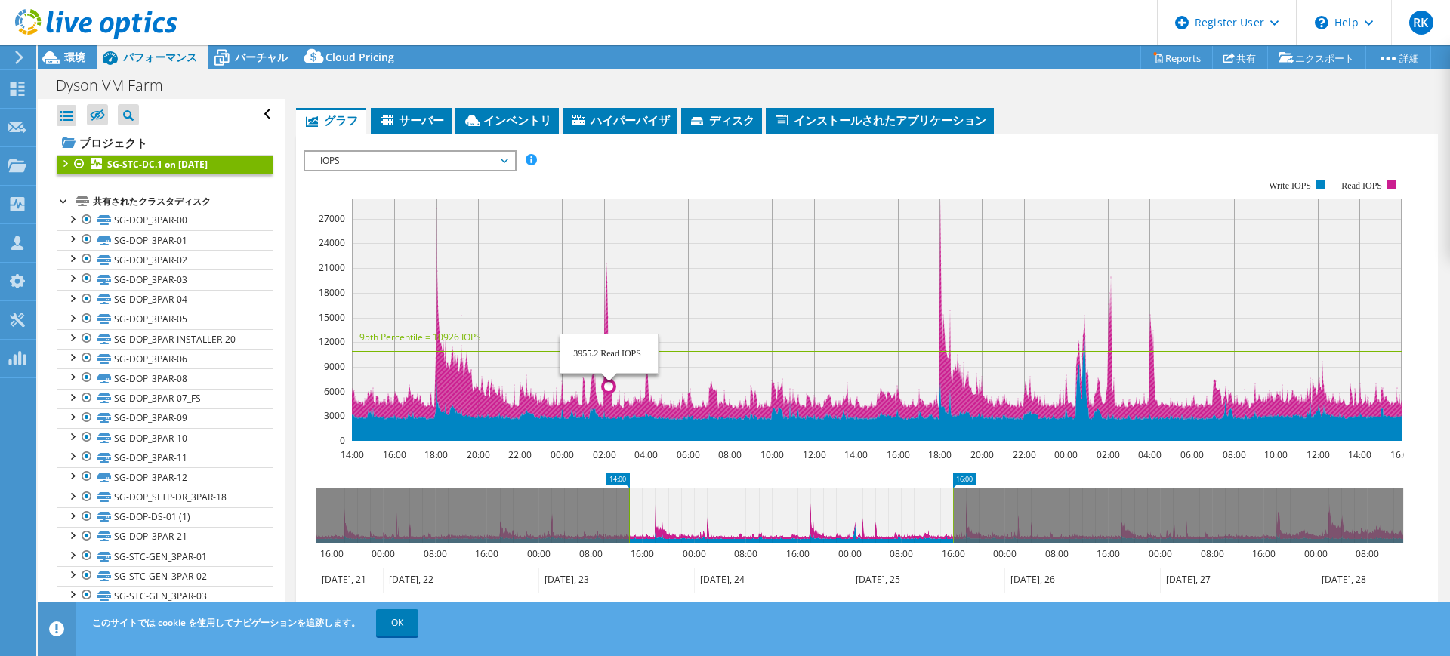
click at [610, 337] on rect at bounding box center [877, 320] width 1050 height 242
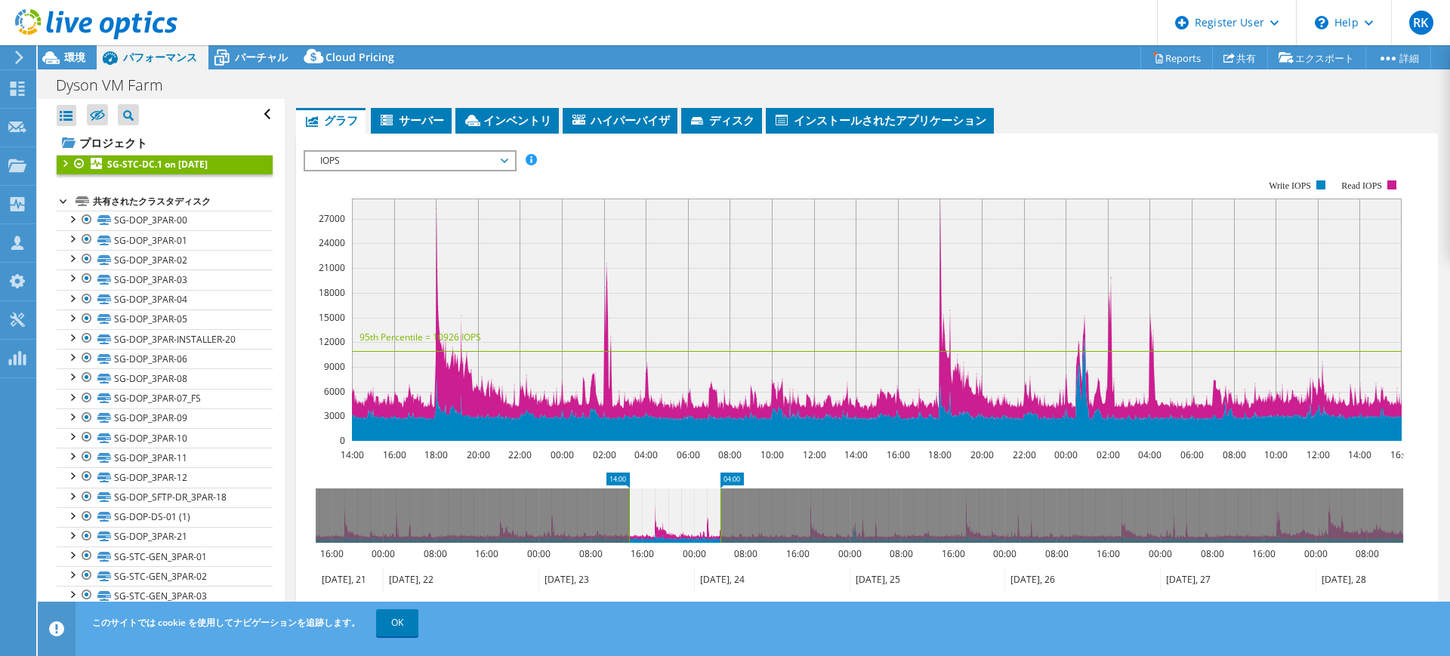
drag, startPoint x: 966, startPoint y: 474, endPoint x: 734, endPoint y: 488, distance: 232.4
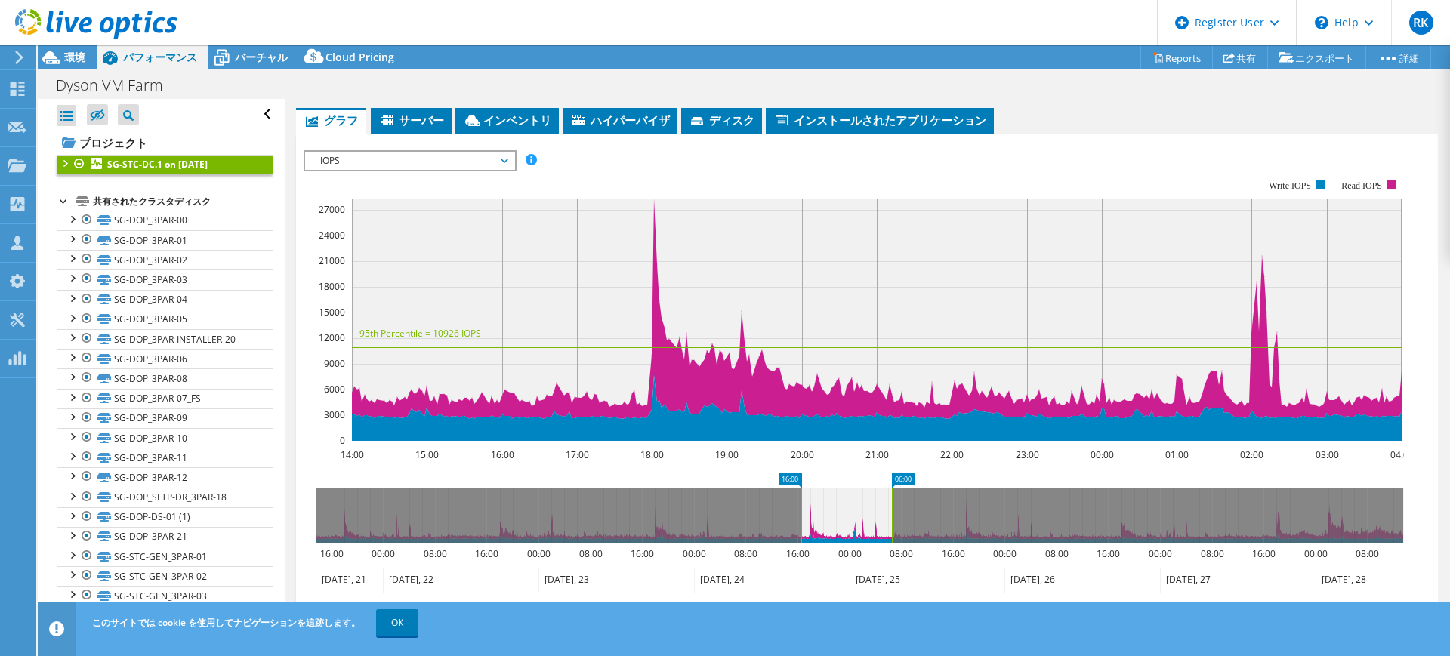
drag, startPoint x: 693, startPoint y: 493, endPoint x: 865, endPoint y: 497, distance: 172.3
click at [865, 497] on icon at bounding box center [847, 516] width 91 height 54
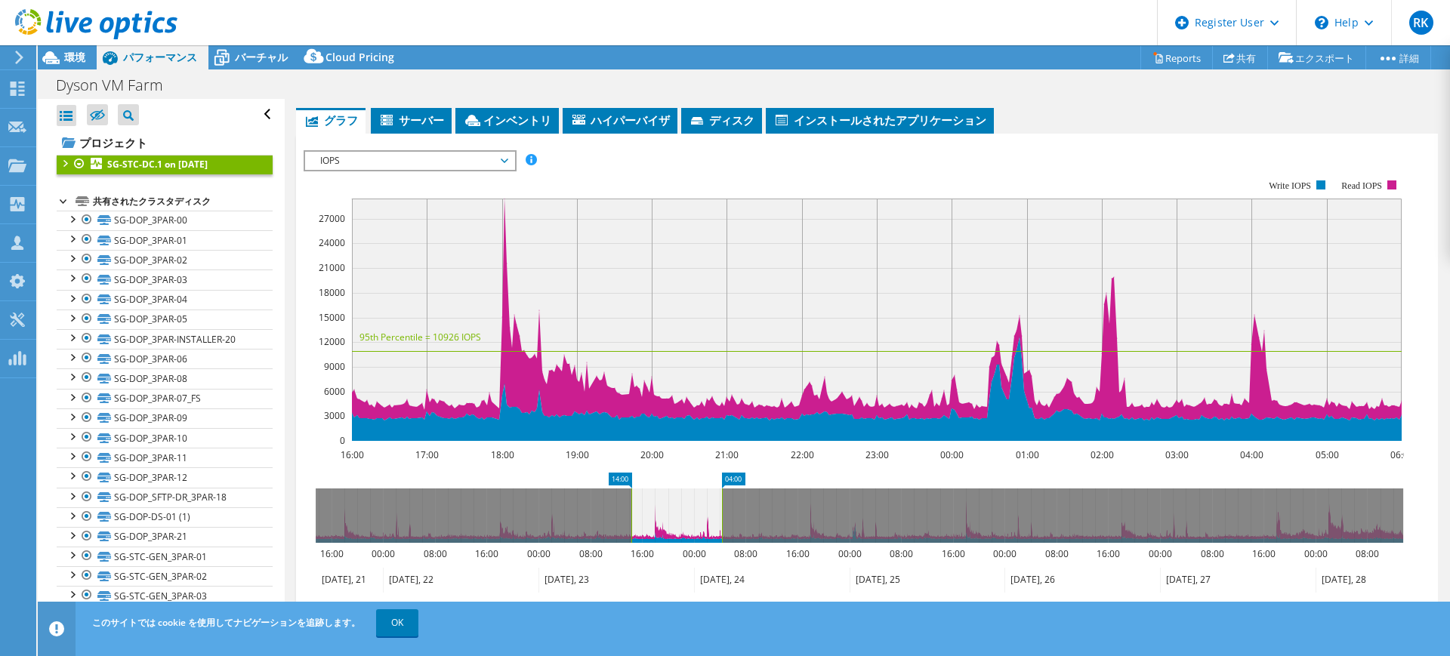
drag, startPoint x: 828, startPoint y: 528, endPoint x: 662, endPoint y: 532, distance: 166.2
click at [662, 532] on icon at bounding box center [677, 516] width 91 height 54
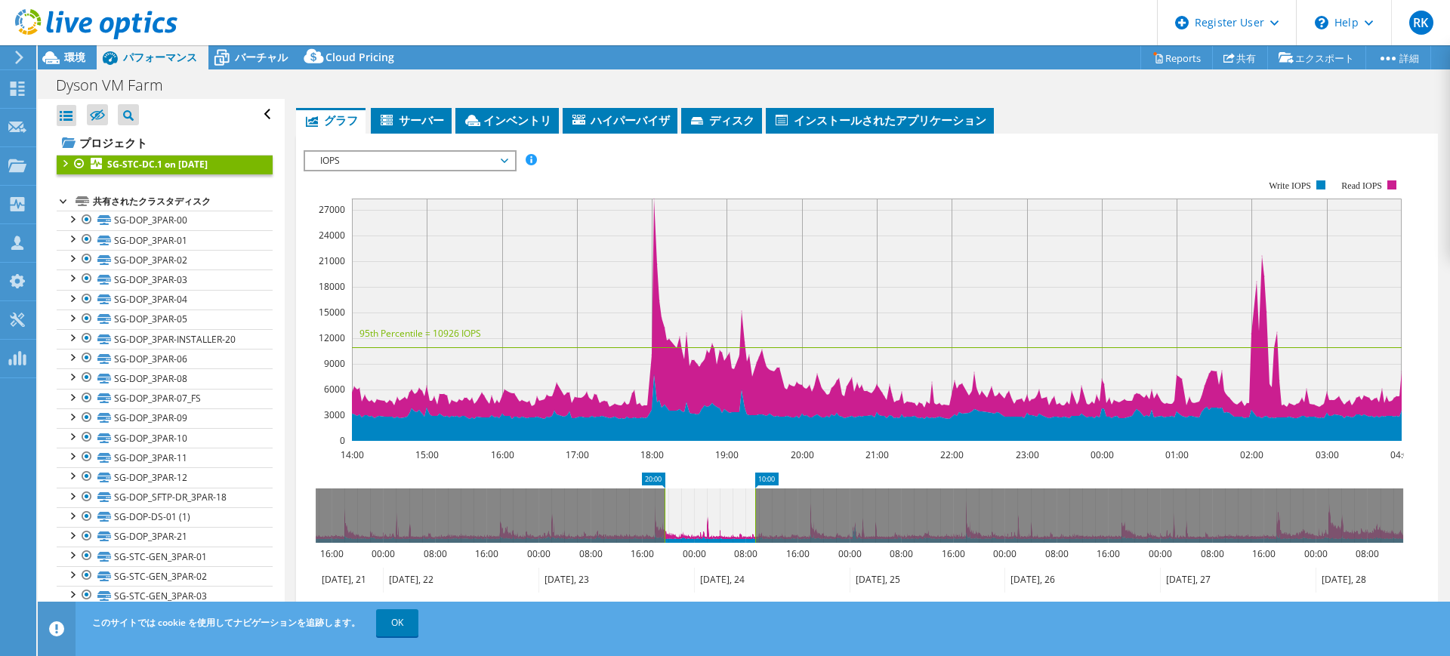
drag, startPoint x: 698, startPoint y: 499, endPoint x: 753, endPoint y: 513, distance: 56.8
click at [753, 513] on icon at bounding box center [710, 516] width 91 height 54
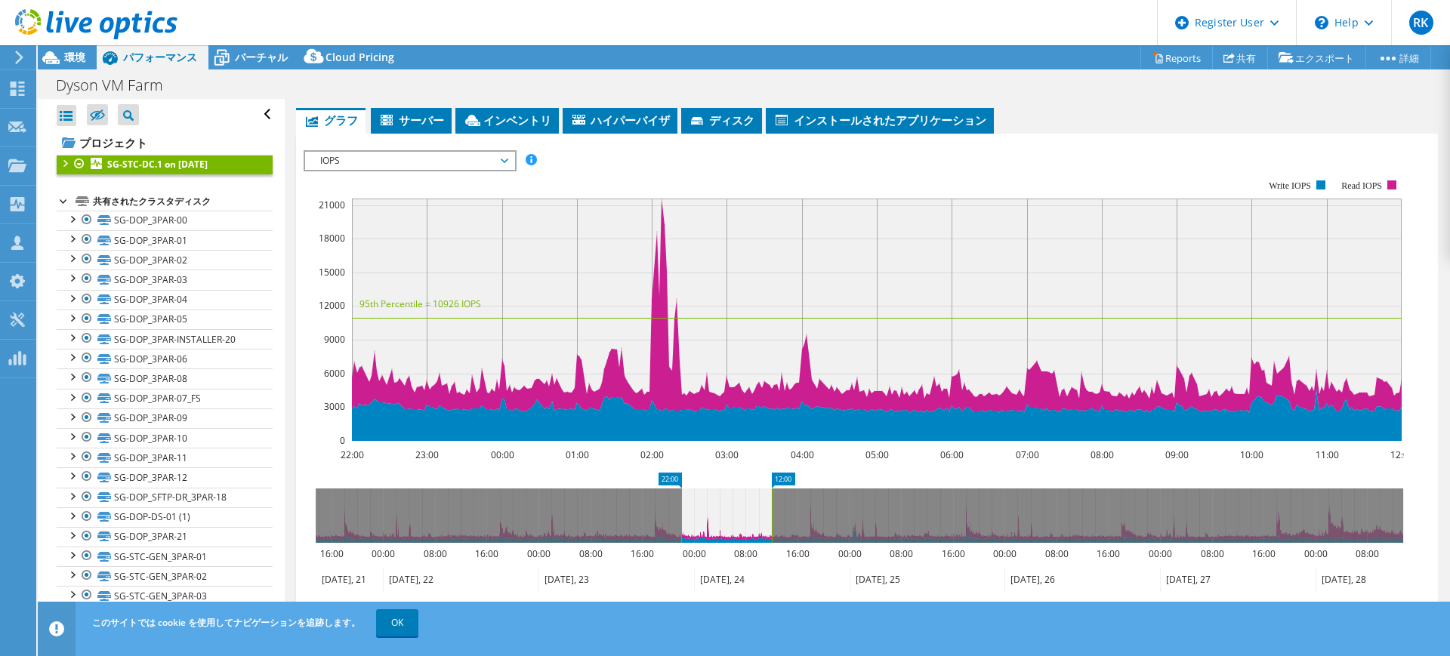
click at [734, 506] on icon at bounding box center [726, 516] width 91 height 54
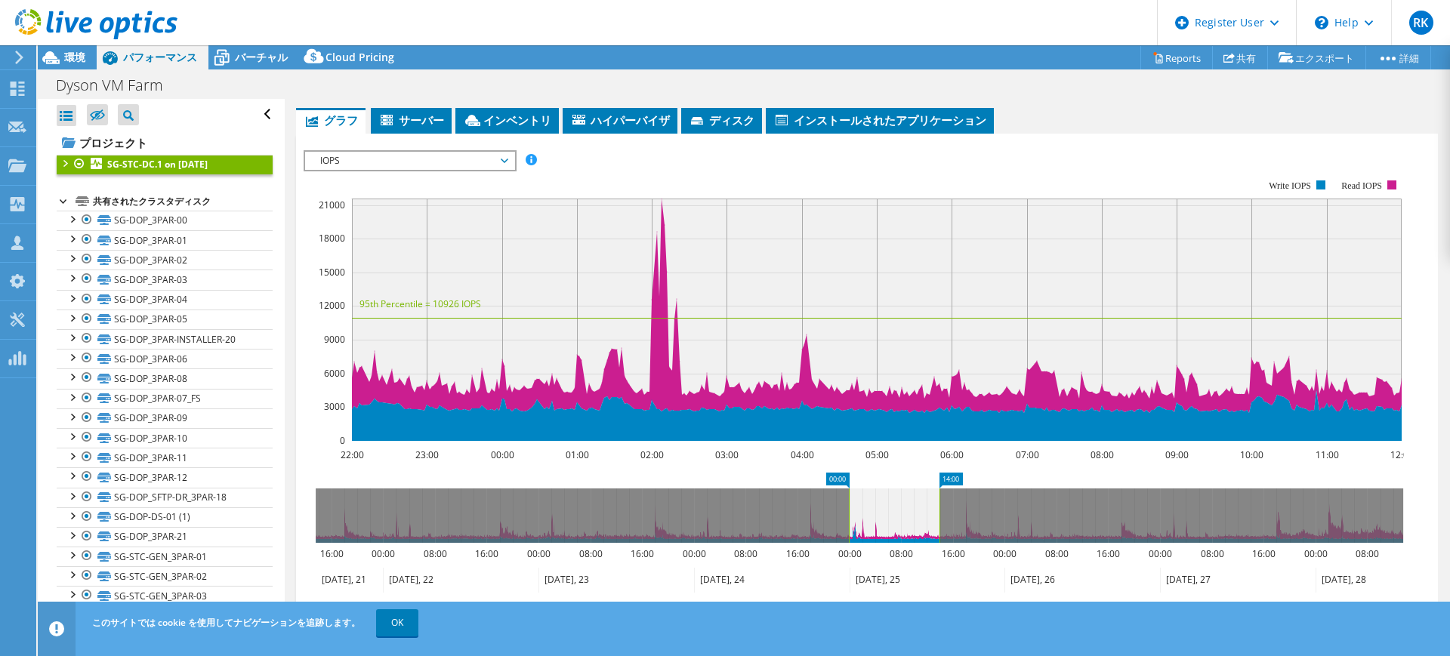
drag, startPoint x: 734, startPoint y: 506, endPoint x: 885, endPoint y: 527, distance: 151.7
click at [885, 527] on icon at bounding box center [894, 516] width 91 height 54
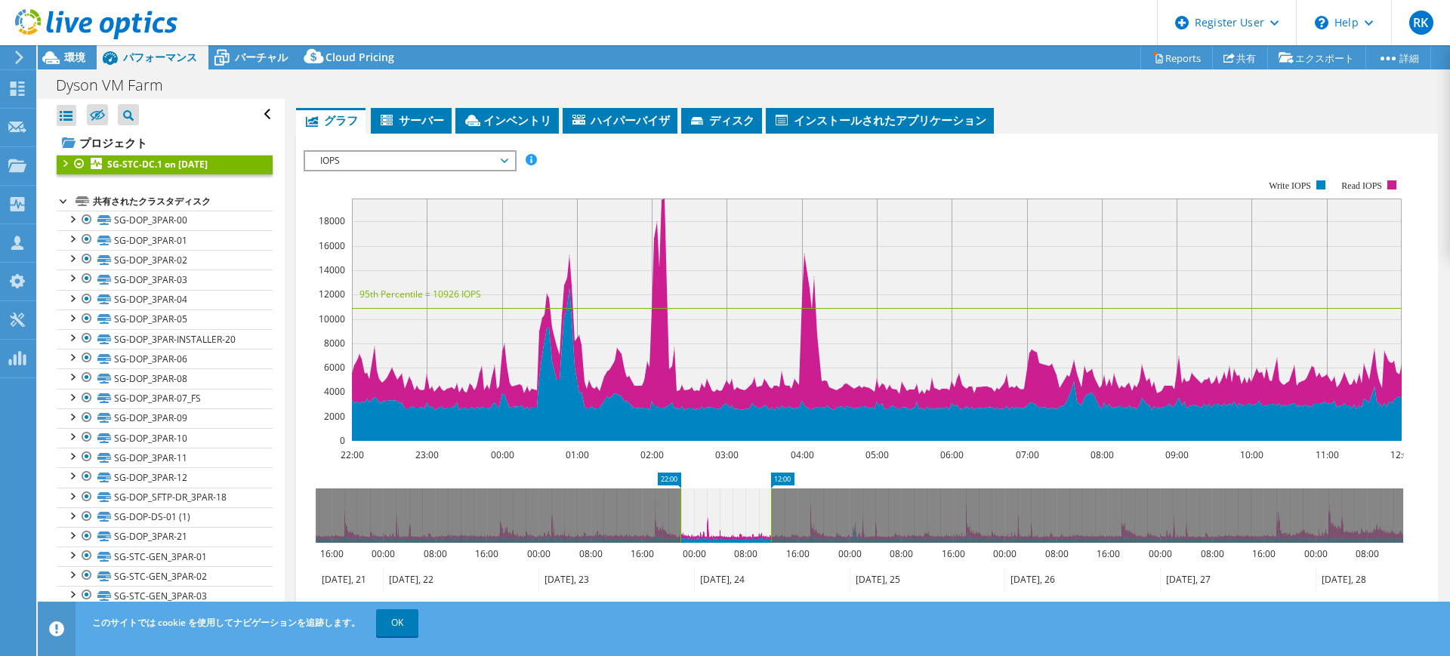
drag, startPoint x: 894, startPoint y: 519, endPoint x: 731, endPoint y: 531, distance: 163.6
click at [731, 531] on icon at bounding box center [726, 516] width 91 height 54
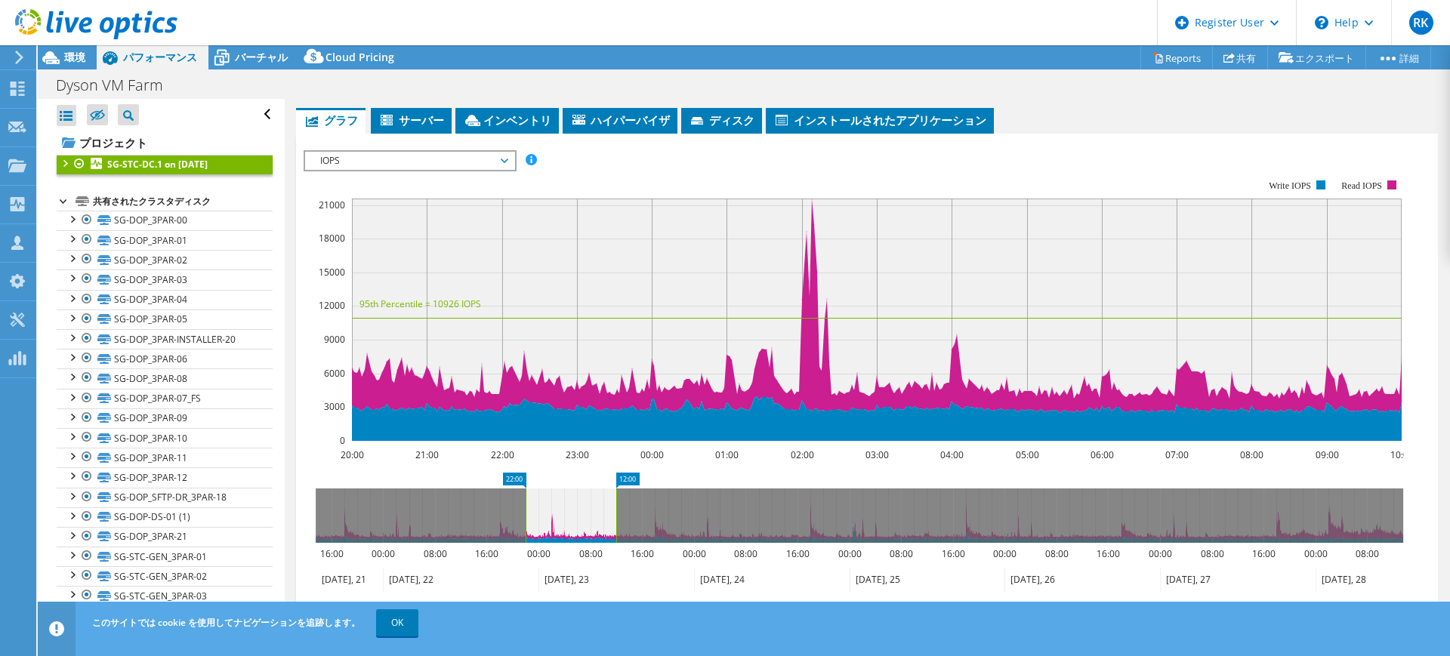
drag, startPoint x: 718, startPoint y: 518, endPoint x: 570, endPoint y: 519, distance: 148.1
click at [570, 519] on icon at bounding box center [571, 516] width 91 height 54
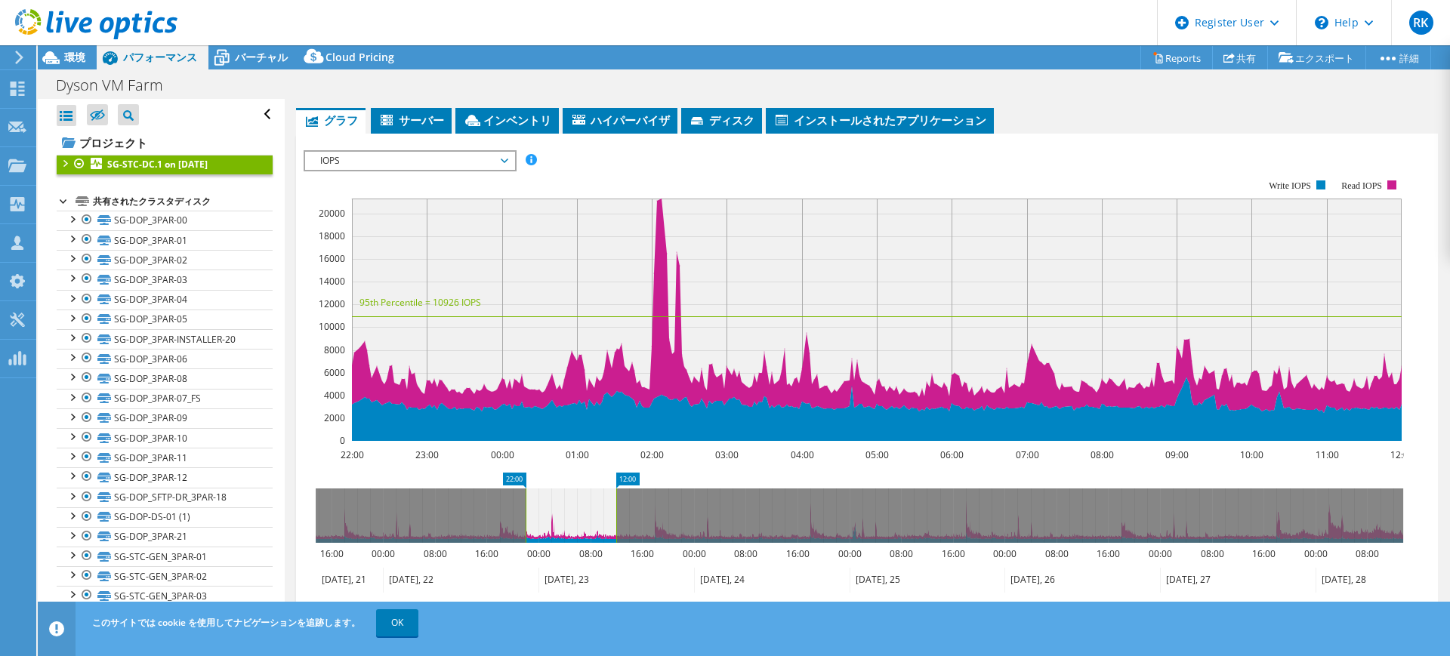
click at [563, 502] on icon at bounding box center [571, 516] width 91 height 54
click at [73, 221] on div at bounding box center [71, 218] width 15 height 15
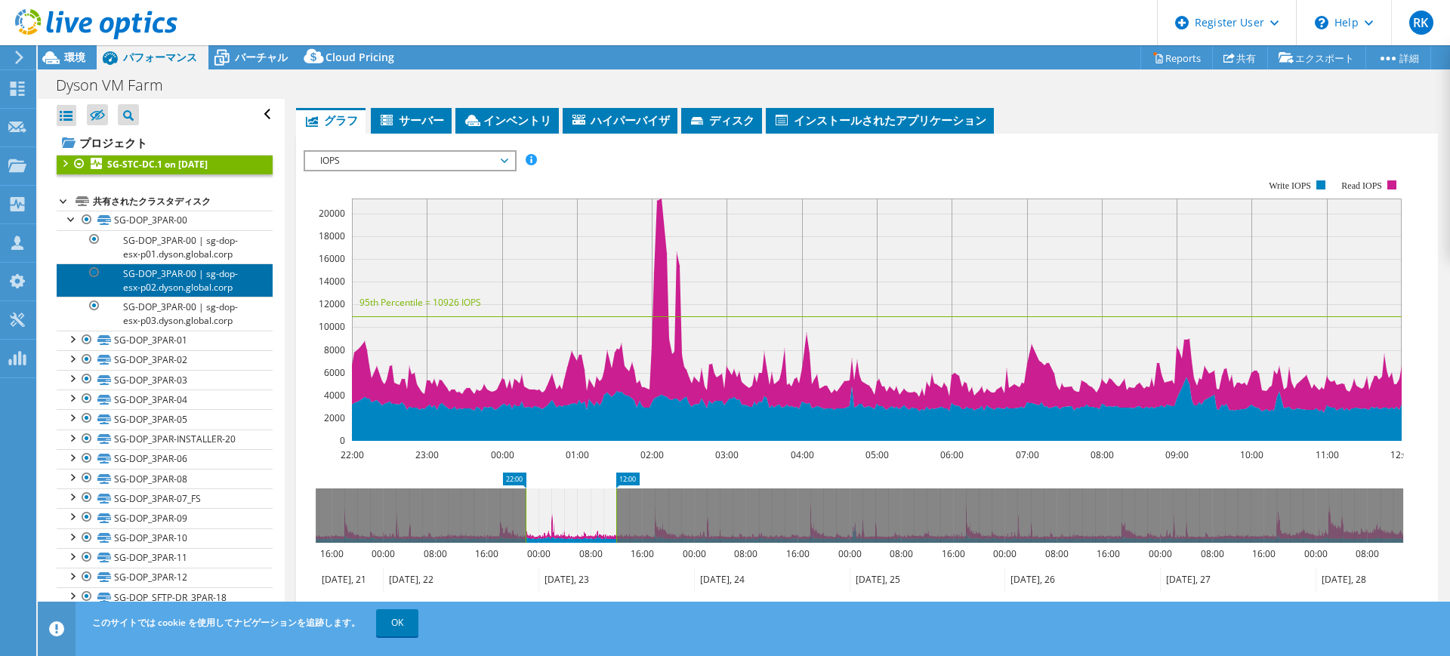
click at [177, 274] on link "SG-DOP_3PAR-00 | sg-dop-esx-p02.dyson.global.corp" at bounding box center [165, 280] width 216 height 33
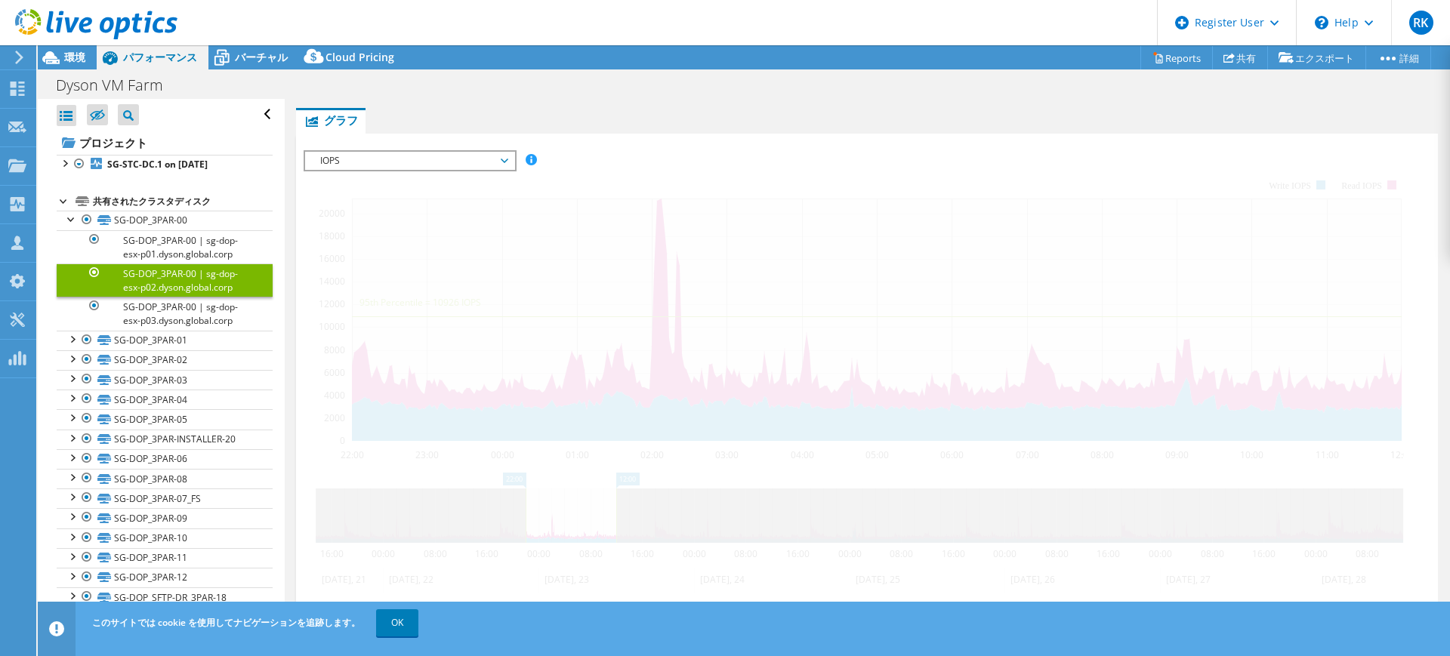
scroll to position [244, 0]
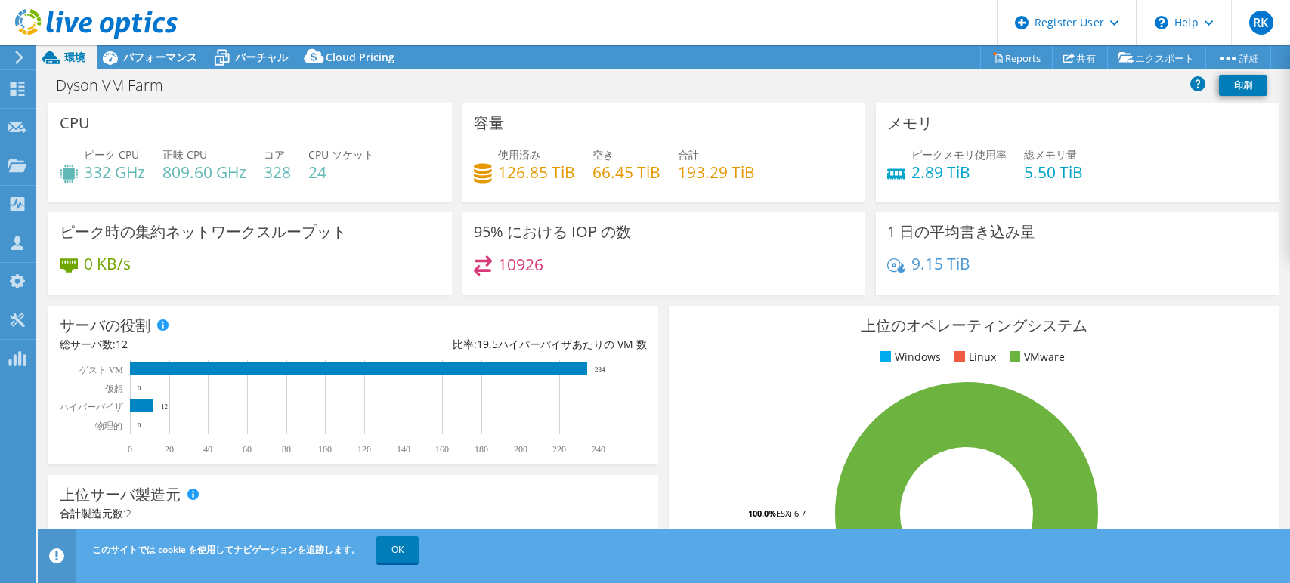
select select "[GEOGRAPHIC_DATA]"
select select "USD"
